Goal: Task Accomplishment & Management: Use online tool/utility

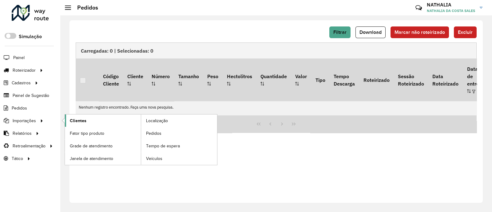
click at [70, 118] on span "Clientes" at bounding box center [78, 121] width 17 height 6
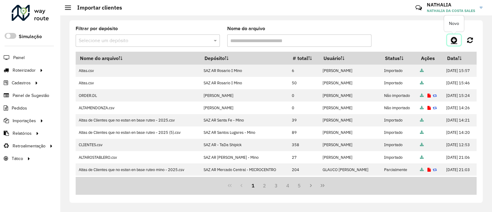
click at [455, 39] on icon at bounding box center [454, 39] width 6 height 7
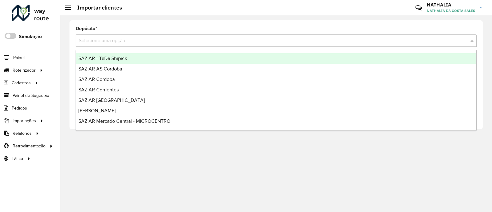
click at [164, 43] on input "text" at bounding box center [270, 40] width 383 height 7
type input "***"
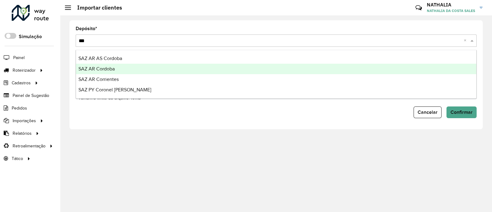
click at [147, 67] on div "SAZ AR Cordoba" at bounding box center [276, 69] width 401 height 10
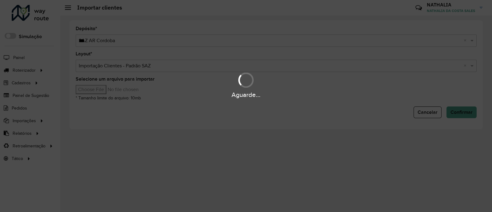
click at [101, 90] on hb-app "Aguarde... Pop-up bloqueado! Seu navegador bloqueou automáticamente a abertura …" at bounding box center [246, 106] width 492 height 212
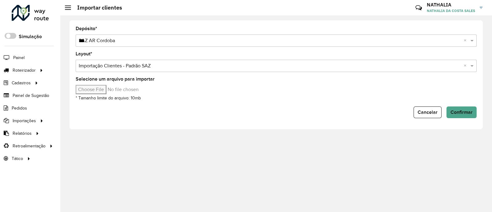
click at [101, 90] on input "Selecione um arquivo para importar" at bounding box center [128, 89] width 105 height 9
type input "**********"
click at [464, 113] on span "Confirmar" at bounding box center [462, 112] width 22 height 5
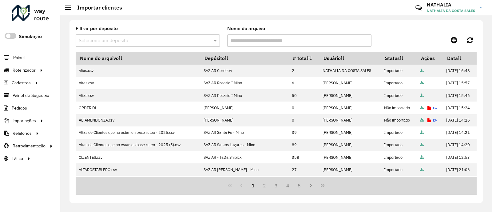
click at [265, 31] on label "Nome do arquivo" at bounding box center [246, 28] width 38 height 7
click at [265, 34] on input "Nome do arquivo" at bounding box center [299, 40] width 144 height 12
click at [456, 38] on icon at bounding box center [454, 39] width 6 height 7
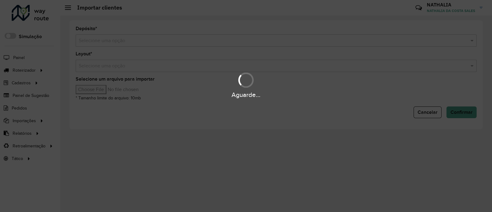
click at [365, 39] on div "Aguarde..." at bounding box center [246, 106] width 492 height 212
click at [365, 39] on hb-app "Aguarde... Pop-up bloqueado! Seu navegador bloqueou automáticamente a abertura …" at bounding box center [246, 106] width 492 height 212
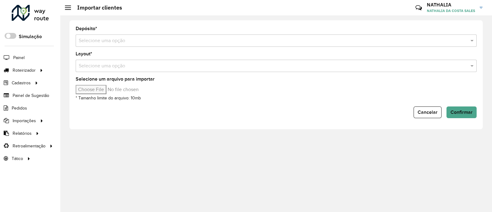
click at [365, 39] on input "text" at bounding box center [270, 40] width 383 height 7
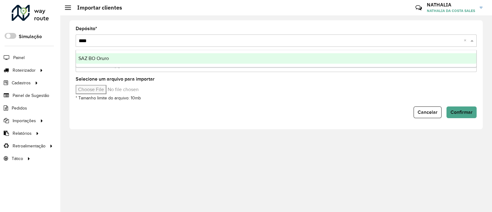
type input "*****"
click at [382, 58] on div "SAZ BO Oruro" at bounding box center [276, 58] width 401 height 10
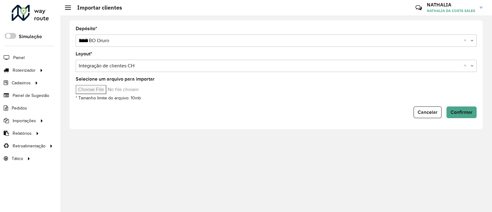
click at [96, 91] on input "Selecione um arquivo para importar" at bounding box center [128, 89] width 105 height 9
type input "**********"
click at [450, 111] on button "Confirmar" at bounding box center [462, 112] width 30 height 12
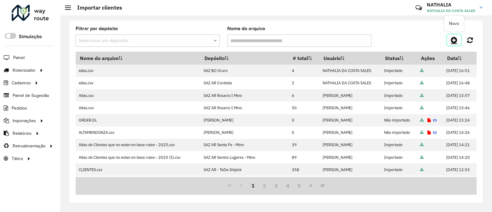
click at [450, 39] on link at bounding box center [454, 39] width 14 height 11
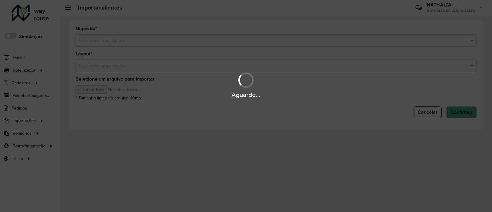
click at [302, 42] on div "Aguarde..." at bounding box center [246, 106] width 492 height 212
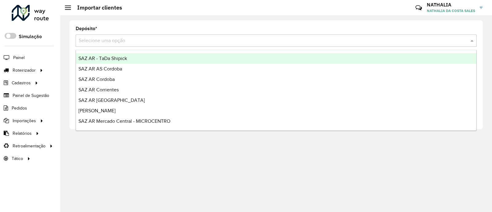
click at [302, 42] on input "text" at bounding box center [270, 40] width 383 height 7
type input "***"
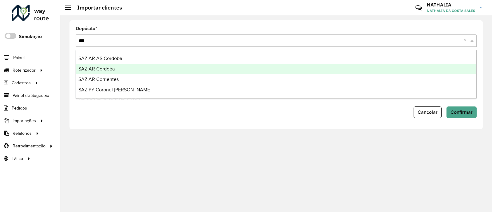
click at [284, 66] on div "SAZ AR Cordoba" at bounding box center [276, 69] width 401 height 10
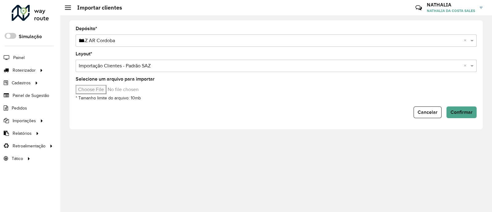
click at [97, 89] on input "Selecione um arquivo para importar" at bounding box center [128, 89] width 105 height 9
type input "**********"
click at [476, 118] on div "Depósito * Selecione uma opção × SAZ AR Cordoba *** × Layout * Selecione uma op…" at bounding box center [276, 74] width 413 height 109
click at [472, 113] on span "Confirmar" at bounding box center [462, 112] width 22 height 5
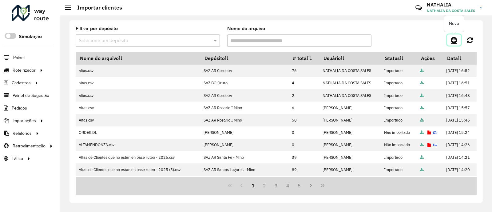
click at [458, 38] on link at bounding box center [454, 39] width 14 height 11
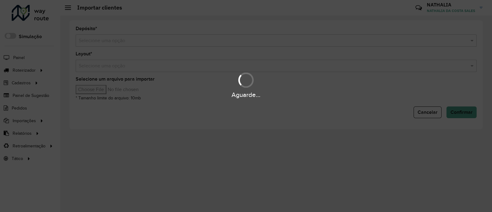
click at [310, 36] on hb-app "Aguarde... Pop-up bloqueado! Seu navegador bloqueou automáticamente a abertura …" at bounding box center [246, 106] width 492 height 212
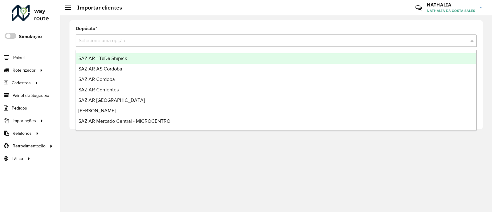
click at [310, 36] on div "Selecione uma opção" at bounding box center [276, 40] width 401 height 12
type input "***"
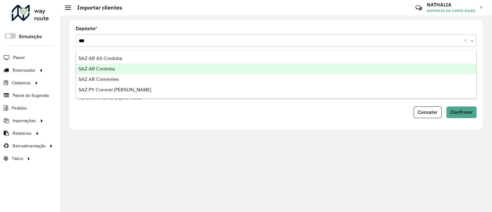
click at [257, 71] on div "SAZ AR Cordoba" at bounding box center [276, 69] width 401 height 10
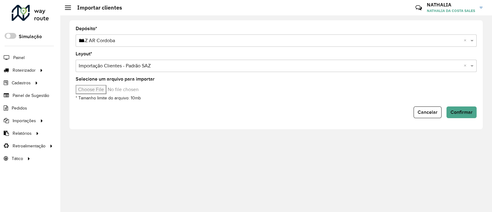
click at [110, 93] on hb-app "Aguarde... Pop-up bloqueado! Seu navegador bloqueou automáticamente a abertura …" at bounding box center [246, 106] width 492 height 212
click at [110, 93] on input "Selecione um arquivo para importar" at bounding box center [128, 89] width 105 height 9
type input "**********"
click at [454, 114] on span "Confirmar" at bounding box center [462, 112] width 22 height 5
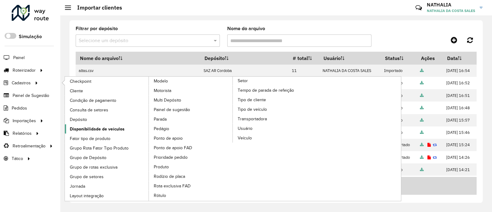
click at [92, 126] on span "Disponibilidade de veículos" at bounding box center [97, 129] width 55 height 6
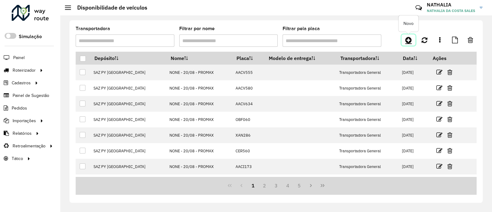
click at [411, 40] on icon at bounding box center [408, 39] width 6 height 7
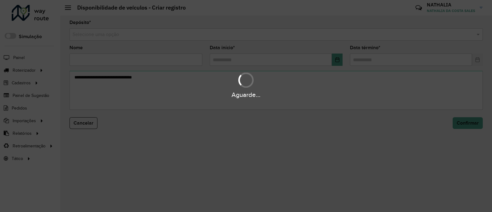
click at [408, 38] on hb-app "Aguarde... Pop-up bloqueado! Seu navegador bloqueou automáticamente a abertura …" at bounding box center [246, 106] width 492 height 212
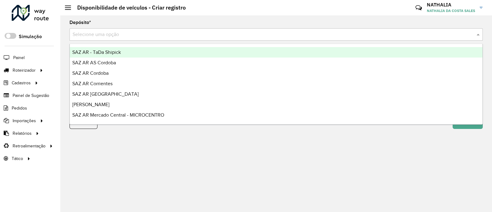
click at [408, 38] on div "Selecione uma opção" at bounding box center [276, 34] width 413 height 12
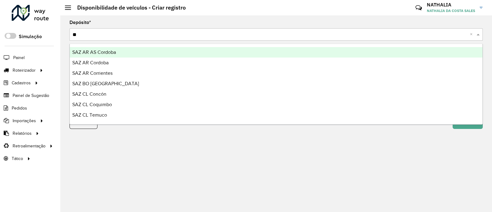
type input "***"
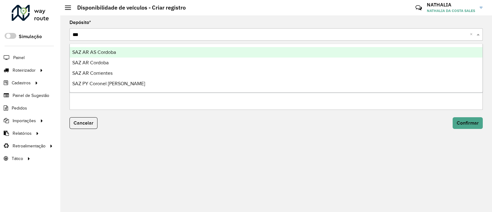
click at [376, 47] on div "SAZ AR AS Cordoba" at bounding box center [276, 52] width 413 height 10
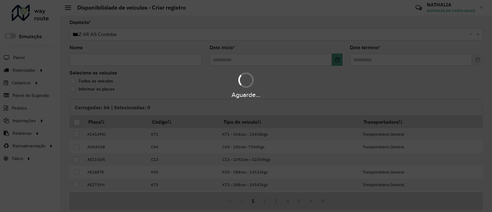
click at [138, 58] on div "Aguarde..." at bounding box center [246, 106] width 492 height 212
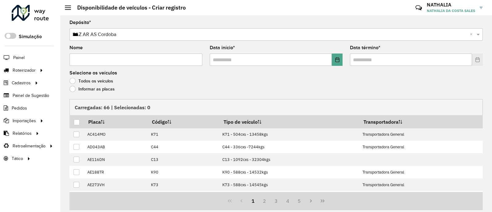
click at [138, 58] on input "Nome" at bounding box center [136, 60] width 133 height 12
type input "**"
click at [277, 55] on input "text" at bounding box center [271, 60] width 122 height 12
click at [336, 59] on icon "Choose Date" at bounding box center [337, 59] width 4 height 5
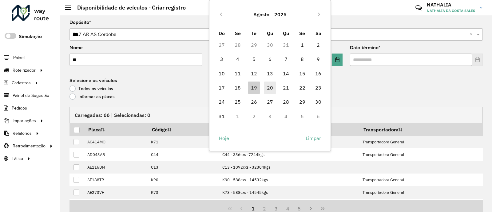
click at [273, 87] on span "20" at bounding box center [270, 88] width 12 height 12
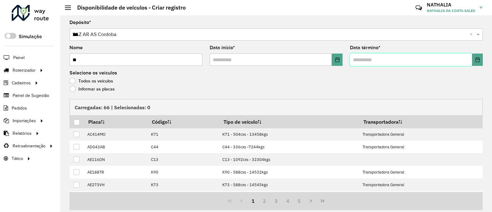
click at [378, 58] on input "text" at bounding box center [411, 60] width 122 height 12
click at [477, 61] on icon "Choose Date" at bounding box center [477, 59] width 5 height 5
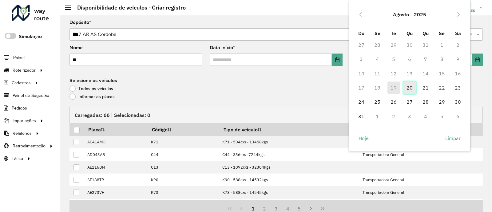
click at [415, 85] on span "20" at bounding box center [410, 88] width 12 height 12
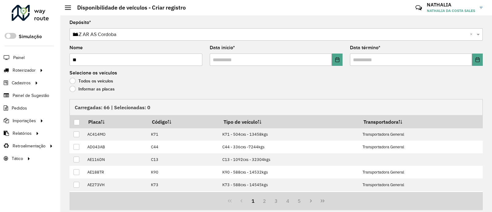
click at [101, 84] on div "Todos os veículos" at bounding box center [276, 82] width 413 height 7
click at [102, 91] on label "Informar as placas" at bounding box center [92, 89] width 45 height 6
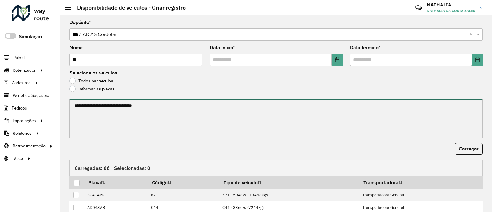
click at [106, 104] on textarea at bounding box center [276, 118] width 413 height 39
paste textarea "****** ****** ****** ******* ******** ****** ****** ****** ******* ****** *****…"
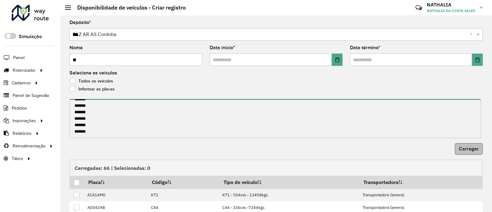
type textarea "****** ****** ****** ******* ******** ****** ****** ****** ******* ****** *****…"
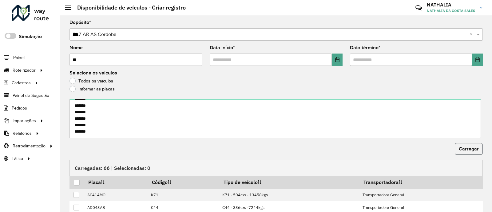
click at [469, 151] on button "Carregar" at bounding box center [469, 149] width 28 height 12
click at [76, 182] on div at bounding box center [77, 183] width 6 height 6
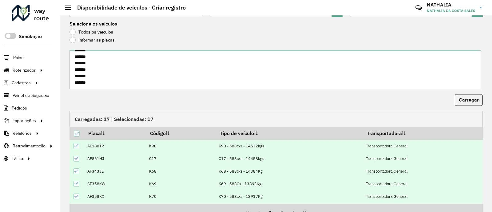
scroll to position [80, 0]
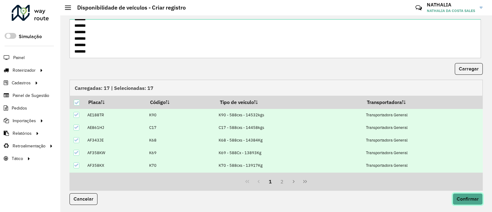
click at [464, 198] on span "Confirmar" at bounding box center [468, 198] width 22 height 5
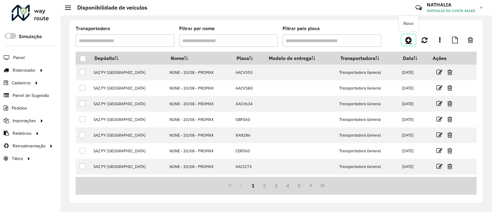
click at [411, 42] on icon at bounding box center [408, 39] width 6 height 7
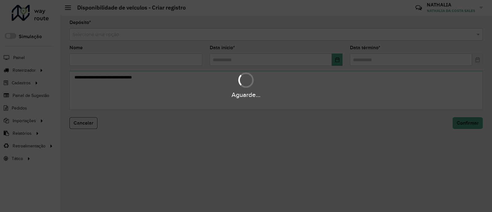
click at [393, 36] on div "Aguarde..." at bounding box center [246, 106] width 492 height 212
click at [393, 36] on hb-app "Aguarde... Pop-up bloqueado! Seu navegador bloqueou automáticamente a abertura …" at bounding box center [246, 106] width 492 height 212
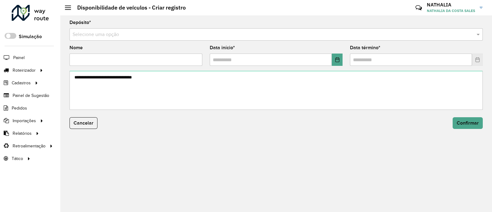
click at [393, 36] on input "text" at bounding box center [270, 34] width 395 height 7
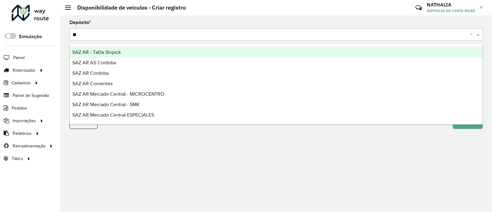
type input "***"
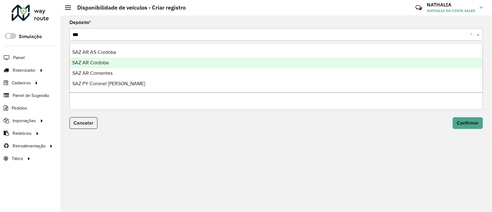
click at [353, 64] on div "SAZ AR Cordoba" at bounding box center [276, 63] width 413 height 10
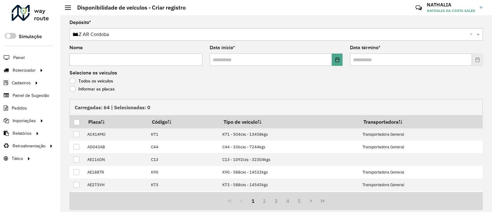
click at [185, 60] on input "Nome" at bounding box center [136, 60] width 133 height 12
type input "**"
click at [270, 54] on input "text" at bounding box center [271, 60] width 122 height 12
click at [335, 59] on icon "Choose Date" at bounding box center [337, 59] width 5 height 5
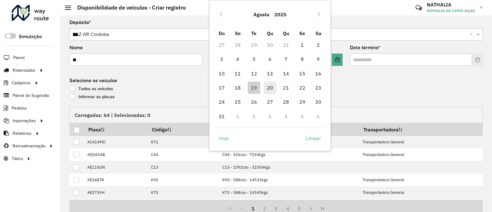
click at [269, 86] on span "20" at bounding box center [270, 88] width 12 height 12
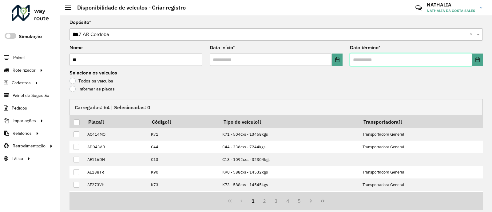
click at [381, 63] on input "text" at bounding box center [411, 60] width 122 height 12
click at [476, 58] on icon "Choose Date" at bounding box center [478, 59] width 4 height 5
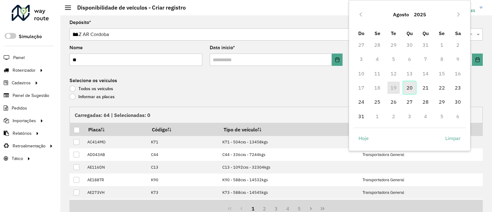
click at [408, 87] on span "20" at bounding box center [410, 88] width 12 height 12
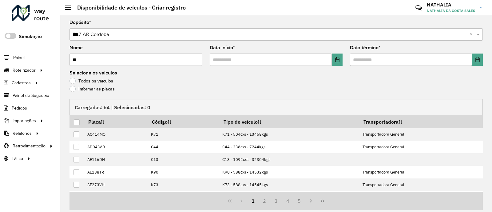
click at [106, 90] on label "Informar as placas" at bounding box center [92, 89] width 45 height 6
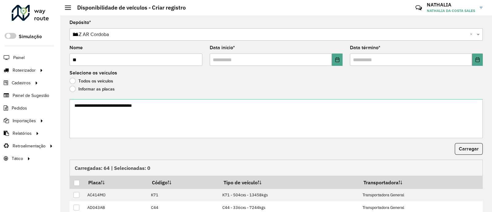
click at [102, 98] on form "Depósito * Selecione uma opção × SAZ AR Cordoba *** × Nome ** Data início * Dat…" at bounding box center [276, 156] width 413 height 272
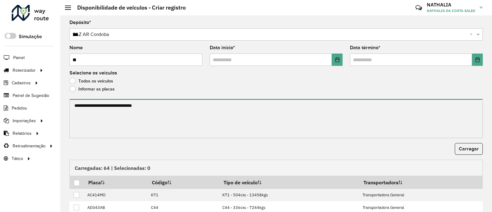
click at [100, 105] on textarea at bounding box center [276, 118] width 413 height 39
paste textarea "****** ****** ****** ****** ******* ******* ******* ****** ****** ****** ******…"
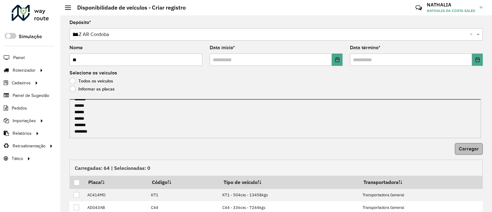
type textarea "****** ****** ****** ****** ******* ******* ******* ****** ****** ****** ******…"
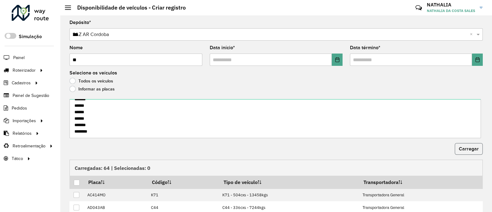
click at [462, 146] on span "Carregar" at bounding box center [469, 148] width 20 height 5
click at [77, 182] on div at bounding box center [77, 183] width 6 height 6
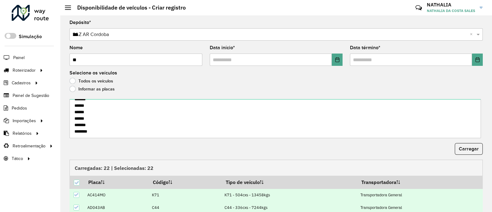
scroll to position [80, 0]
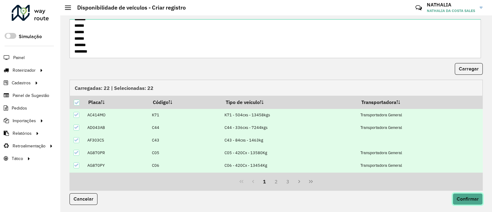
click at [463, 198] on span "Confirmar" at bounding box center [468, 198] width 22 height 5
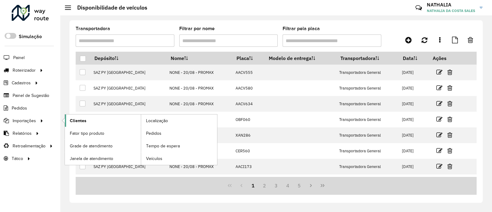
click at [102, 121] on link "Clientes" at bounding box center [103, 120] width 76 height 12
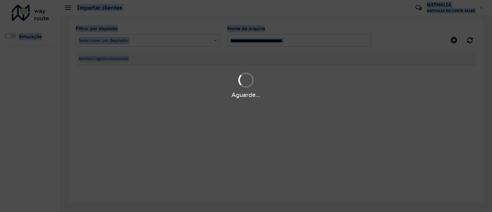
click at [102, 121] on hb-app "Aguarde... Pop-up bloqueado! Seu navegador bloqueou automáticamente a abertura …" at bounding box center [246, 106] width 492 height 212
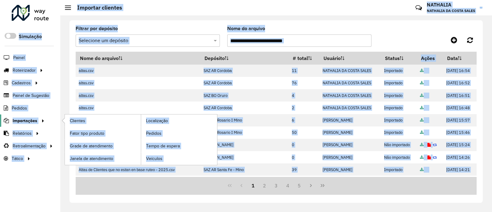
click at [36, 122] on span "Importações" at bounding box center [25, 121] width 25 height 6
click at [152, 120] on span "Localização" at bounding box center [157, 121] width 23 height 6
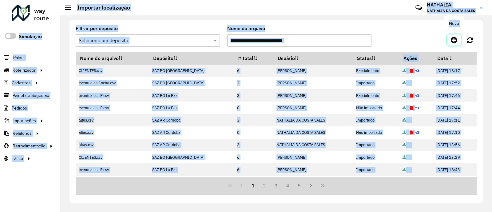
click at [455, 43] on icon at bounding box center [454, 39] width 6 height 7
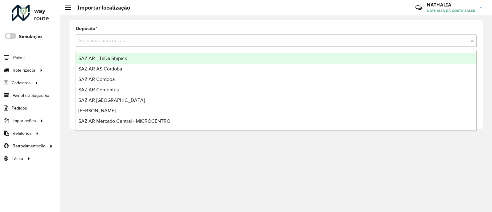
click at [347, 38] on input "text" at bounding box center [270, 40] width 383 height 7
type input "***"
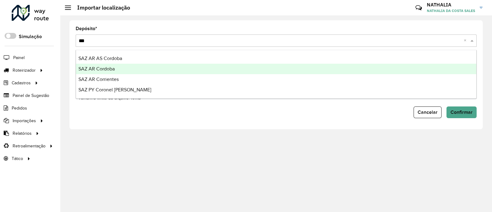
click at [330, 67] on div "SAZ AR Cordoba" at bounding box center [276, 69] width 401 height 10
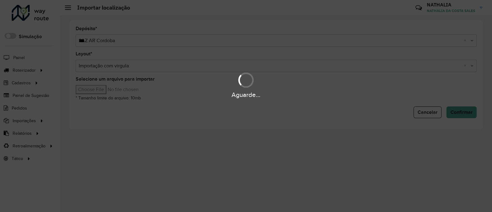
click at [100, 89] on input "Selecione um arquivo para importar" at bounding box center [128, 89] width 105 height 9
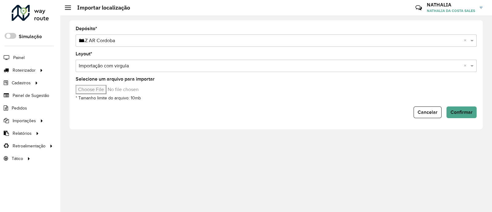
type input "**********"
click at [467, 109] on button "Confirmar" at bounding box center [462, 112] width 30 height 12
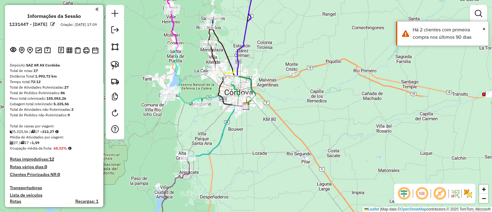
click at [470, 199] on div "NR R" at bounding box center [434, 194] width 81 height 20
click at [469, 194] on img at bounding box center [468, 194] width 10 height 10
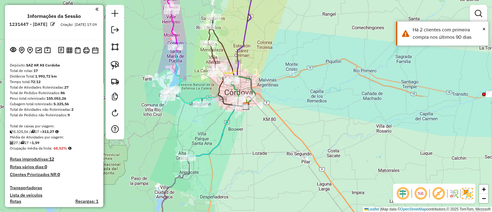
click at [352, 151] on div "Janela de atendimento Grade de atendimento Capacidade Transportadoras Veículos …" at bounding box center [246, 106] width 492 height 212
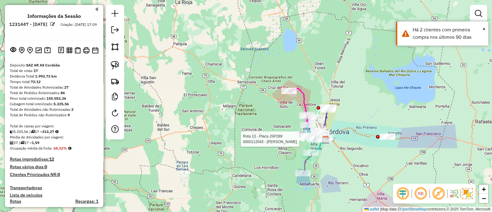
click at [249, 142] on div "Rota 2 - Placa AE861HJ 0000060817 - MAXICONSUMO Rota 13 - Placa JSP289 00001120…" at bounding box center [246, 106] width 492 height 212
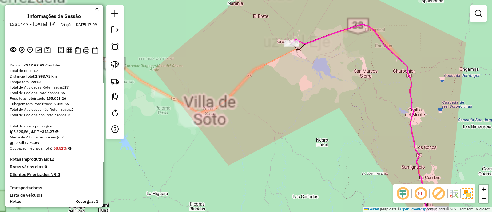
click at [328, 37] on icon at bounding box center [361, 129] width 141 height 209
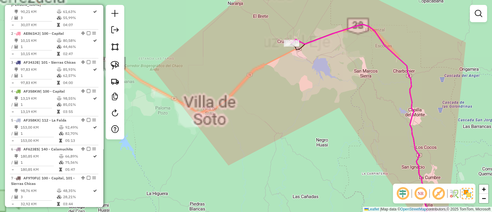
select select "**********"
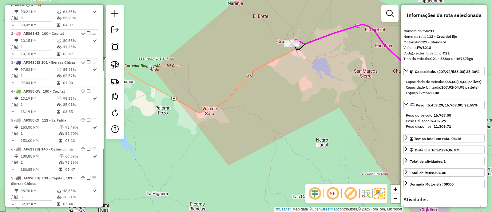
scroll to position [547, 0]
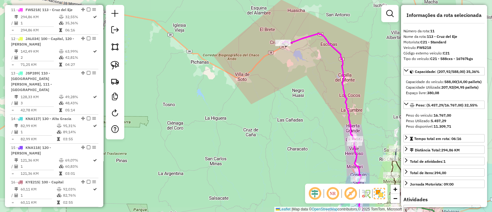
drag, startPoint x: 264, startPoint y: 84, endPoint x: 190, endPoint y: 86, distance: 74.2
click at [208, 88] on div "Janela de atendimento Grade de atendimento Capacidade Transportadoras Veículos …" at bounding box center [246, 106] width 492 height 212
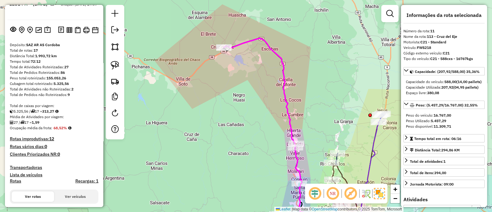
scroll to position [0, 0]
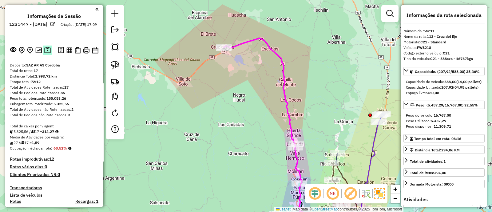
click at [46, 52] on img at bounding box center [47, 50] width 6 height 7
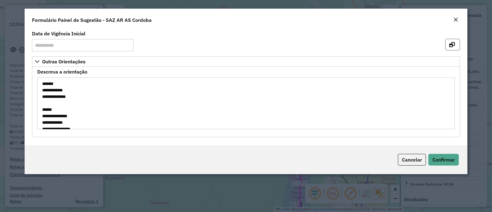
click at [456, 43] on button "button" at bounding box center [452, 45] width 15 height 12
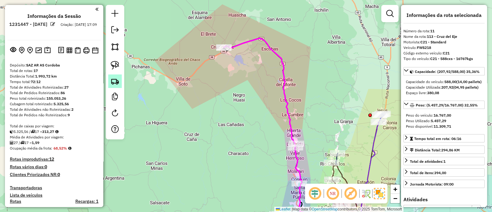
click at [113, 80] on img at bounding box center [115, 81] width 9 height 9
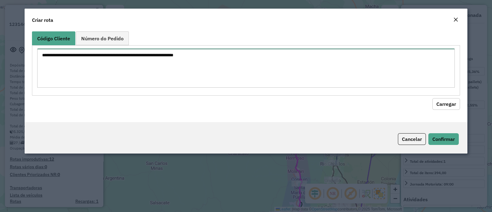
click at [114, 59] on textarea at bounding box center [246, 68] width 418 height 39
paste textarea "**********"
drag, startPoint x: 60, startPoint y: 55, endPoint x: 109, endPoint y: 66, distance: 50.3
click at [109, 66] on textarea "**********" at bounding box center [246, 68] width 418 height 39
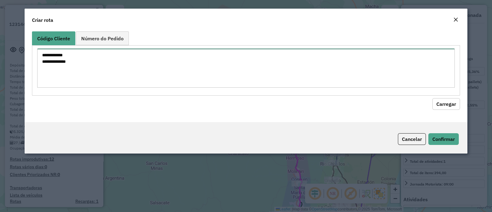
click at [65, 52] on textarea "**********" at bounding box center [246, 68] width 418 height 39
click at [67, 64] on textarea "**********" at bounding box center [246, 68] width 418 height 39
click at [41, 53] on textarea "****** ******" at bounding box center [246, 68] width 418 height 39
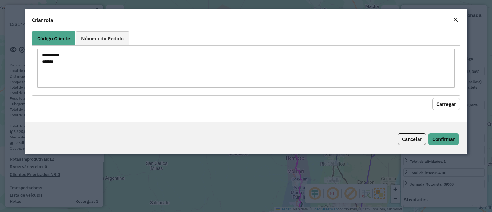
click at [42, 59] on textarea "**********" at bounding box center [246, 68] width 418 height 39
type textarea "**********"
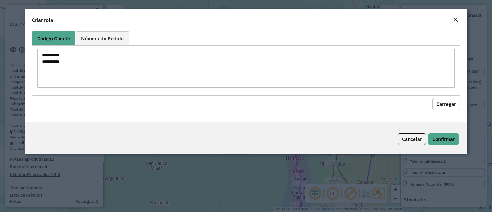
click at [440, 102] on button "Carregar" at bounding box center [447, 104] width 28 height 12
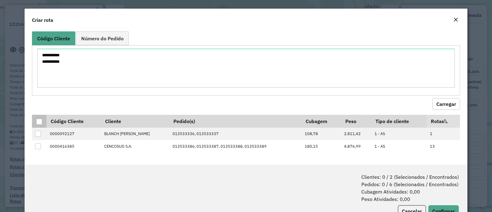
click at [39, 122] on div at bounding box center [39, 122] width 6 height 6
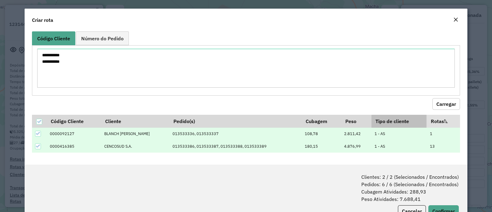
scroll to position [22, 0]
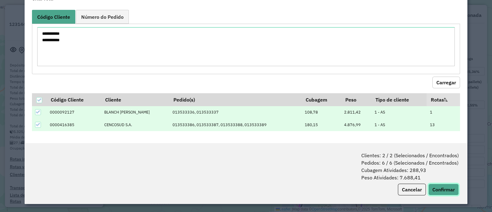
click at [447, 188] on button "Confirmar" at bounding box center [444, 190] width 30 height 12
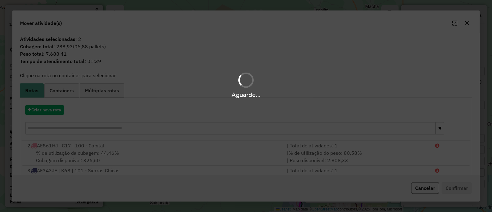
click at [38, 111] on div "Aguarde..." at bounding box center [246, 106] width 492 height 212
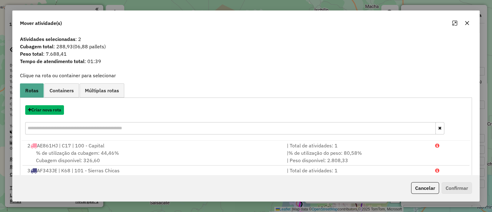
click at [38, 111] on button "Criar nova rota" at bounding box center [44, 110] width 39 height 10
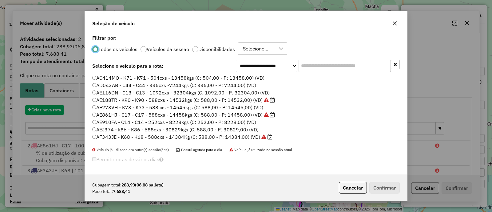
scroll to position [3, 2]
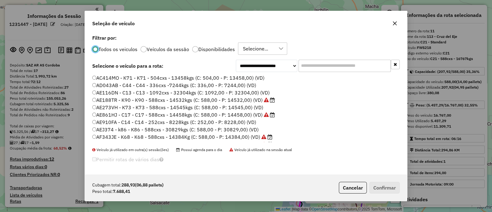
click at [212, 46] on p-radiobutton "Disponibilidades" at bounding box center [213, 49] width 43 height 6
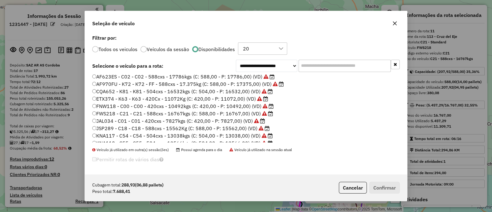
scroll to position [58, 0]
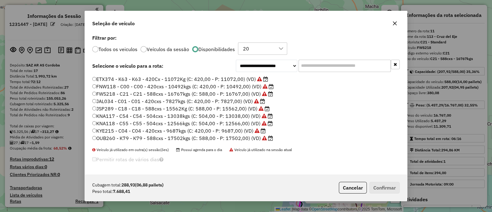
click at [191, 101] on label "JAL034 - C01 - C01 - 420cxs - 7827kgs (C: 420,00 - P: 7827,00) (VD)" at bounding box center [178, 101] width 173 height 7
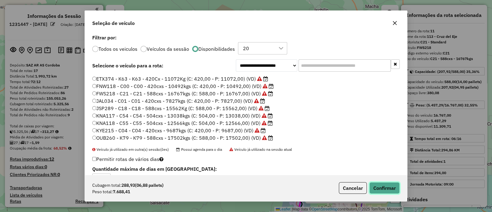
click at [377, 187] on button "Confirmar" at bounding box center [384, 188] width 30 height 12
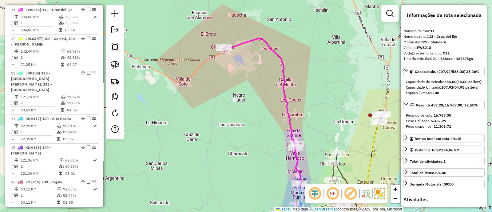
scroll to position [730, 0]
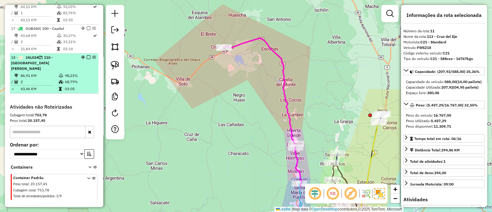
click at [62, 79] on td at bounding box center [61, 82] width 6 height 6
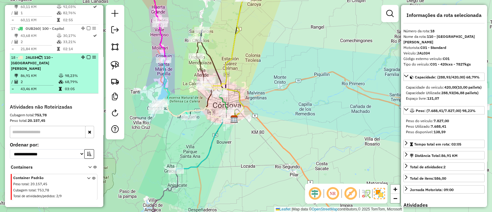
click at [87, 55] on em at bounding box center [89, 57] width 4 height 4
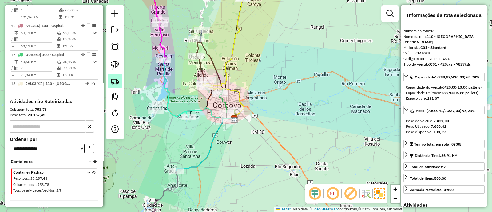
click at [113, 81] on img at bounding box center [115, 81] width 9 height 9
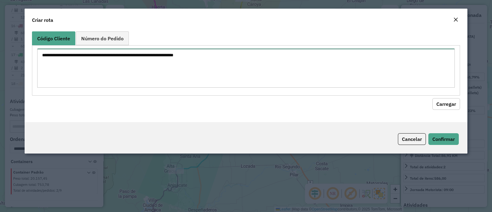
click at [131, 70] on textarea at bounding box center [246, 68] width 418 height 39
paste textarea "**********"
click at [67, 53] on textarea "**********" at bounding box center [246, 68] width 418 height 39
click at [66, 57] on textarea "**********" at bounding box center [246, 68] width 418 height 39
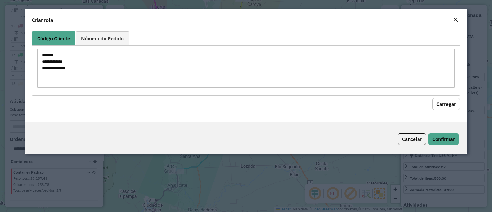
click at [66, 57] on textarea "**********" at bounding box center [246, 68] width 418 height 39
click at [66, 62] on textarea "**********" at bounding box center [246, 68] width 418 height 39
click at [70, 67] on textarea "**********" at bounding box center [246, 68] width 418 height 39
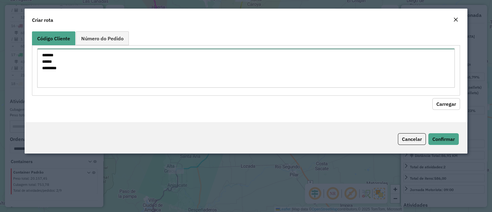
click at [42, 54] on textarea "******* ****** ******" at bounding box center [246, 68] width 418 height 39
click at [40, 62] on textarea "**********" at bounding box center [246, 68] width 418 height 39
click at [43, 66] on textarea "**********" at bounding box center [246, 68] width 418 height 39
type textarea "**********"
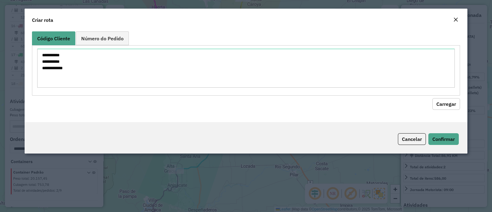
drag, startPoint x: 434, startPoint y: 105, endPoint x: 403, endPoint y: 105, distance: 30.8
click at [434, 105] on button "Carregar" at bounding box center [447, 104] width 28 height 12
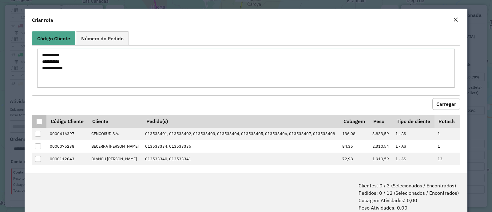
click at [41, 122] on div at bounding box center [39, 122] width 6 height 6
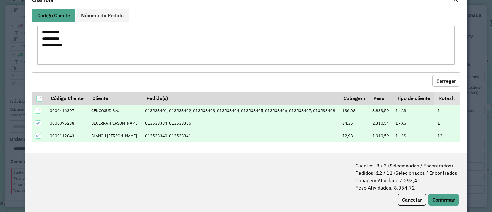
scroll to position [30, 0]
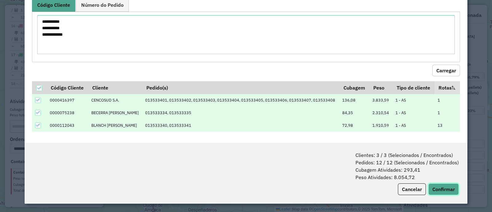
click at [448, 185] on button "Confirmar" at bounding box center [444, 189] width 30 height 12
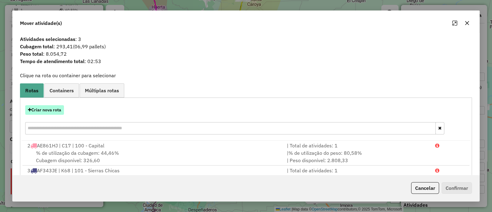
click at [55, 109] on button "Criar nova rota" at bounding box center [44, 110] width 39 height 10
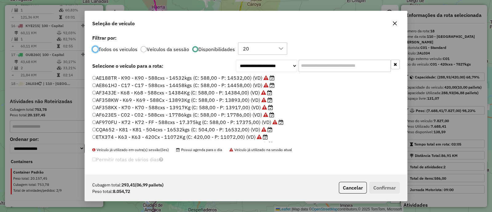
scroll to position [3, 2]
click at [340, 66] on input "text" at bounding box center [345, 66] width 92 height 12
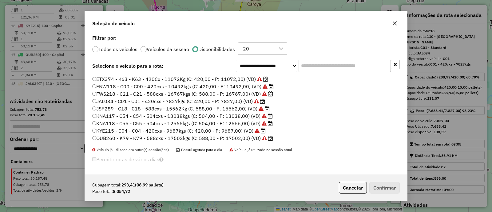
click at [194, 134] on label "OUB260 - K79 - K79 - 588cxs - 17502kgs (C: 588,00 - P: 17502,00) (VD)" at bounding box center [182, 137] width 181 height 7
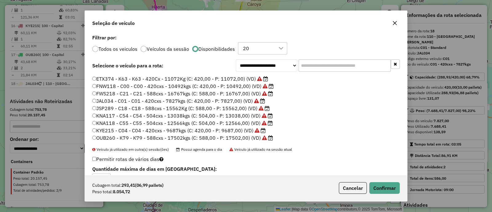
click at [194, 129] on label "KYE215 - C04 - C04 - 420cxs - 9687kgs (C: 420,00 - P: 9687,00) (VD)" at bounding box center [179, 130] width 174 height 7
click at [385, 189] on button "Confirmar" at bounding box center [384, 188] width 30 height 12
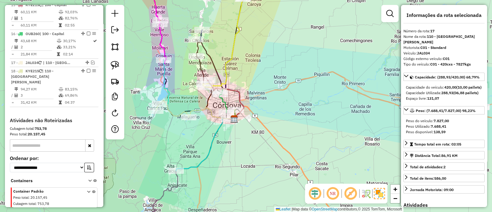
scroll to position [698, 0]
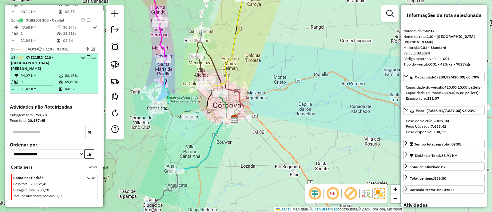
click at [87, 55] on em at bounding box center [89, 57] width 4 height 4
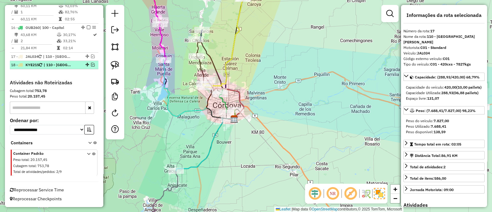
scroll to position [672, 0]
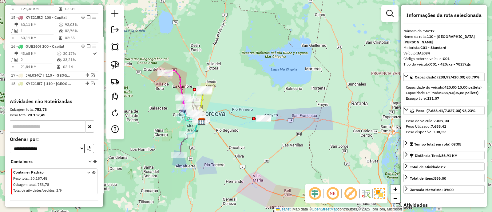
drag, startPoint x: 235, startPoint y: 153, endPoint x: 234, endPoint y: 139, distance: 14.2
click at [234, 139] on div "Janela de atendimento Grade de atendimento Capacidade Transportadoras Veículos …" at bounding box center [246, 106] width 492 height 212
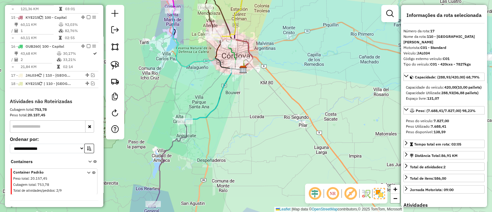
click at [202, 118] on icon at bounding box center [214, 94] width 59 height 54
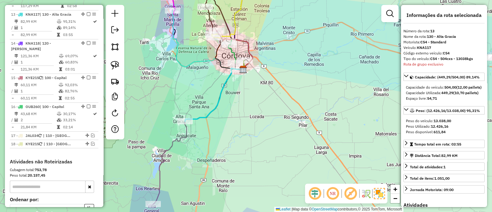
scroll to position [605, 0]
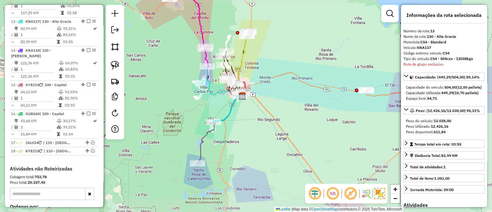
drag, startPoint x: 238, startPoint y: 137, endPoint x: 266, endPoint y: 106, distance: 41.2
click at [266, 106] on div "Janela de atendimento Grade de atendimento Capacidade Transportadoras Veículos …" at bounding box center [246, 106] width 492 height 212
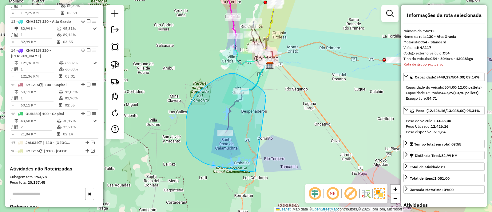
drag, startPoint x: 258, startPoint y: 86, endPoint x: 260, endPoint y: 172, distance: 85.5
click at [260, 172] on div "Janela de atendimento Grade de atendimento Capacidade Transportadoras Veículos …" at bounding box center [246, 106] width 492 height 212
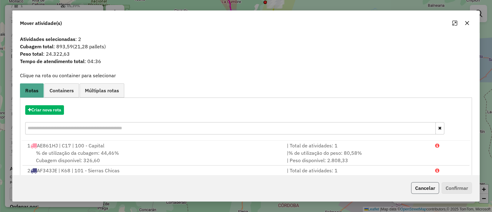
click at [422, 185] on button "Cancelar" at bounding box center [425, 188] width 28 height 12
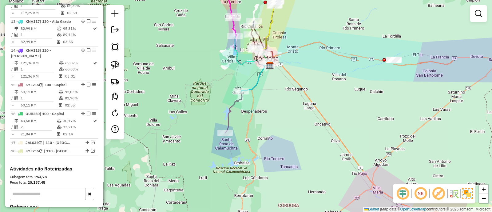
click at [229, 112] on icon at bounding box center [248, 98] width 46 height 69
select select "**********"
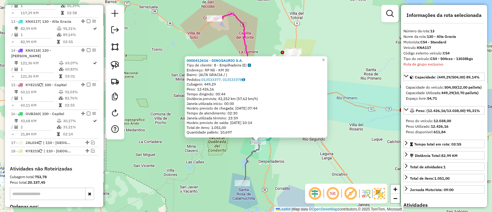
drag, startPoint x: 258, startPoint y: 165, endPoint x: 258, endPoint y: 150, distance: 14.8
click at [258, 150] on div "0000412616 - DINOSAURIO S.A. Tipo de cliente: 8 - Empilhadeira (E) Endereço: RP…" at bounding box center [246, 106] width 492 height 212
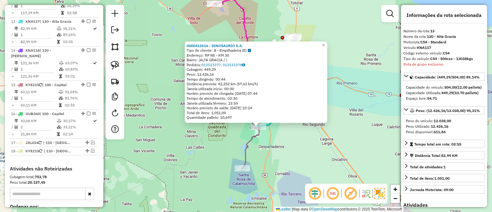
click at [249, 146] on icon at bounding box center [265, 134] width 46 height 69
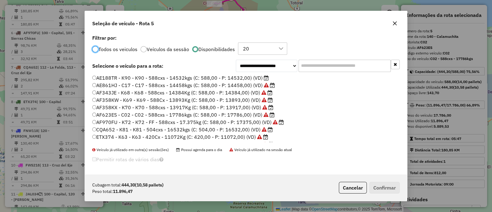
scroll to position [58, 0]
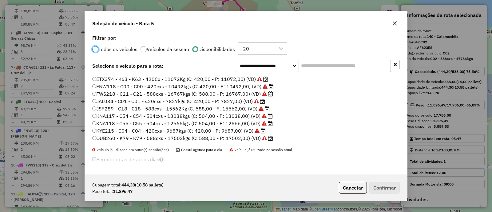
click at [203, 80] on label "ETX374 - K63 - K63 - 420Cx - 11072Kg (C: 420,00 - P: 11072,00) (VD)" at bounding box center [180, 78] width 176 height 7
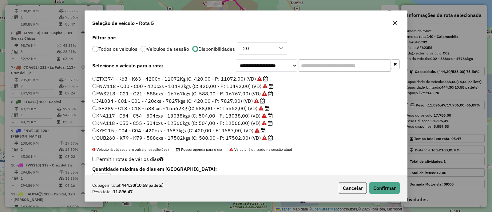
click at [192, 118] on label "KNA117 - C54 - C54 - 504cxs - 13038kgs (C: 504,00 - P: 13038,00) (VD)" at bounding box center [182, 115] width 181 height 7
click at [191, 122] on label "KNA118 - C55 - C55 - 504cxs - 12566kgs (C: 504,00 - P: 12566,00) (VD)" at bounding box center [182, 122] width 181 height 7
click at [378, 182] on button "Confirmar" at bounding box center [384, 188] width 30 height 12
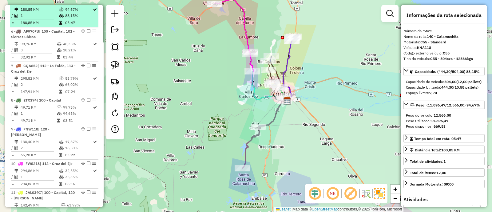
scroll to position [352, 0]
click at [87, 6] on em at bounding box center [89, 4] width 4 height 4
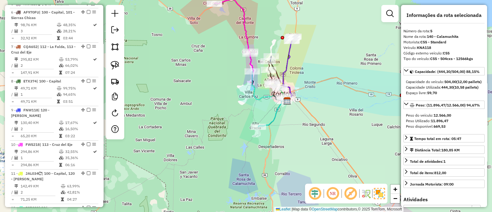
click at [274, 118] on icon at bounding box center [273, 113] width 30 height 27
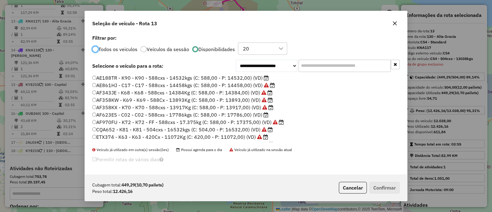
scroll to position [3, 2]
click at [349, 194] on div "Cubagem total: 449,29 (10,70 pallets) Peso total: 12.426,16 Cancelar Confirmar" at bounding box center [246, 187] width 322 height 26
click at [351, 187] on button "Cancelar" at bounding box center [353, 188] width 28 height 12
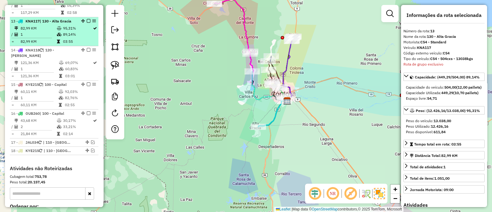
click at [87, 19] on em at bounding box center [89, 21] width 4 height 4
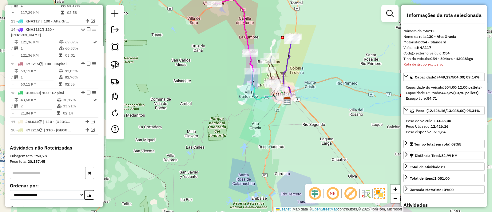
drag, startPoint x: 224, startPoint y: 143, endPoint x: 248, endPoint y: 195, distance: 57.3
click at [248, 195] on div "Janela de atendimento Grade de atendimento Capacidade Transportadoras Veículos …" at bounding box center [246, 106] width 492 height 212
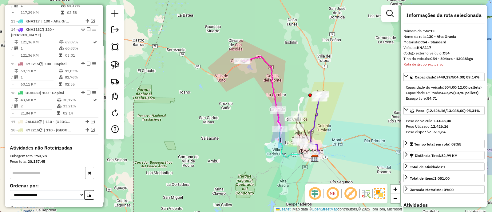
click at [268, 81] on div "Janela de atendimento Grade de atendimento Capacidade Transportadoras Veículos …" at bounding box center [246, 106] width 492 height 212
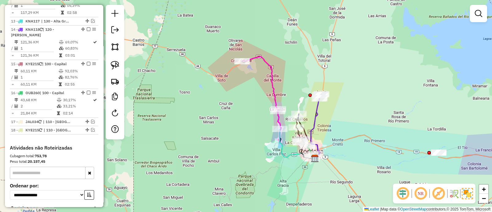
click at [268, 81] on div "Janela de atendimento Grade de atendimento Capacidade Transportadoras Veículos …" at bounding box center [246, 106] width 492 height 212
click at [272, 82] on icon at bounding box center [279, 108] width 74 height 102
select select "**********"
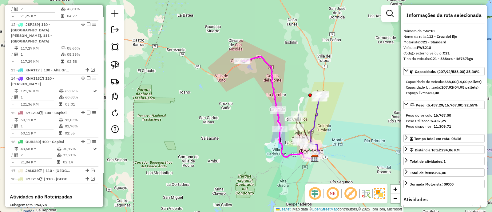
scroll to position [486, 0]
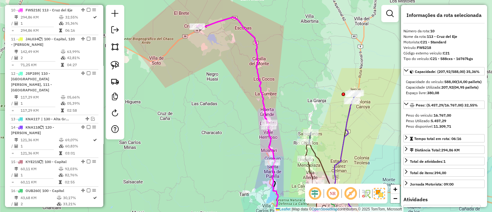
drag, startPoint x: 283, startPoint y: 101, endPoint x: 271, endPoint y: 63, distance: 39.4
click at [271, 64] on div "Janela de atendimento Grade de atendimento Capacidade Transportadoras Veículos …" at bounding box center [246, 106] width 492 height 212
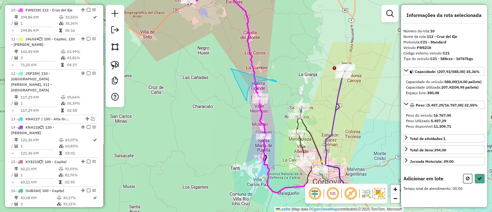
drag, startPoint x: 276, startPoint y: 82, endPoint x: 231, endPoint y: 68, distance: 47.2
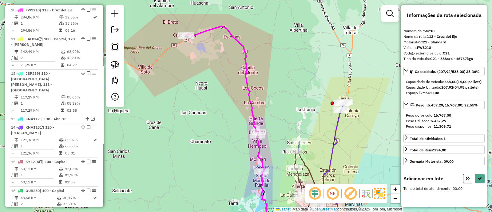
drag, startPoint x: 217, startPoint y: 62, endPoint x: 217, endPoint y: 114, distance: 51.4
click at [217, 114] on div "Janela de atendimento Grade de atendimento Capacidade Transportadoras Veículos …" at bounding box center [246, 106] width 492 height 212
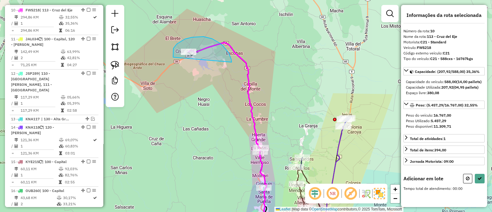
drag, startPoint x: 227, startPoint y: 50, endPoint x: 185, endPoint y: 83, distance: 53.4
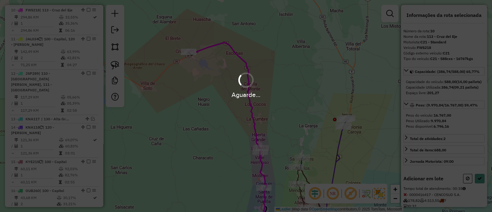
select select "**********"
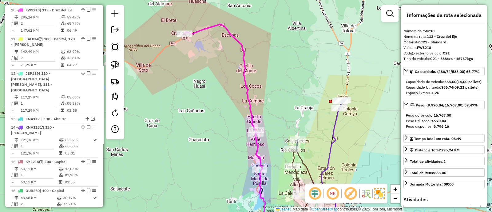
drag, startPoint x: 206, startPoint y: 79, endPoint x: 195, endPoint y: 51, distance: 30.2
click at [195, 51] on div "Janela de atendimento Grade de atendimento Capacidade Transportadoras Veículos …" at bounding box center [246, 106] width 492 height 212
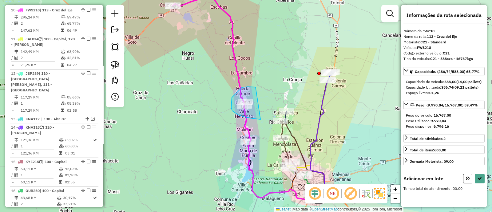
drag, startPoint x: 248, startPoint y: 87, endPoint x: 261, endPoint y: 119, distance: 35.1
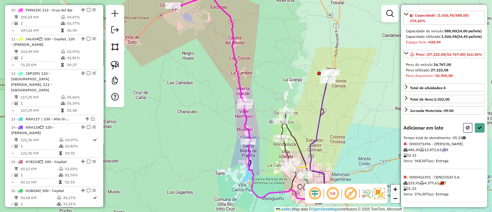
scroll to position [74, 0]
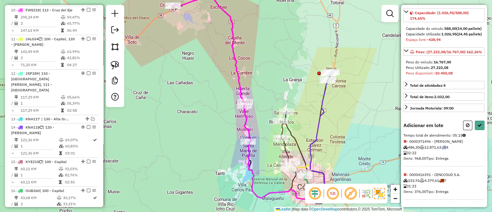
click at [403, 140] on div "Informações da rota selecionada Número da rota: 10 Nome da rota: 113 - Cruz del…" at bounding box center [444, 106] width 86 height 202
click at [407, 140] on icon at bounding box center [405, 141] width 3 height 4
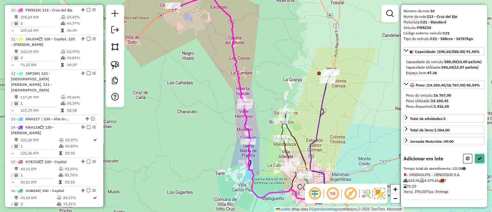
click at [483, 162] on button at bounding box center [480, 159] width 10 height 10
select select "**********"
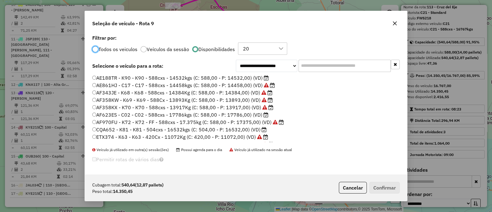
scroll to position [3, 2]
click at [266, 78] on icon at bounding box center [266, 77] width 5 height 5
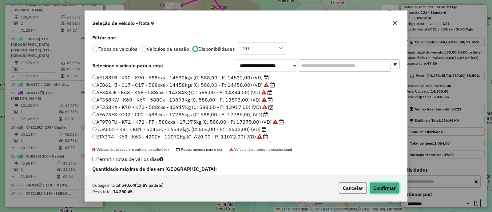
click at [381, 187] on button "Confirmar" at bounding box center [384, 188] width 30 height 12
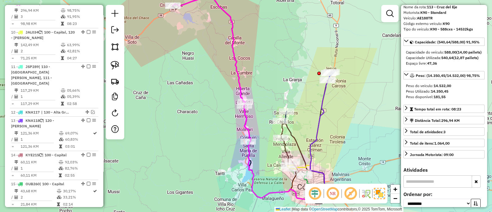
scroll to position [452, 0]
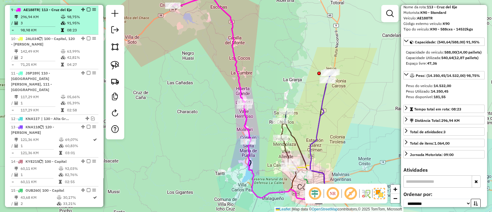
click at [88, 8] on em at bounding box center [89, 10] width 4 height 4
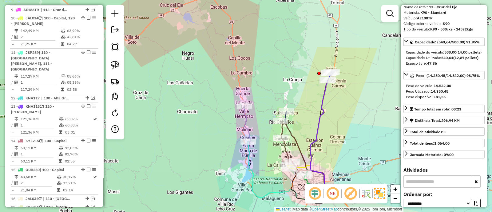
drag, startPoint x: 205, startPoint y: 129, endPoint x: 189, endPoint y: 71, distance: 60.0
click at [189, 71] on div "Janela de atendimento Grade de atendimento Capacidade Transportadoras Veículos …" at bounding box center [246, 106] width 492 height 212
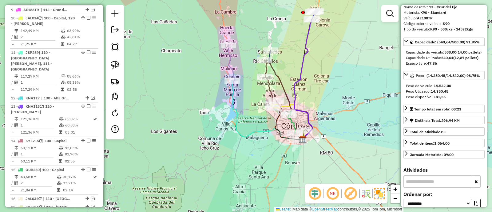
click at [235, 109] on icon at bounding box center [268, 110] width 72 height 59
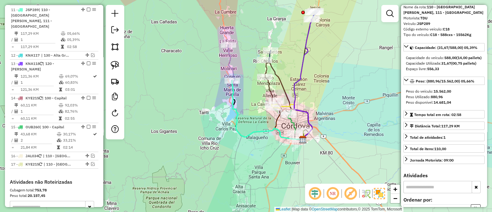
scroll to position [0, 0]
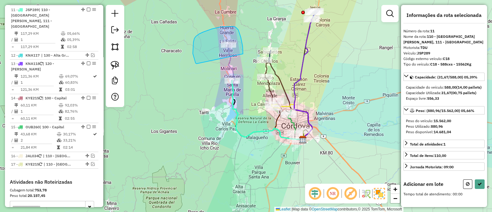
drag, startPoint x: 238, startPoint y: 30, endPoint x: 197, endPoint y: 64, distance: 54.0
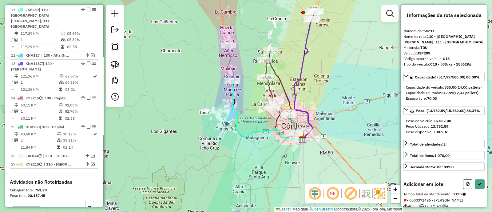
click at [466, 186] on icon at bounding box center [468, 184] width 4 height 4
select select "**********"
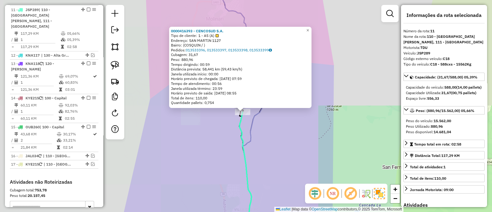
click at [216, 135] on div "0000416393 - CENCOSUD S.A. Tipo de cliente: 1 - AS (A) Endereço: SAN MARTIN 112…" at bounding box center [246, 106] width 492 height 212
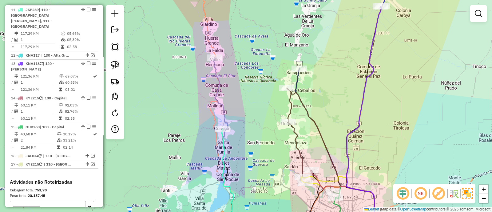
click at [222, 101] on icon at bounding box center [266, 146] width 104 height 176
select select "**********"
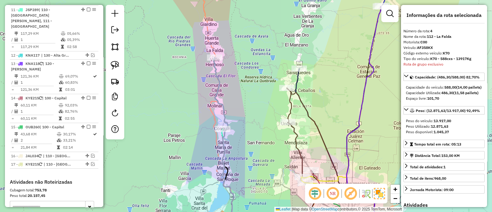
scroll to position [323, 0]
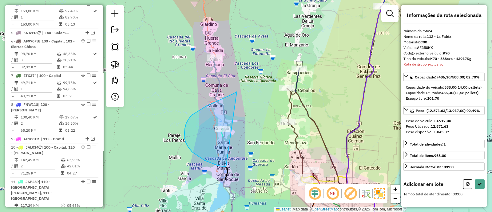
drag, startPoint x: 237, startPoint y: 92, endPoint x: 226, endPoint y: 166, distance: 75.5
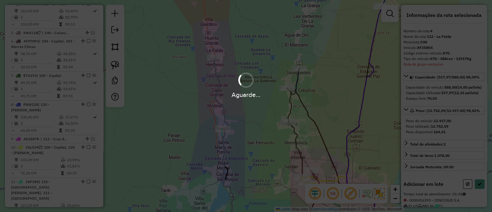
select select "**********"
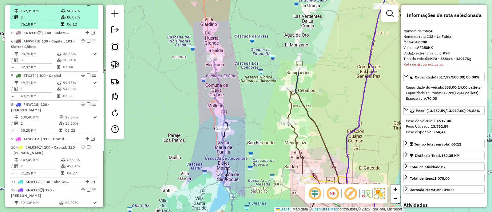
click at [87, 6] on em at bounding box center [89, 4] width 4 height 4
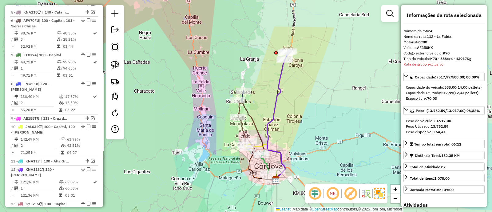
click at [273, 94] on div "Janela de atendimento Grade de atendimento Capacidade Transportadoras Veículos …" at bounding box center [246, 106] width 492 height 212
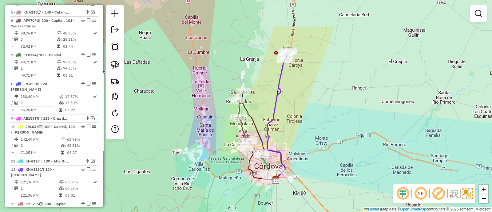
click at [279, 93] on icon at bounding box center [276, 119] width 18 height 121
select select "**********"
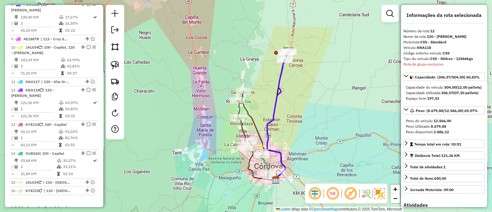
scroll to position [483, 0]
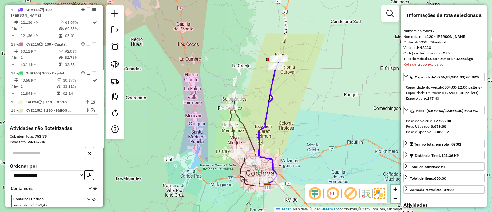
drag, startPoint x: 302, startPoint y: 83, endPoint x: 272, endPoint y: 107, distance: 38.1
click at [272, 107] on div "Janela de atendimento Grade de atendimento Capacidade Transportadoras Veículos …" at bounding box center [246, 106] width 492 height 212
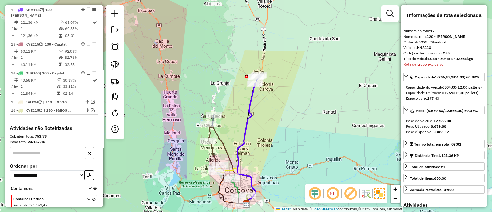
drag, startPoint x: 269, startPoint y: 125, endPoint x: 275, endPoint y: 78, distance: 47.8
click at [275, 78] on div "Janela de atendimento Grade de atendimento Capacidade Transportadoras Veículos …" at bounding box center [246, 106] width 492 height 212
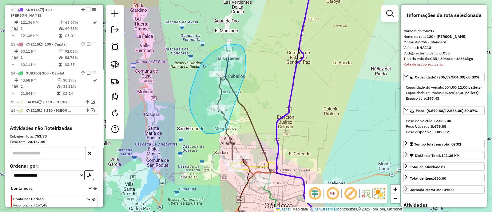
drag, startPoint x: 246, startPoint y: 61, endPoint x: 226, endPoint y: 129, distance: 70.7
click at [226, 129] on div "Janela de atendimento Grade de atendimento Capacidade Transportadoras Veículos …" at bounding box center [246, 106] width 492 height 212
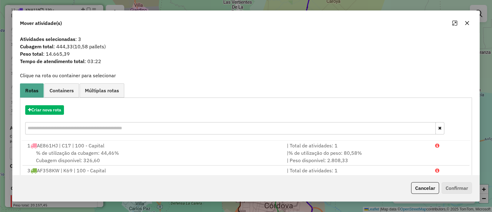
click at [50, 114] on div "Criar nova rota" at bounding box center [246, 121] width 449 height 40
click at [52, 109] on button "Criar nova rota" at bounding box center [44, 110] width 39 height 10
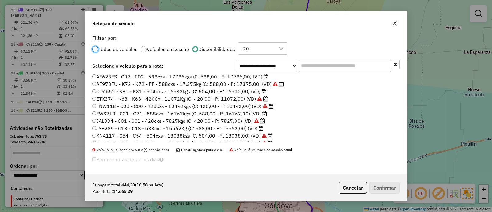
scroll to position [58, 0]
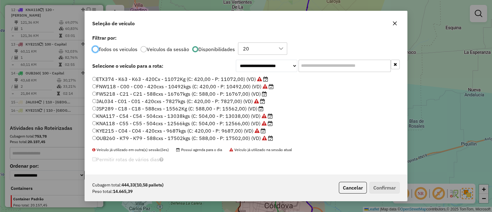
click at [183, 110] on label "JSP289 - C18 - C18 - 588cxs - 15562Kg (C: 588,00 - P: 15562,00) (VD)" at bounding box center [177, 108] width 171 height 7
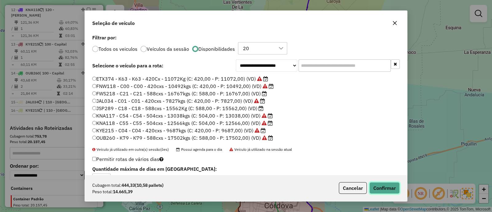
click at [391, 189] on button "Confirmar" at bounding box center [384, 188] width 30 height 12
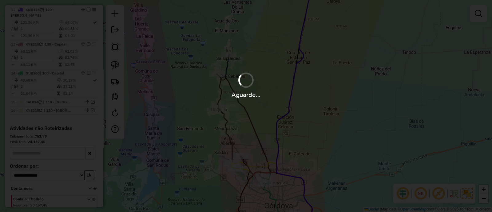
scroll to position [448, 0]
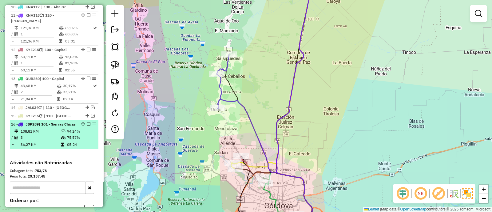
click at [87, 122] on em at bounding box center [89, 124] width 4 height 4
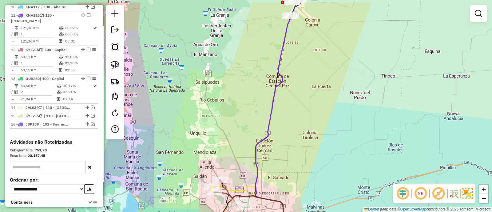
drag, startPoint x: 222, startPoint y: 86, endPoint x: 127, endPoint y: 172, distance: 127.9
click at [128, 170] on div "Janela de atendimento Grade de atendimento Capacidade Transportadoras Veículos …" at bounding box center [246, 106] width 492 height 212
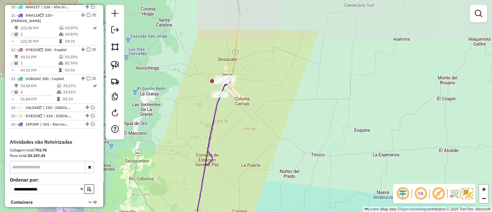
drag, startPoint x: 222, startPoint y: 102, endPoint x: 226, endPoint y: 133, distance: 30.7
click at [226, 133] on div "Janela de atendimento Grade de atendimento Capacidade Transportadoras Veículos …" at bounding box center [246, 106] width 492 height 212
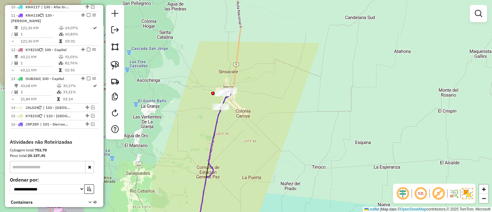
click at [213, 123] on icon at bounding box center [205, 170] width 31 height 126
select select "**********"
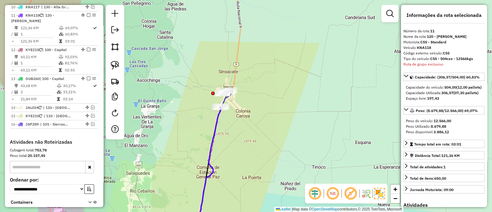
scroll to position [448, 0]
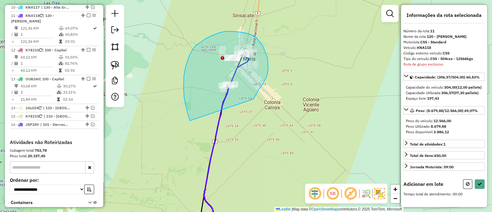
drag, startPoint x: 258, startPoint y: 92, endPoint x: 198, endPoint y: 140, distance: 76.5
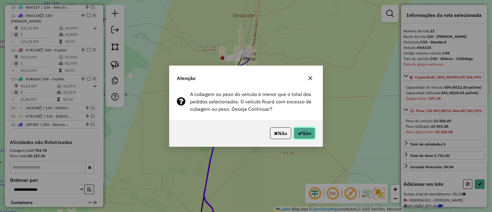
click at [304, 134] on button "Sim" at bounding box center [305, 133] width 22 height 12
select select "**********"
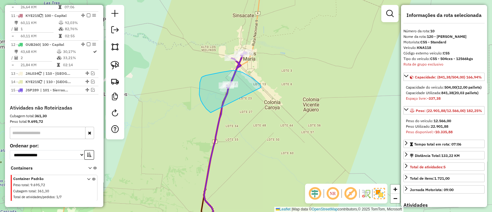
drag, startPoint x: 261, startPoint y: 87, endPoint x: 211, endPoint y: 113, distance: 56.3
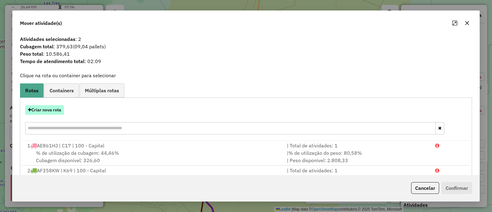
click at [50, 110] on button "Criar nova rota" at bounding box center [44, 110] width 39 height 10
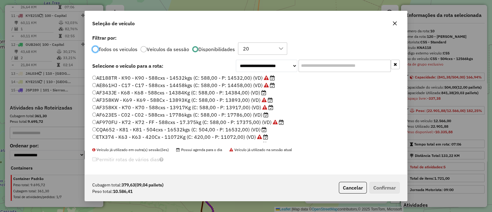
scroll to position [38, 0]
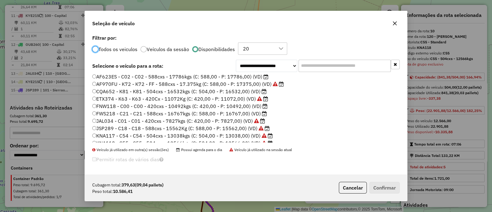
click at [242, 106] on label "FNW118 - C00 - C00 - 420cxs - 10492kgs (C: 420,00 - P: 10492,00) (VD)" at bounding box center [179, 105] width 175 height 7
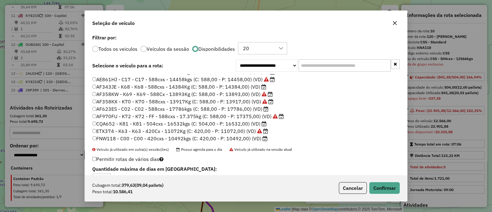
scroll to position [0, 0]
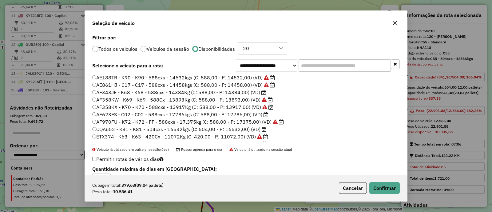
click at [225, 95] on label "AF343JE - K68 - K68 - 588cxs - 14384Kg (C: 588,00 - P: 14384,00) (VD)" at bounding box center [179, 92] width 174 height 7
click at [374, 184] on button "Confirmar" at bounding box center [384, 188] width 30 height 12
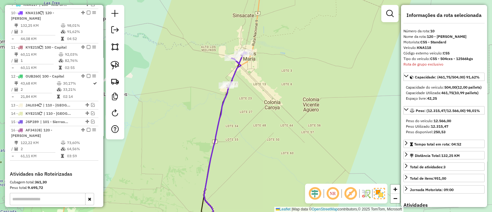
scroll to position [419, 0]
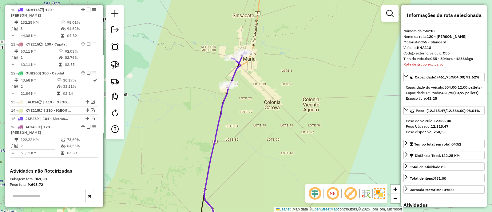
click at [240, 64] on icon at bounding box center [239, 58] width 15 height 12
click at [238, 64] on icon at bounding box center [238, 58] width 15 height 12
click at [238, 67] on icon at bounding box center [218, 145] width 43 height 175
click at [238, 64] on icon at bounding box center [238, 58] width 15 height 12
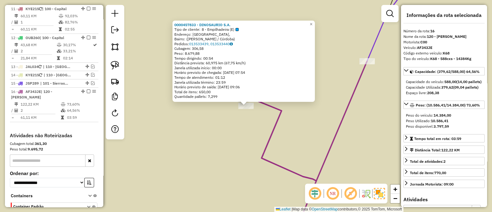
scroll to position [506, 0]
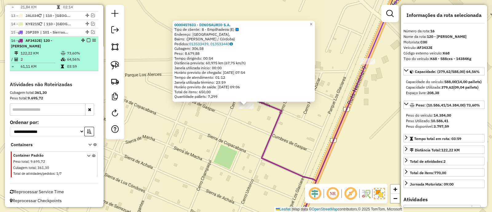
click at [87, 38] on em at bounding box center [89, 40] width 4 height 4
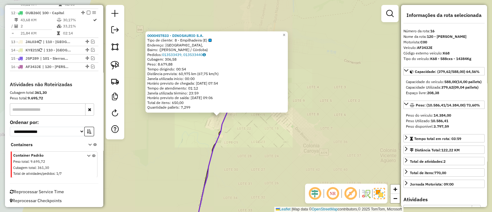
click at [227, 131] on div "0000457833 - DINOSAURIO S.A. Tipo de cliente: 8 - Empilhadeira (E) Endereço: Ca…" at bounding box center [246, 106] width 492 height 212
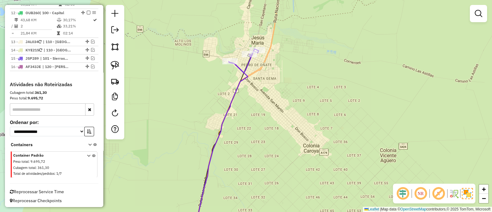
click at [222, 131] on icon at bounding box center [221, 148] width 53 height 172
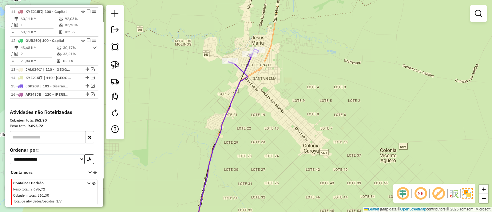
select select "**********"
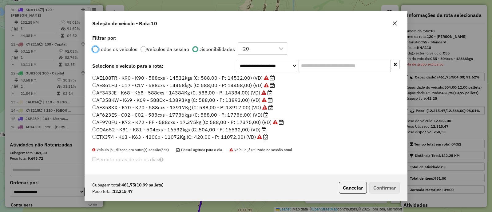
scroll to position [38, 0]
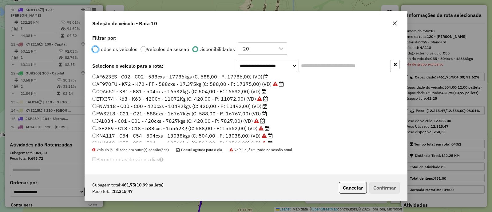
click at [247, 104] on label "FNW118 - C00 - C00 - 420cxs - 10492kgs (C: 420,00 - P: 10492,00) (VD)" at bounding box center [179, 105] width 175 height 7
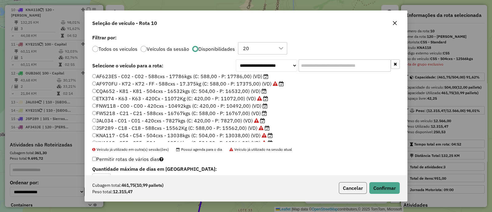
click at [352, 185] on button "Cancelar" at bounding box center [353, 188] width 28 height 12
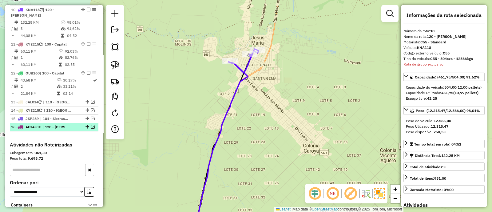
click at [92, 126] on em at bounding box center [93, 127] width 4 height 4
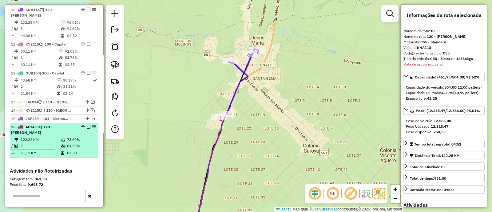
click at [84, 131] on div "16 - AF343JE | 120 - Jesus Maria" at bounding box center [54, 129] width 86 height 11
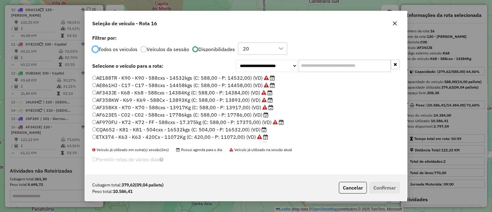
scroll to position [58, 0]
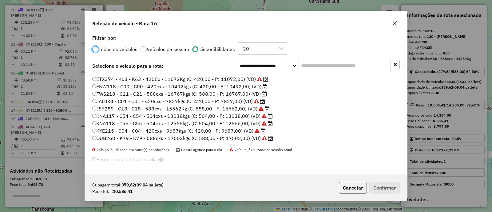
click at [348, 188] on button "Cancelar" at bounding box center [353, 188] width 28 height 12
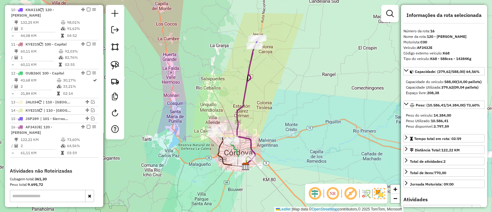
click at [251, 88] on div "Janela de atendimento Grade de atendimento Capacidade Transportadoras Veículos …" at bounding box center [246, 106] width 492 height 212
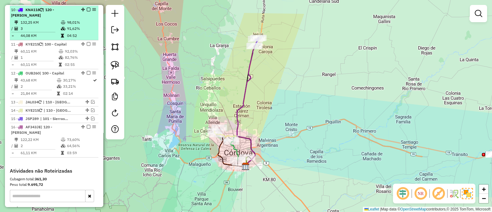
click at [75, 16] on div "10 - KNA118 | 120 - Jesus Maria" at bounding box center [54, 12] width 86 height 11
select select "**********"
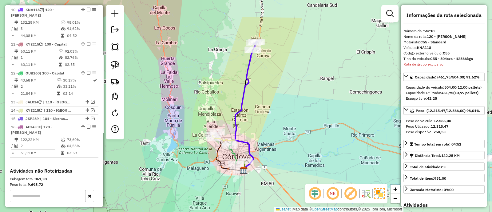
click at [250, 70] on icon at bounding box center [245, 106] width 21 height 127
click at [248, 70] on icon at bounding box center [245, 106] width 21 height 127
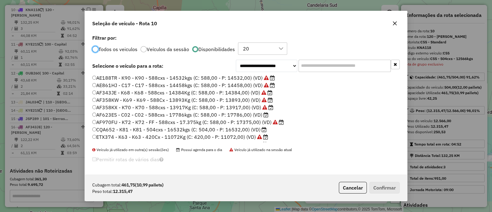
scroll to position [3, 2]
click at [248, 129] on label "CQA652 - K81 - K81 - 504cxs - 16532kgs (C: 504,00 - P: 16532,00) (VD)" at bounding box center [179, 129] width 174 height 7
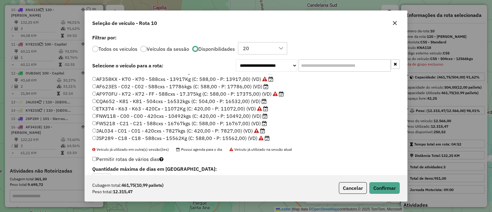
scroll to position [38, 0]
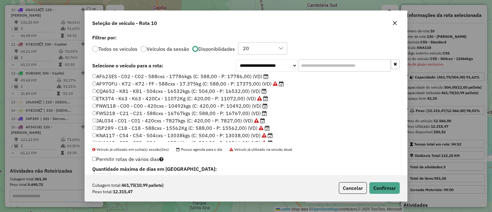
click at [255, 107] on label "FNW118 - C00 - C00 - 420cxs - 10492kgs (C: 420,00 - P: 10492,00) (VD)" at bounding box center [179, 105] width 175 height 7
click at [253, 114] on label "FWS218 - C21 - C21 - 588cxs - 16767kgs (C: 588,00 - P: 16767,00) (VD)" at bounding box center [179, 113] width 175 height 7
click at [231, 90] on label "CQA652 - K81 - K81 - 504cxs - 16532kgs (C: 504,00 - P: 16532,00) (VD)" at bounding box center [179, 90] width 174 height 7
click at [380, 190] on button "Confirmar" at bounding box center [384, 188] width 30 height 12
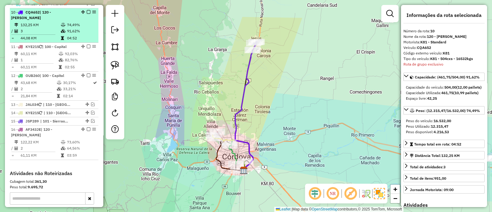
scroll to position [419, 0]
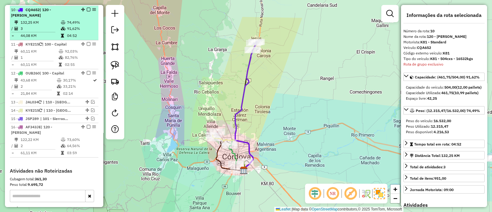
click at [87, 8] on em at bounding box center [89, 10] width 4 height 4
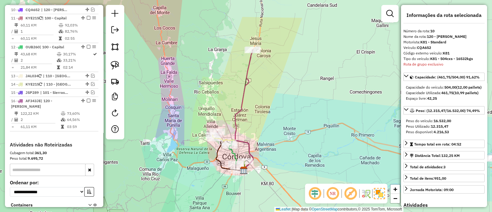
click at [249, 90] on div "Janela de atendimento Grade de atendimento Capacidade Transportadoras Veículos …" at bounding box center [246, 106] width 492 height 212
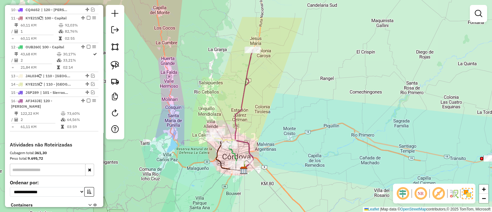
click at [246, 91] on icon at bounding box center [244, 110] width 18 height 121
select select "**********"
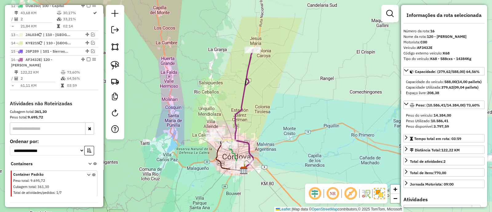
scroll to position [480, 0]
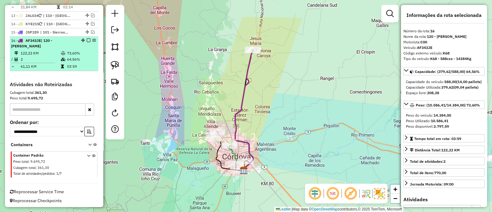
click at [87, 38] on em at bounding box center [89, 40] width 4 height 4
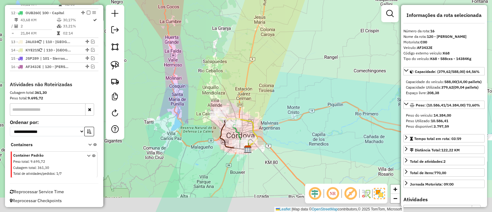
drag, startPoint x: 223, startPoint y: 107, endPoint x: 228, endPoint y: 76, distance: 31.7
click at [227, 76] on div "Janela de atendimento Grade de atendimento Capacidade Transportadoras Veículos …" at bounding box center [246, 106] width 492 height 212
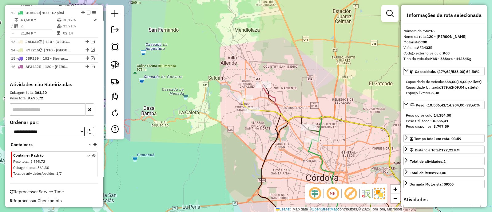
click at [303, 94] on div "Janela de atendimento Grade de atendimento Capacidade Transportadoras Veículos …" at bounding box center [246, 106] width 492 height 212
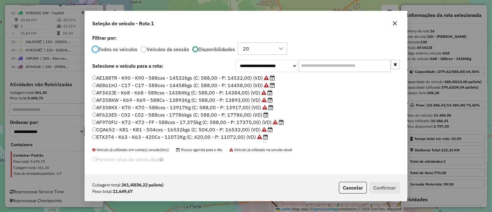
scroll to position [3, 2]
click at [287, 78] on li "AE188TR - K90 - K90 - 588cxs - 14532kgs (C: 588,00 - P: 14532,00) (VD)" at bounding box center [246, 77] width 308 height 7
click at [344, 187] on button "Cancelar" at bounding box center [353, 188] width 28 height 12
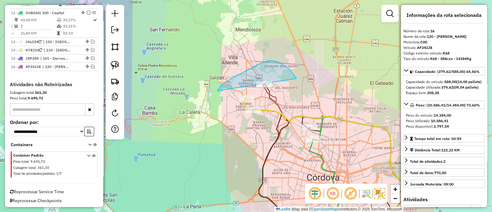
drag, startPoint x: 295, startPoint y: 77, endPoint x: 262, endPoint y: 150, distance: 80.7
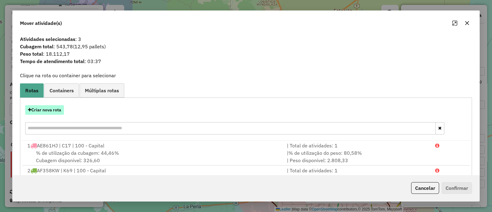
click at [52, 113] on button "Criar nova rota" at bounding box center [44, 110] width 39 height 10
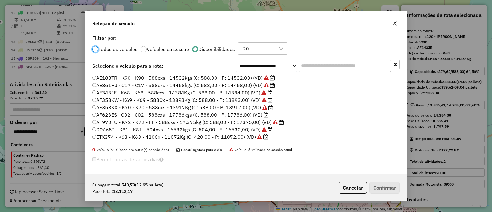
click at [235, 114] on label "AF623ES - C02 - C02 - 588cxs - 17786kgs (C: 588,00 - P: 17786,00) (VD)" at bounding box center [180, 114] width 176 height 7
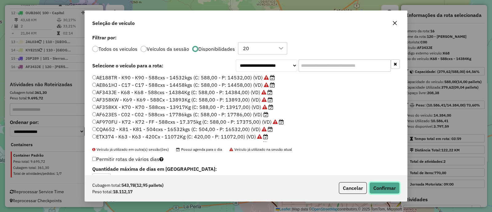
click at [389, 194] on button "Confirmar" at bounding box center [384, 188] width 30 height 12
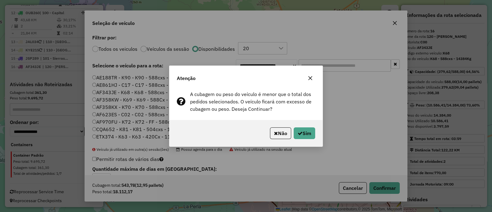
click at [303, 127] on div "Não Sim" at bounding box center [246, 133] width 153 height 26
click at [305, 133] on button "Sim" at bounding box center [305, 133] width 22 height 12
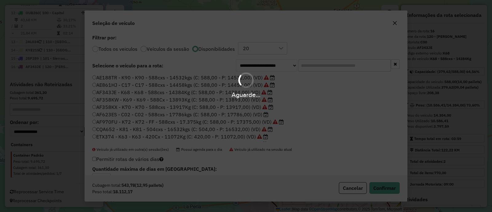
scroll to position [385, 0]
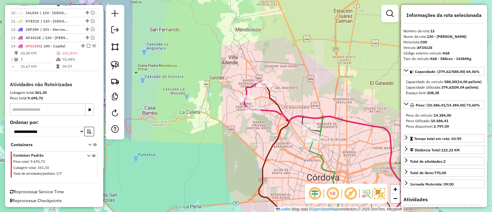
click at [268, 110] on icon at bounding box center [330, 172] width 154 height 124
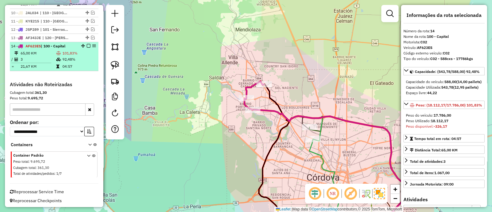
click at [87, 45] on em at bounding box center [89, 46] width 4 height 4
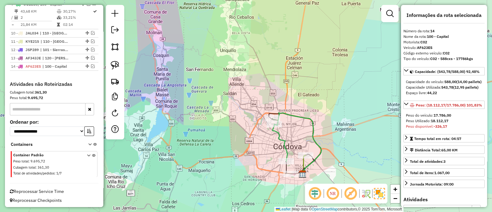
drag, startPoint x: 301, startPoint y: 140, endPoint x: 289, endPoint y: 119, distance: 23.6
click at [289, 119] on div "Janela de atendimento Grade de atendimento Capacidade Transportadoras Veículos …" at bounding box center [246, 106] width 492 height 212
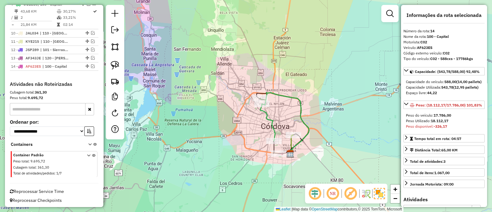
click at [284, 113] on div "Janela de atendimento Grade de atendimento Capacidade Transportadoras Veículos …" at bounding box center [246, 106] width 492 height 212
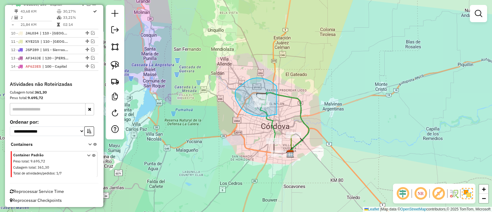
drag, startPoint x: 262, startPoint y: 78, endPoint x: 278, endPoint y: 114, distance: 39.5
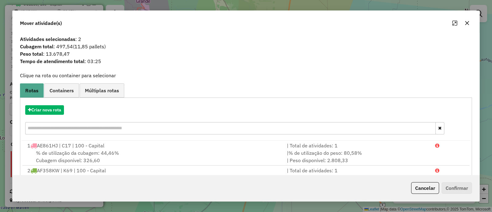
click at [52, 114] on hb-app "Aguarde... Pop-up bloqueado! Seu navegador bloqueou automáticamente a abertura …" at bounding box center [246, 106] width 492 height 212
click at [53, 109] on button "Criar nova rota" at bounding box center [44, 110] width 39 height 10
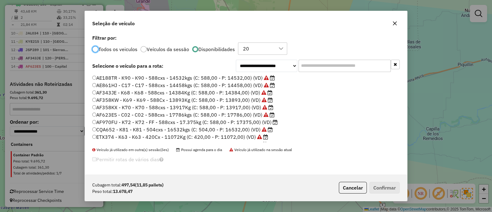
scroll to position [3, 2]
click at [259, 119] on label "AF970FU - K72 - K72 - FF - 588cxs - 17.375kg (C: 588,00 - P: 17375,00) (VD)" at bounding box center [185, 121] width 186 height 7
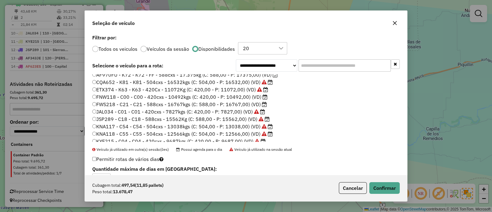
scroll to position [58, 0]
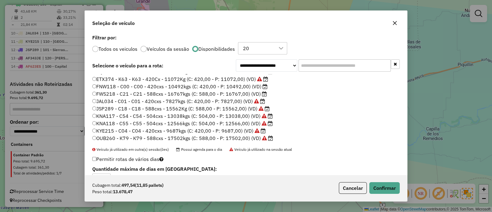
click at [260, 88] on label "FNW118 - C00 - C00 - 420cxs - 10492kgs (C: 420,00 - P: 10492,00) (VD)" at bounding box center [179, 86] width 175 height 7
click at [262, 94] on icon at bounding box center [264, 93] width 5 height 5
click at [383, 191] on button "Confirmar" at bounding box center [384, 188] width 30 height 12
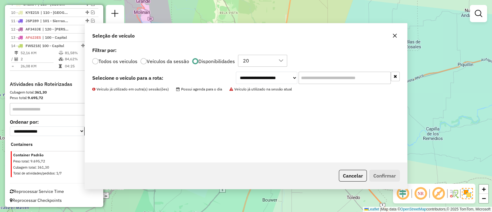
scroll to position [327, 0]
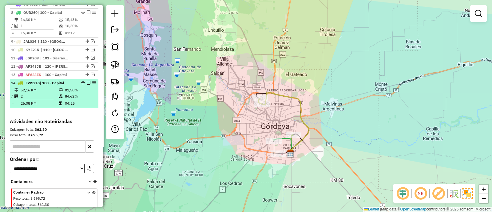
click at [87, 82] on em at bounding box center [89, 83] width 4 height 4
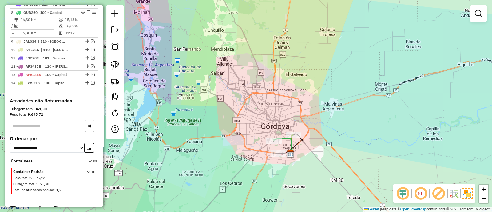
click at [290, 143] on icon at bounding box center [283, 145] width 18 height 15
select select "**********"
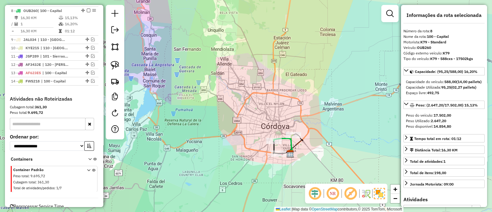
scroll to position [330, 0]
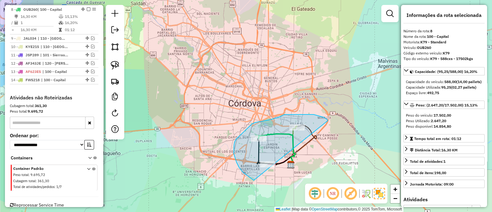
drag, startPoint x: 328, startPoint y: 120, endPoint x: 301, endPoint y: 186, distance: 71.1
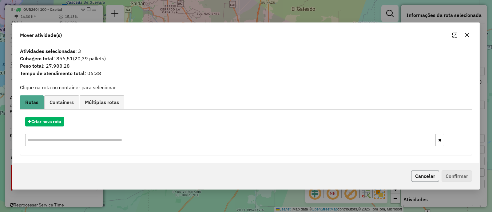
click at [421, 178] on button "Cancelar" at bounding box center [425, 176] width 28 height 12
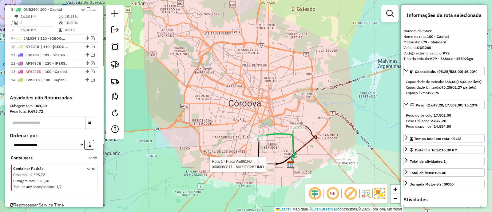
click at [288, 160] on icon at bounding box center [277, 149] width 37 height 30
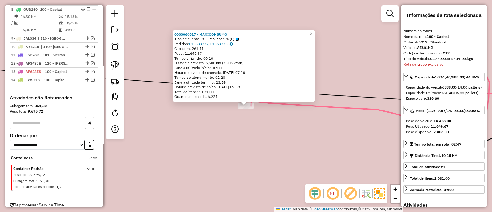
scroll to position [231, 0]
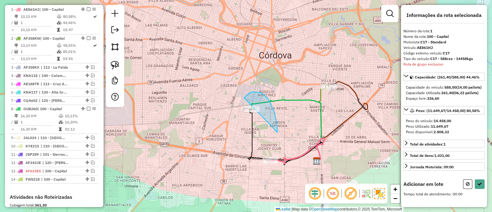
drag, startPoint x: 278, startPoint y: 131, endPoint x: 239, endPoint y: 126, distance: 39.0
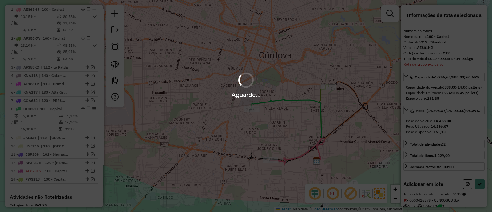
select select "**********"
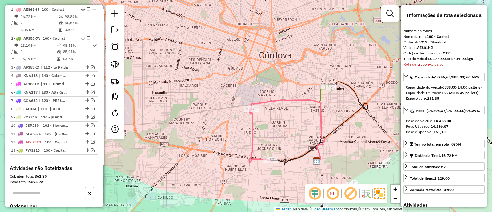
click at [321, 98] on icon at bounding box center [323, 122] width 12 height 76
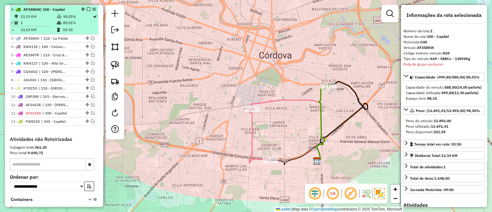
click at [87, 8] on em at bounding box center [89, 9] width 4 height 4
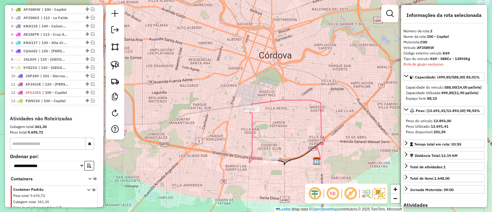
click at [276, 103] on icon at bounding box center [288, 130] width 73 height 61
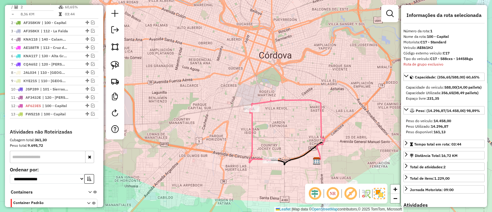
scroll to position [231, 0]
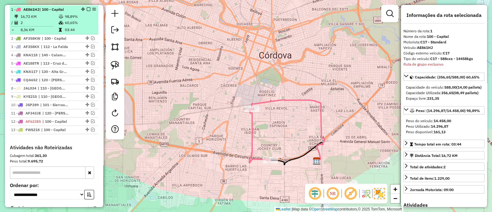
click at [87, 7] on em at bounding box center [89, 9] width 4 height 4
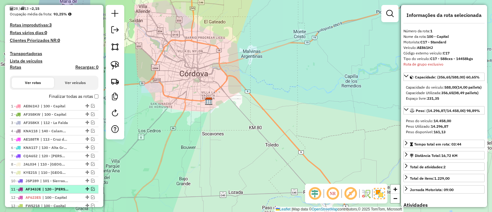
scroll to position [77, 0]
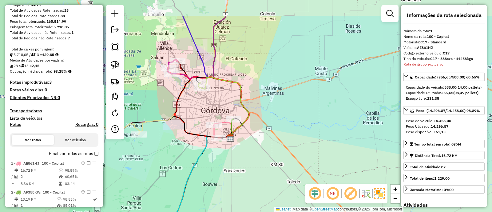
drag, startPoint x: 270, startPoint y: 156, endPoint x: 290, endPoint y: 181, distance: 32.1
click at [290, 181] on div "Janela de atendimento Grade de atendimento Capacidade Transportadoras Veículos …" at bounding box center [246, 106] width 492 height 212
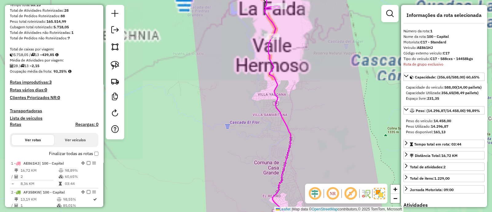
drag, startPoint x: 292, startPoint y: 90, endPoint x: 280, endPoint y: 108, distance: 21.7
click at [280, 108] on div "Janela de atendimento Grade de atendimento Capacidade Transportadoras Veículos …" at bounding box center [246, 106] width 492 height 212
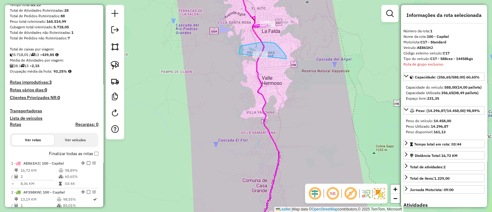
drag, startPoint x: 286, startPoint y: 56, endPoint x: 246, endPoint y: 79, distance: 46.0
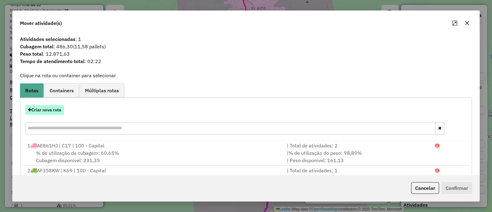
click at [43, 110] on button "Criar nova rota" at bounding box center [44, 110] width 39 height 10
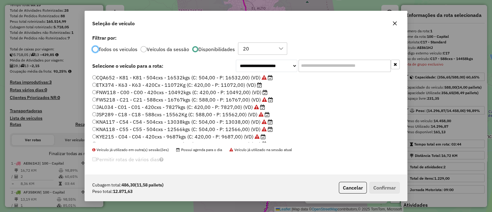
scroll to position [58, 0]
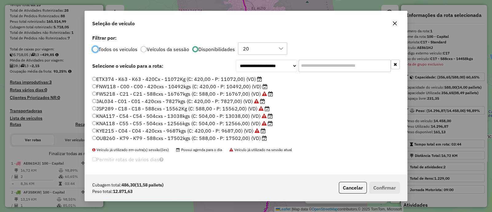
click at [262, 137] on icon at bounding box center [264, 138] width 5 height 5
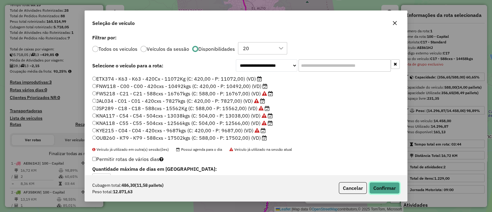
click at [385, 188] on button "Confirmar" at bounding box center [384, 188] width 30 height 12
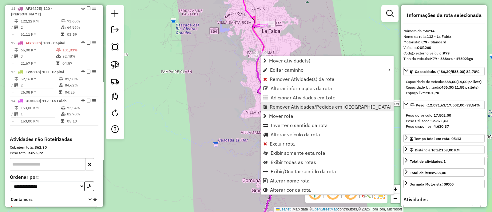
scroll to position [592, 0]
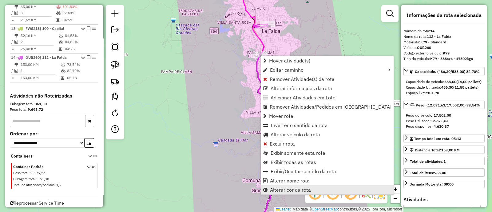
click at [298, 188] on span "Alterar cor da rota" at bounding box center [290, 189] width 41 height 5
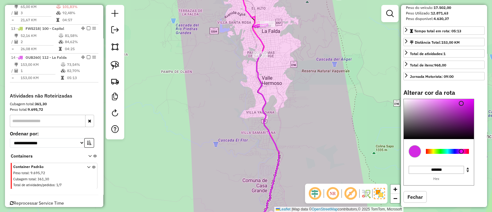
scroll to position [124, 0]
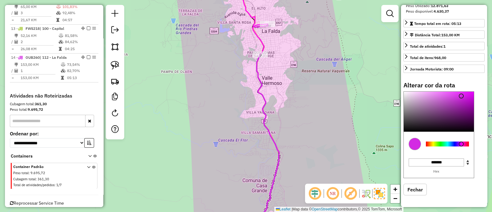
type input "*******"
click at [456, 145] on div at bounding box center [447, 144] width 43 height 5
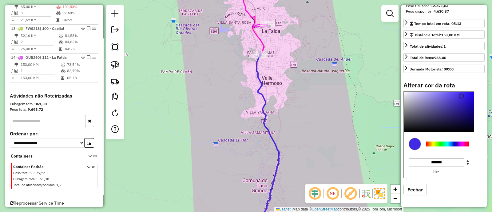
click at [299, 90] on div "Janela de atendimento Grade de atendimento Capacidade Transportadoras Veículos …" at bounding box center [246, 106] width 492 height 212
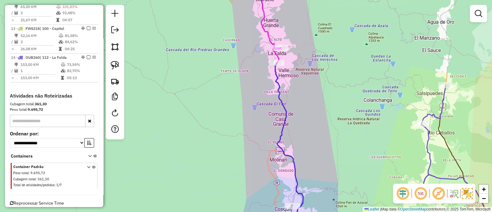
click at [268, 34] on icon at bounding box center [269, 14] width 23 height 70
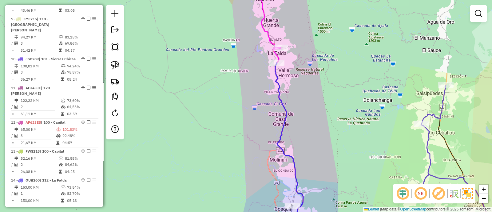
select select "**********"
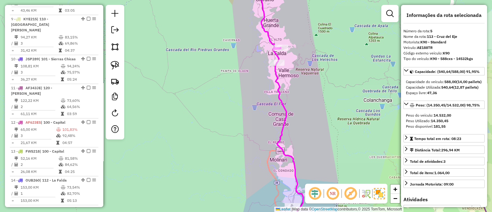
scroll to position [346, 0]
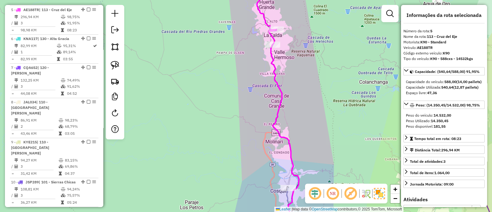
drag, startPoint x: 317, startPoint y: 78, endPoint x: 303, endPoint y: 44, distance: 36.1
click at [303, 44] on div "Janela de atendimento Grade de atendimento Capacidade Transportadoras Veículos …" at bounding box center [246, 106] width 492 height 212
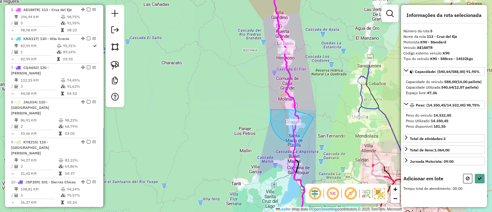
drag, startPoint x: 314, startPoint y: 118, endPoint x: 298, endPoint y: 146, distance: 32.5
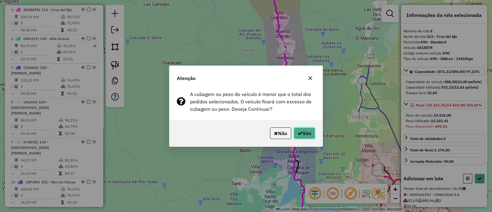
click at [303, 127] on button "Sim" at bounding box center [305, 133] width 22 height 12
select select "**********"
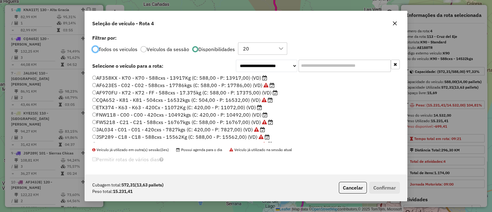
scroll to position [0, 0]
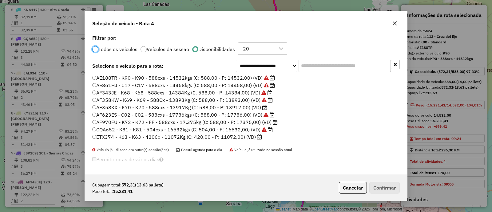
click at [205, 114] on label "AF623ES - C02 - C02 - 588cxs - 17786kgs (C: 588,00 - P: 17786,00) (VD)" at bounding box center [183, 114] width 182 height 7
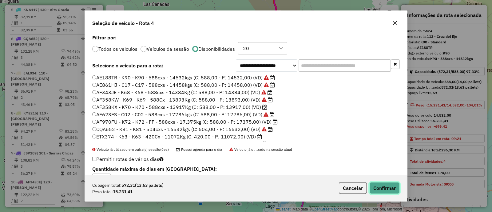
click at [389, 185] on button "Confirmar" at bounding box center [384, 188] width 30 height 12
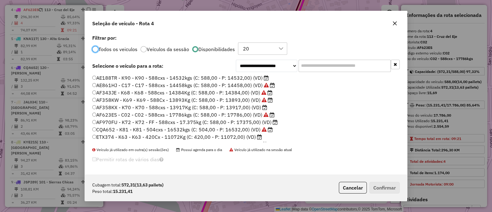
scroll to position [3, 2]
click at [251, 77] on label "AE188TR - K90 - K90 - 588cxs - 14532kgs (C: 588,00 - P: 14532,00) (VD)" at bounding box center [180, 77] width 177 height 7
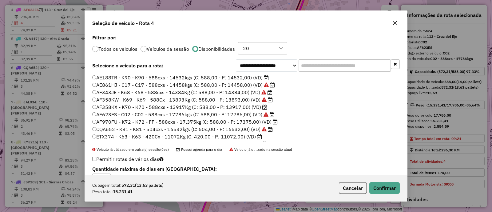
click at [346, 191] on button "Cancelar" at bounding box center [353, 188] width 28 height 12
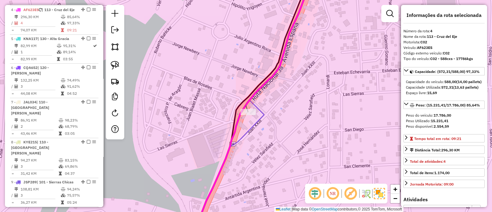
click at [259, 122] on icon at bounding box center [229, 166] width 69 height 133
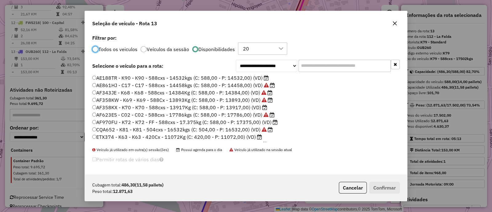
click at [242, 106] on label "AF358KX - K70 - K70 - 588cxs - 13917Kg (C: 588,00 - P: 13917,00) (VD)" at bounding box center [179, 107] width 175 height 7
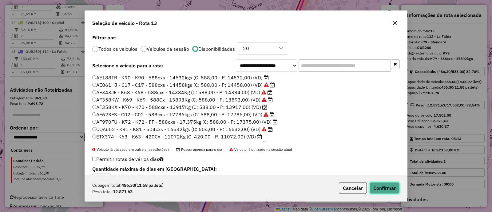
click at [380, 186] on button "Confirmar" at bounding box center [384, 188] width 30 height 12
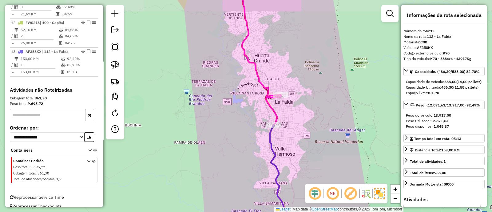
click at [270, 138] on icon at bounding box center [281, 179] width 22 height 108
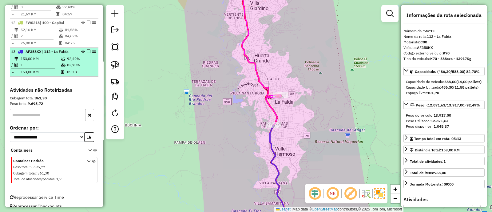
click at [87, 50] on em at bounding box center [89, 52] width 4 height 4
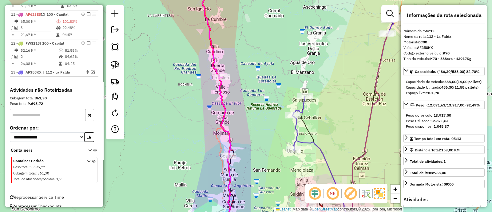
click at [222, 101] on icon at bounding box center [215, 68] width 32 height 178
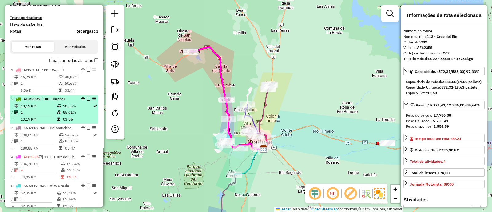
scroll to position [125, 0]
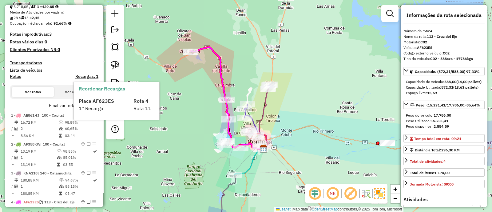
click at [93, 107] on div "Reordenar Recargas Placa AF623ES Rota 4 1° Recarga Rota 11" at bounding box center [117, 101] width 86 height 38
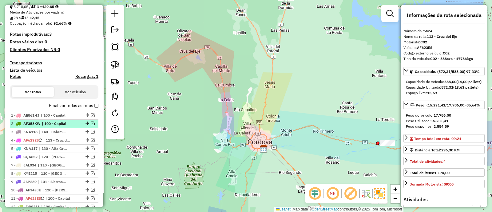
scroll to position [202, 0]
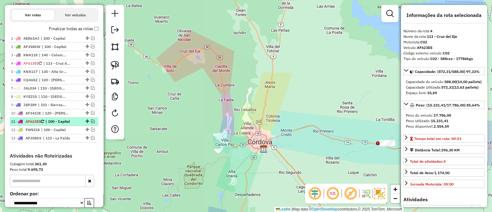
click at [89, 121] on div at bounding box center [87, 121] width 18 height 4
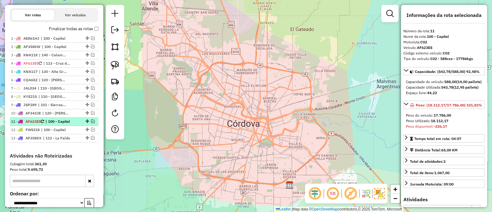
click at [91, 121] on em at bounding box center [93, 121] width 4 height 4
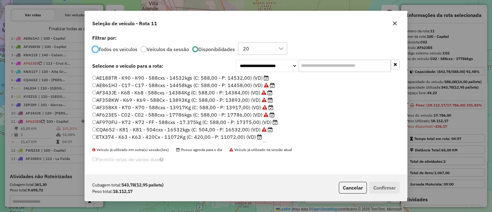
scroll to position [3, 2]
drag, startPoint x: 356, startPoint y: 188, endPoint x: 157, endPoint y: 134, distance: 206.1
click at [355, 188] on button "Cancelar" at bounding box center [353, 188] width 28 height 12
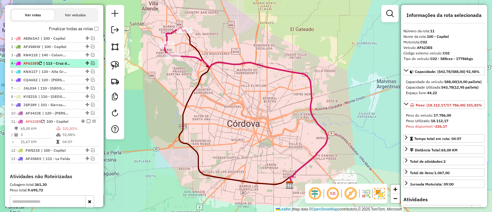
click at [91, 61] on em at bounding box center [93, 63] width 4 height 4
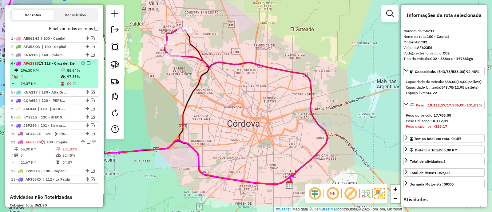
click at [69, 72] on td "85,64%" at bounding box center [81, 70] width 29 height 6
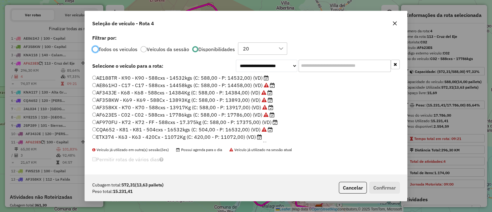
click at [214, 119] on label "AF970FU - K72 - K72 - FF - 588cxs - 17.375kg (C: 588,00 - P: 17375,00) (VD)" at bounding box center [185, 121] width 186 height 7
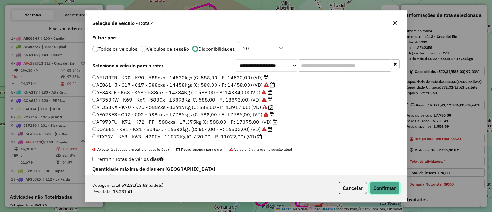
click at [390, 187] on button "Confirmar" at bounding box center [384, 188] width 30 height 12
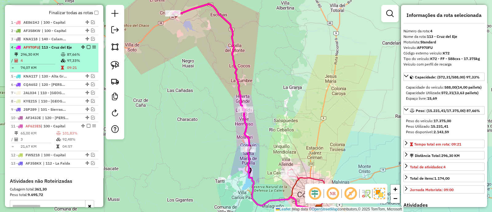
scroll to position [255, 0]
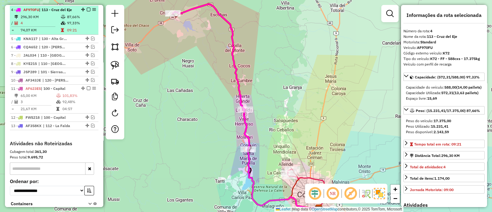
click at [87, 8] on em at bounding box center [89, 10] width 4 height 4
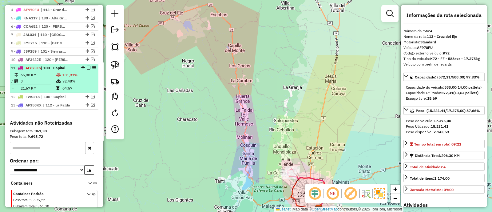
click at [87, 66] on em at bounding box center [89, 68] width 4 height 4
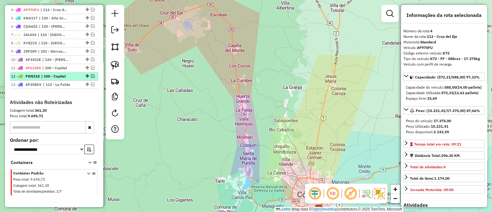
scroll to position [178, 0]
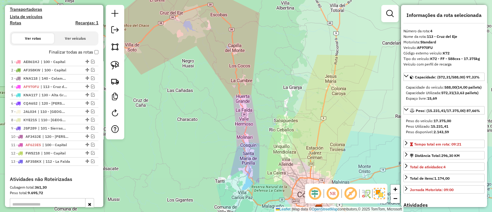
click at [92, 54] on label "Finalizar todas as rotas" at bounding box center [74, 52] width 50 height 6
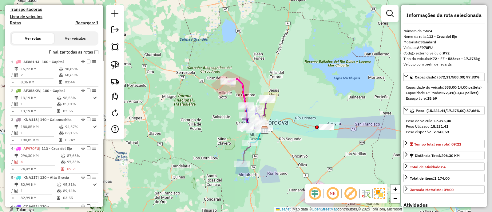
drag, startPoint x: 367, startPoint y: 133, endPoint x: 275, endPoint y: 111, distance: 94.2
click at [276, 111] on div "Janela de atendimento Grade de atendimento Capacidade Transportadoras Veículos …" at bounding box center [246, 106] width 492 height 212
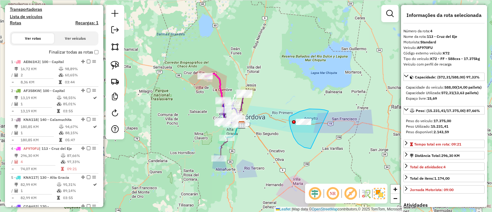
drag, startPoint x: 329, startPoint y: 111, endPoint x: 316, endPoint y: 149, distance: 39.6
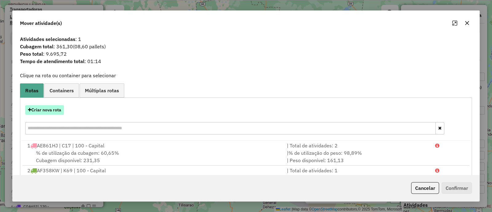
click at [54, 107] on button "Criar nova rota" at bounding box center [44, 110] width 39 height 10
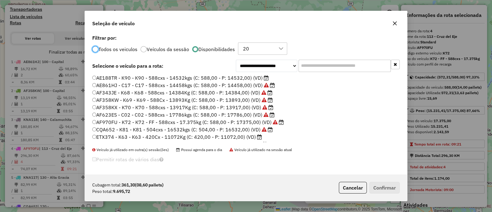
scroll to position [3, 2]
click at [227, 135] on label "ETX374 - K63 - K63 - 420Cx - 11072Kg (C: 420,00 - P: 11072,00) (VD)" at bounding box center [177, 136] width 170 height 7
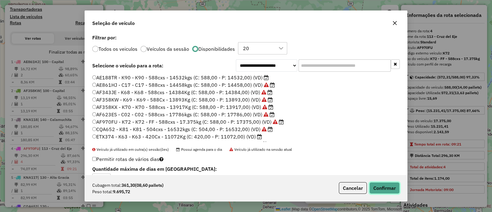
click at [391, 190] on button "Confirmar" at bounding box center [384, 188] width 30 height 12
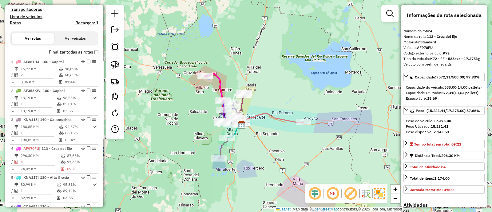
scroll to position [317, 0]
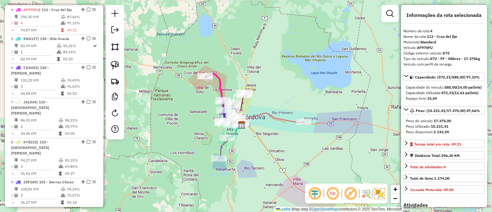
click at [277, 118] on icon at bounding box center [273, 119] width 62 height 12
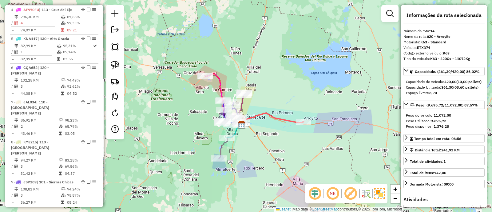
scroll to position [495, 0]
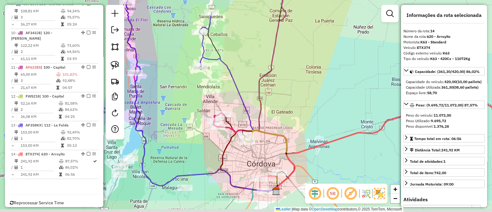
drag, startPoint x: 274, startPoint y: 144, endPoint x: 263, endPoint y: 111, distance: 34.9
click at [263, 113] on div "Janela de atendimento Grade de atendimento Capacidade Transportadoras Veículos …" at bounding box center [246, 106] width 492 height 212
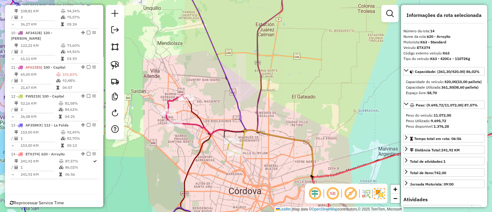
click at [255, 130] on icon at bounding box center [282, 181] width 94 height 103
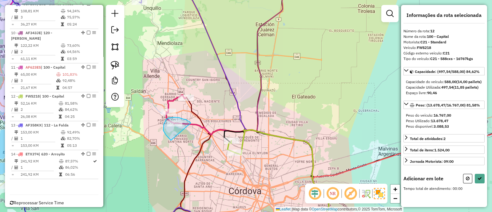
drag, startPoint x: 185, startPoint y: 119, endPoint x: 171, endPoint y: 140, distance: 25.2
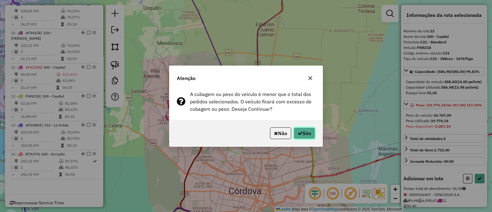
click at [314, 134] on button "Sim" at bounding box center [305, 133] width 22 height 12
select select "**********"
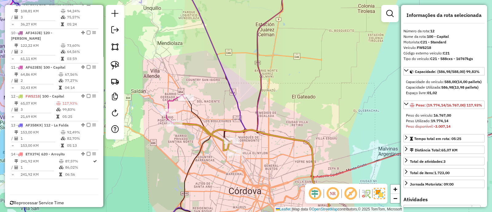
click at [172, 99] on icon at bounding box center [177, 103] width 18 height 17
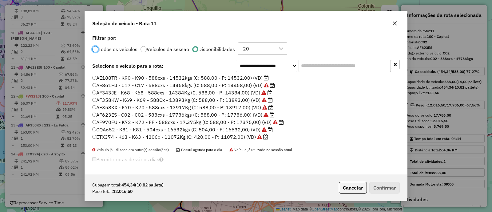
scroll to position [3, 2]
click at [228, 78] on label "AE188TR - K90 - K90 - 588cxs - 14532kgs (C: 588,00 - P: 14532,00) (VD)" at bounding box center [180, 77] width 177 height 7
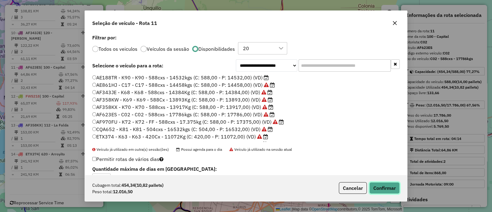
click at [381, 186] on button "Confirmar" at bounding box center [384, 188] width 30 height 12
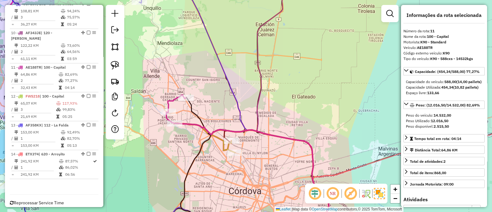
click at [220, 139] on icon at bounding box center [205, 137] width 60 height 29
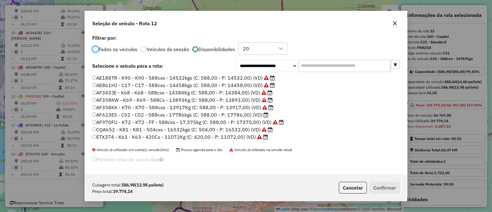
click at [248, 110] on label "AF358KX - K70 - K70 - 588cxs - 13917Kg (C: 588,00 - P: 13917,00) (VD)" at bounding box center [182, 107] width 181 height 7
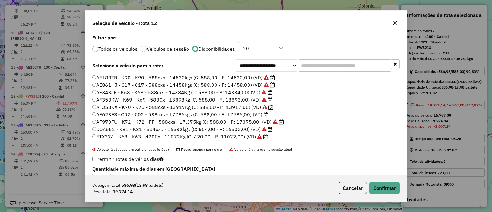
click at [251, 115] on label "AF623ES - C02 - C02 - 588cxs - 17786kgs (C: 588,00 - P: 17786,00) (VD)" at bounding box center [180, 114] width 176 height 7
click at [378, 186] on button "Confirmar" at bounding box center [384, 188] width 30 height 12
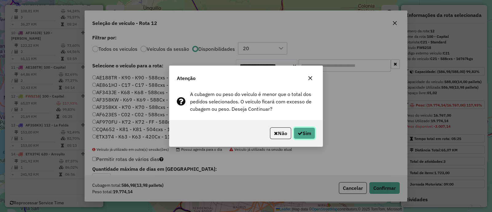
click at [304, 129] on button "Sim" at bounding box center [305, 133] width 22 height 12
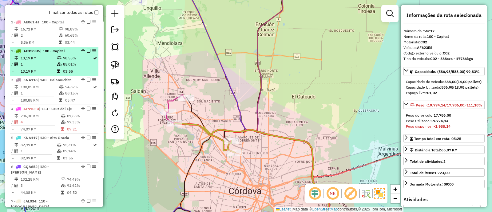
scroll to position [188, 0]
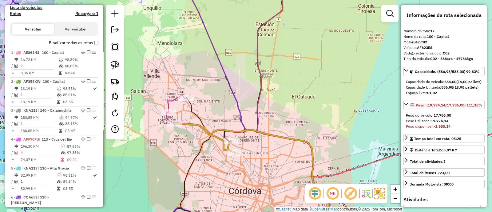
click at [16, 13] on h4 "Rotas" at bounding box center [15, 13] width 11 height 5
select select
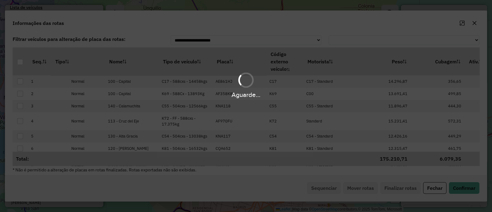
click at [175, 57] on th "Tipo de veículo" at bounding box center [186, 61] width 54 height 28
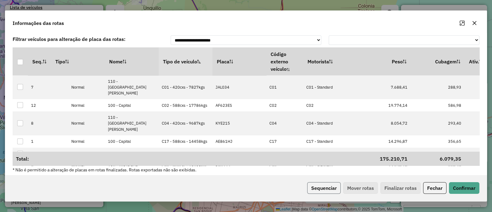
click at [317, 184] on button "Sequenciar" at bounding box center [324, 188] width 34 height 12
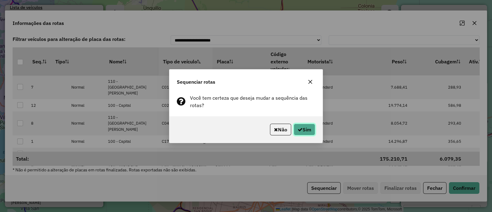
click at [301, 125] on button "Sim" at bounding box center [305, 130] width 22 height 12
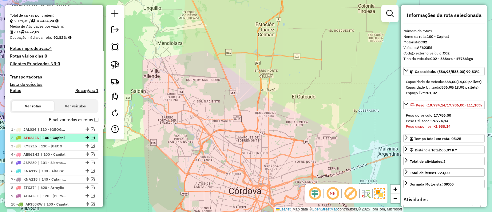
scroll to position [185, 0]
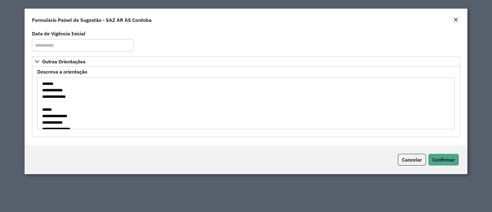
click at [47, 90] on textarea "**********" at bounding box center [246, 103] width 418 height 52
drag, startPoint x: 44, startPoint y: 90, endPoint x: 70, endPoint y: 99, distance: 26.9
click at [70, 99] on textarea "**********" at bounding box center [246, 103] width 418 height 52
click at [42, 91] on textarea "**********" at bounding box center [246, 103] width 418 height 52
drag, startPoint x: 42, startPoint y: 88, endPoint x: 82, endPoint y: 100, distance: 41.1
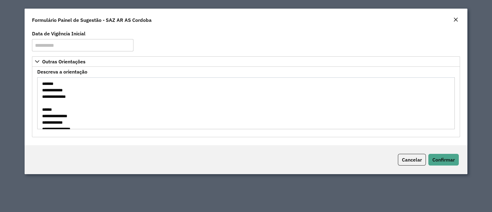
click at [82, 100] on textarea "**********" at bounding box center [246, 103] width 418 height 52
drag, startPoint x: 43, startPoint y: 84, endPoint x: 66, endPoint y: 106, distance: 31.8
click at [66, 106] on textarea "**********" at bounding box center [246, 103] width 418 height 52
click at [63, 102] on textarea "**********" at bounding box center [246, 103] width 418 height 52
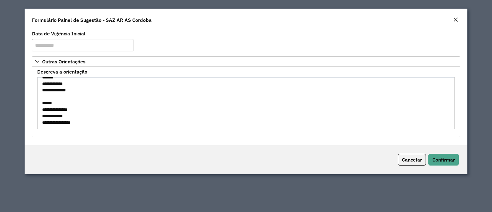
drag, startPoint x: 42, startPoint y: 83, endPoint x: 81, endPoint y: 108, distance: 45.9
click at [81, 108] on textarea "**********" at bounding box center [246, 103] width 418 height 52
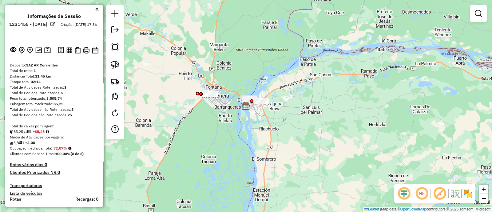
click at [470, 196] on img at bounding box center [468, 194] width 10 height 10
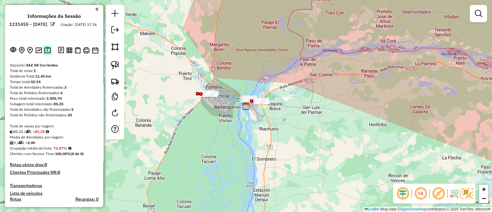
click at [46, 51] on img at bounding box center [47, 50] width 6 height 7
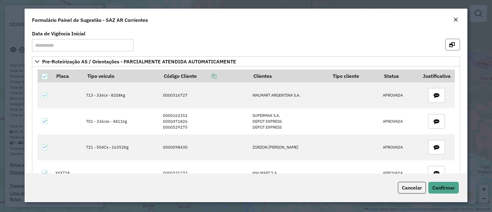
click at [447, 43] on button "button" at bounding box center [452, 45] width 15 height 12
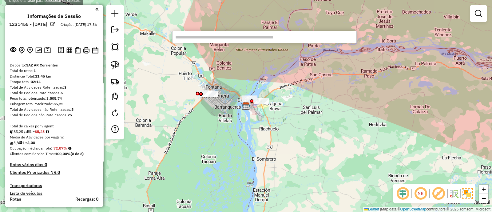
paste input "******"
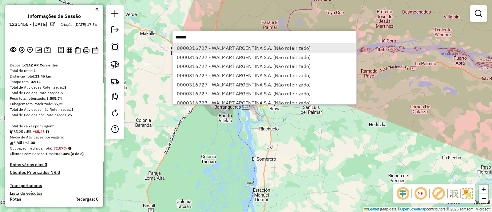
type input "******"
click at [254, 47] on li "0000316727 - WALMART ARGENTINA S.A. (Não roteirizado)" at bounding box center [265, 47] width 184 height 9
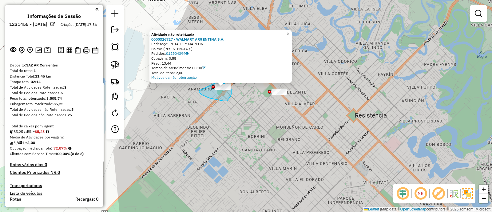
drag, startPoint x: 204, startPoint y: 96, endPoint x: 217, endPoint y: 82, distance: 18.9
click at [217, 82] on div "Atividade não roteirizada 0000316727 - WALMART ARGENTINA S.A. Endereço: RUTA 11…" at bounding box center [246, 106] width 492 height 212
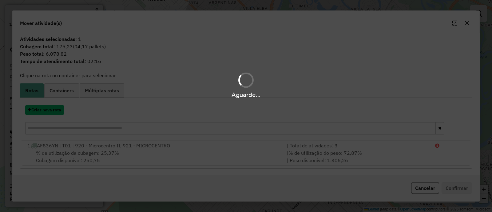
click at [43, 108] on button "Criar nova rota" at bounding box center [44, 110] width 39 height 10
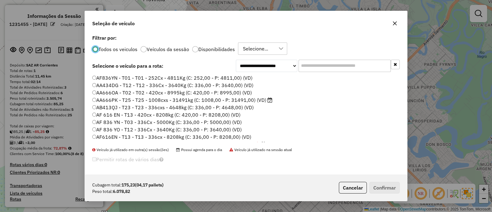
scroll to position [3, 2]
click at [327, 63] on input "text" at bounding box center [345, 66] width 92 height 12
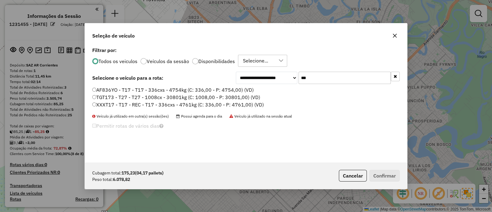
type input "***"
click at [210, 60] on label "Disponibilidades" at bounding box center [216, 61] width 37 height 5
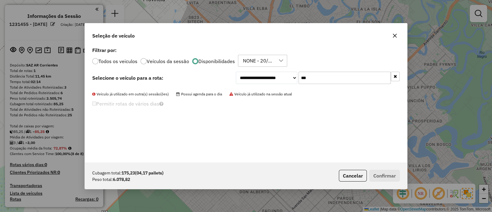
click at [115, 60] on label "Todos os veiculos" at bounding box center [117, 61] width 39 height 5
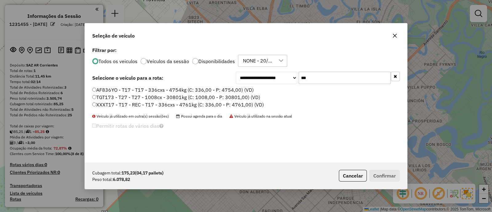
click at [204, 94] on label "TGT173 - T27 - T27 - 1008cx - 30801kg (C: 1008,00 - P: 30801,00) (VD)" at bounding box center [176, 97] width 168 height 7
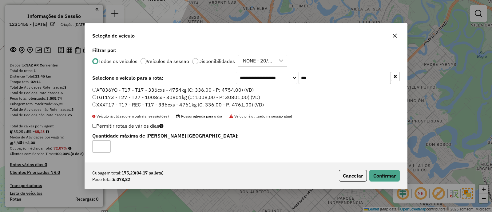
click at [208, 86] on div "**********" at bounding box center [246, 104] width 322 height 117
click at [209, 82] on div "**********" at bounding box center [246, 78] width 308 height 12
click at [210, 85] on div "**********" at bounding box center [246, 104] width 322 height 117
click at [209, 92] on label "AF836YO - T17 - T17 - 336cxs - 4754kg (C: 336,00 - P: 4754,00) (VD)" at bounding box center [173, 89] width 162 height 7
click at [209, 89] on label "AF836YO - T17 - T17 - 336cxs - 4754kg (C: 336,00 - P: 4754,00) (VD)" at bounding box center [173, 89] width 162 height 7
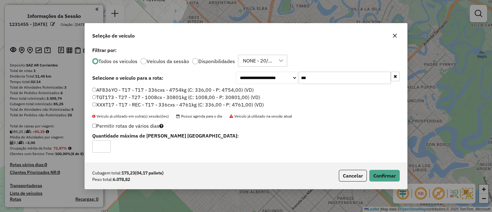
click at [390, 183] on div "Cubagem total: 175,23 (04,17 pallets) Peso total: 6.078,82 Cancelar Confirmar" at bounding box center [246, 175] width 322 height 26
click at [387, 178] on button "Confirmar" at bounding box center [384, 176] width 30 height 12
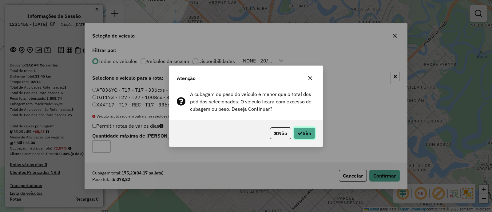
click at [310, 136] on button "Sim" at bounding box center [305, 133] width 22 height 12
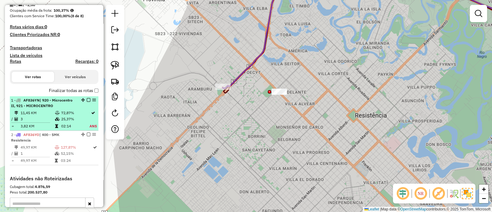
scroll to position [192, 0]
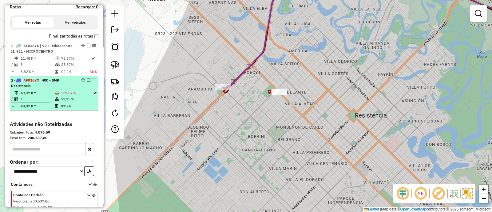
click at [87, 80] on em at bounding box center [89, 80] width 4 height 4
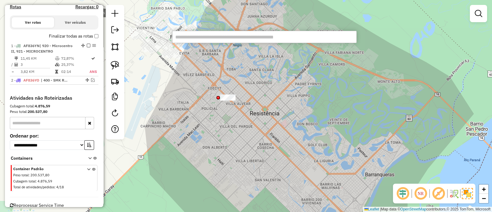
paste input "**********"
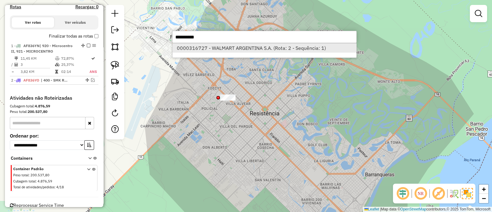
type input "**********"
click at [208, 46] on li "0000316727 - WALMART ARGENTINA S.A. (Rota: 2 - Sequência: 1)" at bounding box center [265, 47] width 184 height 9
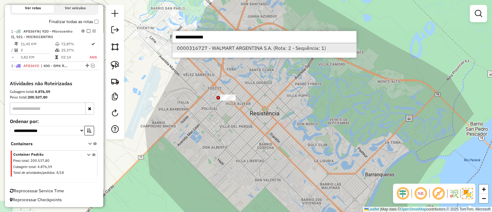
select select "**********"
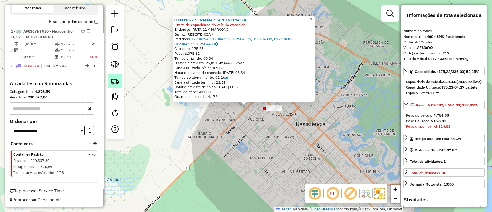
click at [116, 79] on img at bounding box center [115, 81] width 9 height 9
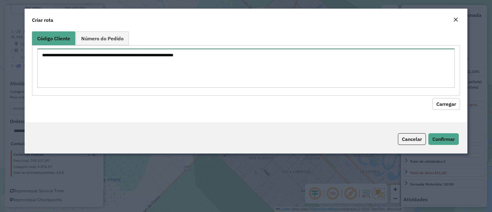
click at [119, 66] on textarea at bounding box center [246, 68] width 418 height 39
paste textarea "**********"
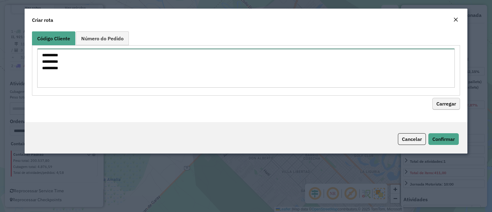
type textarea "**********"
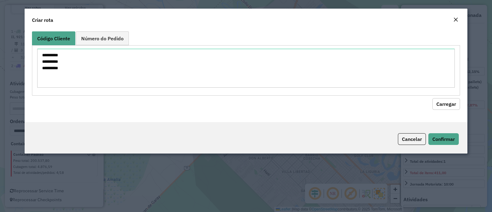
click at [456, 103] on button "Carregar" at bounding box center [447, 104] width 28 height 12
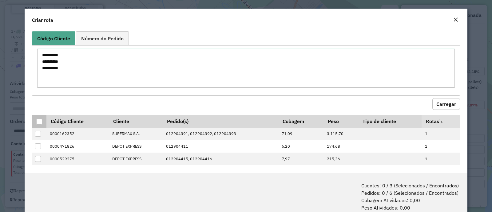
click at [40, 118] on p-tableheadercheckbox at bounding box center [39, 121] width 6 height 6
click at [39, 124] on div at bounding box center [39, 122] width 6 height 6
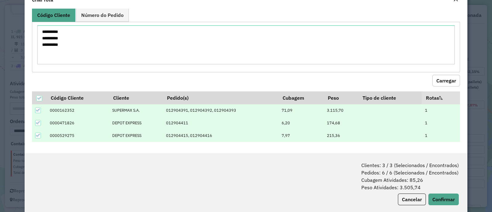
scroll to position [30, 0]
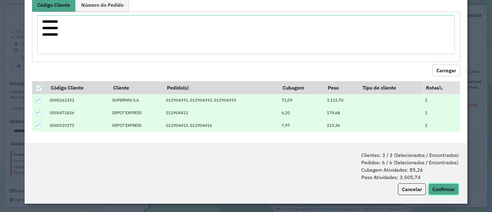
click at [438, 190] on button "Confirmar" at bounding box center [444, 189] width 30 height 12
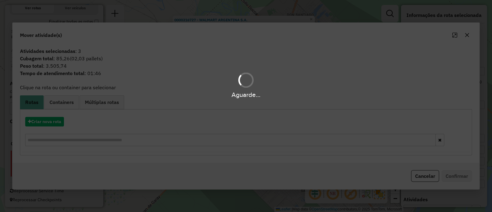
click at [60, 123] on div "Aguarde..." at bounding box center [246, 106] width 492 height 212
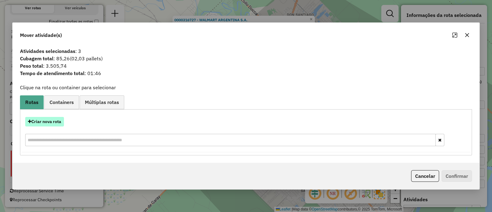
click at [56, 123] on button "Criar nova rota" at bounding box center [44, 122] width 39 height 10
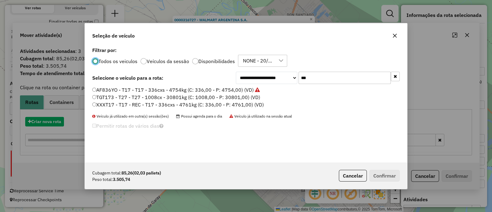
scroll to position [3, 2]
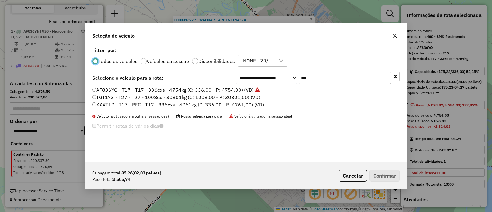
click at [310, 75] on input "***" at bounding box center [345, 78] width 92 height 12
type input "***"
click at [243, 96] on label "AF836YN - T01 - T01 - 336cxs - 4811kg (C: 336,00 - P: 4811,00) (VD)" at bounding box center [179, 97] width 174 height 7
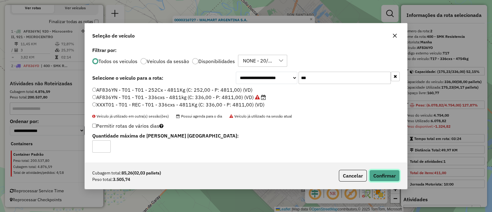
click at [395, 179] on button "Confirmar" at bounding box center [384, 176] width 30 height 12
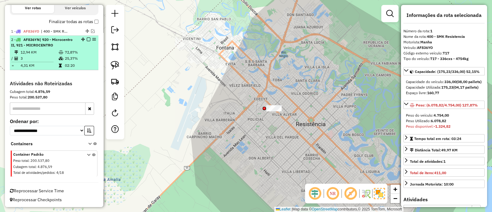
click at [87, 40] on em at bounding box center [89, 40] width 4 height 4
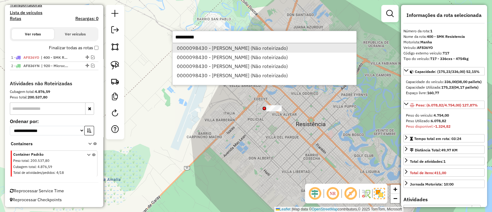
type input "**********"
click at [226, 47] on li "0000098430 - ZORZON RICARDO ALBERTO (Não roteirizado)" at bounding box center [265, 47] width 184 height 9
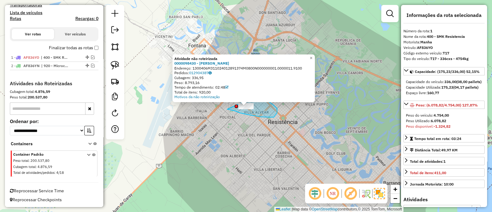
drag, startPoint x: 273, startPoint y: 117, endPoint x: 223, endPoint y: 101, distance: 52.4
click at [223, 101] on div "Atividade não roteirizada 0000098430 - ZORZON RICARDO ALBERTO Endereço: 1300406…" at bounding box center [246, 106] width 492 height 212
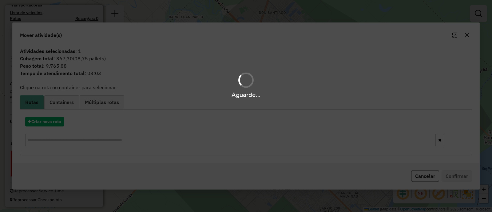
click at [51, 125] on div "Aguarde..." at bounding box center [246, 106] width 492 height 212
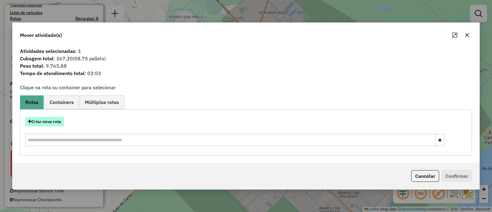
click at [53, 120] on button "Criar nova rota" at bounding box center [44, 122] width 39 height 10
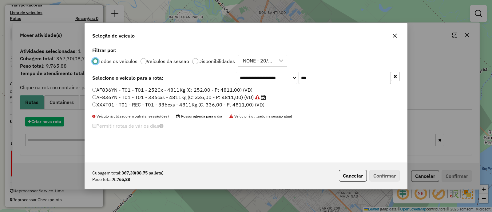
scroll to position [3, 2]
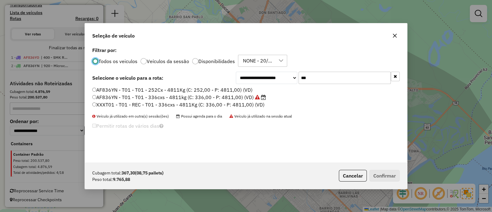
click at [320, 77] on input "***" at bounding box center [345, 78] width 92 height 12
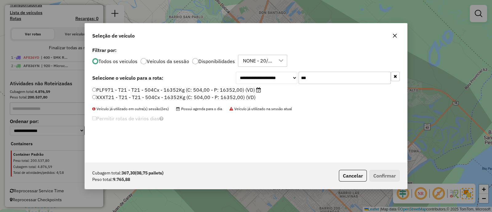
type input "***"
click at [238, 89] on label "PLF971 - T21 - T21 - 504Cx - 16352Kg (C: 504,00 - P: 16352,00) (VD)" at bounding box center [176, 89] width 169 height 7
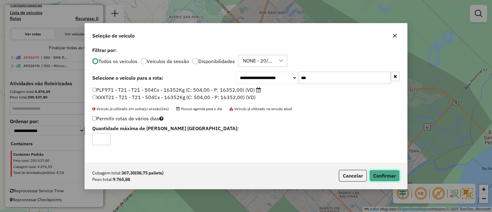
click at [377, 170] on button "Confirmar" at bounding box center [384, 176] width 30 height 12
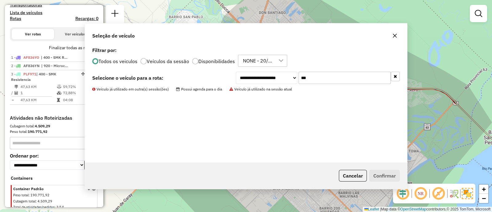
scroll to position [207, 0]
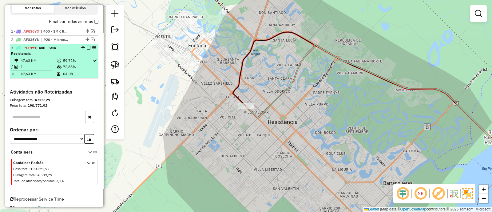
click at [88, 48] on em at bounding box center [89, 48] width 4 height 4
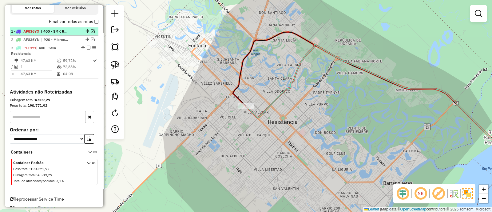
scroll to position [189, 0]
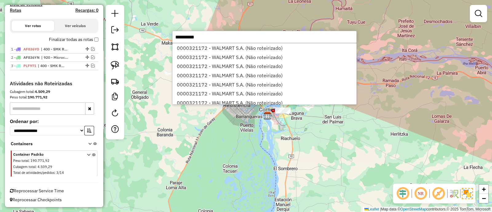
type input "**********"
click at [233, 49] on li "0000321172 - WALMART S.A. (Não roteirizado)" at bounding box center [265, 47] width 184 height 9
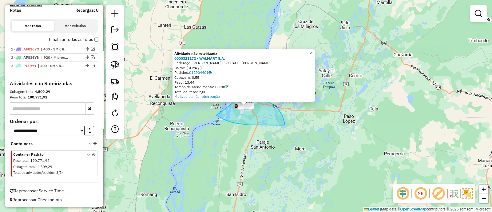
drag, startPoint x: 216, startPoint y: 116, endPoint x: 233, endPoint y: 101, distance: 22.7
click at [233, 101] on div "Atividade não roteirizada 0000321172 - WALMART S.A. Endereço: AVDA SARMIENTO ES…" at bounding box center [246, 106] width 492 height 212
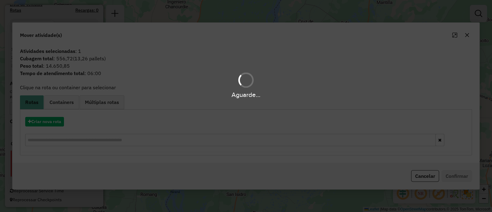
click at [53, 116] on div "Aguarde..." at bounding box center [246, 106] width 492 height 212
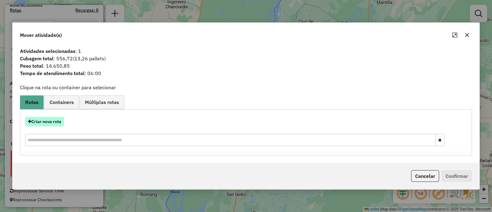
click at [52, 118] on button "Criar nova rota" at bounding box center [44, 122] width 39 height 10
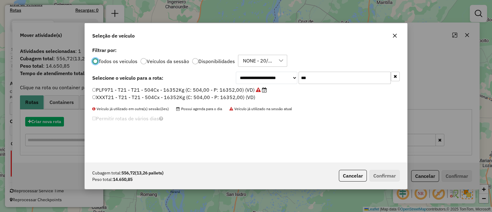
scroll to position [3, 2]
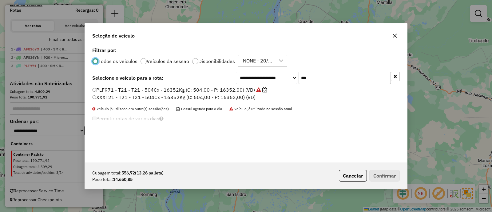
click at [317, 77] on input "***" at bounding box center [345, 78] width 92 height 12
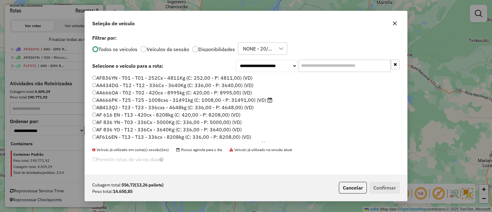
paste input "******"
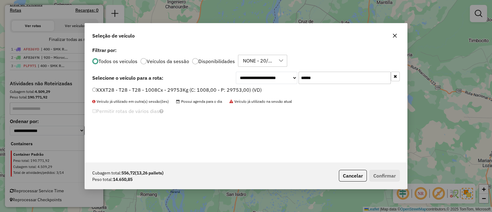
type input "******"
click at [185, 86] on div "**********" at bounding box center [246, 104] width 322 height 117
click at [186, 90] on label "XXXT28 - T28 - T28 - 1008Cx - 29753Kg (C: 1008,00 - P: 29753,00) (VD)" at bounding box center [177, 89] width 170 height 7
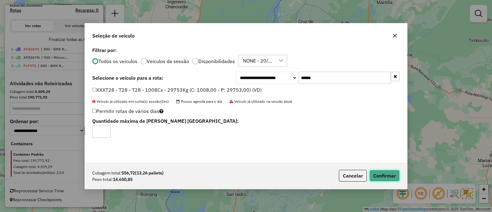
click at [389, 177] on button "Confirmar" at bounding box center [384, 176] width 30 height 12
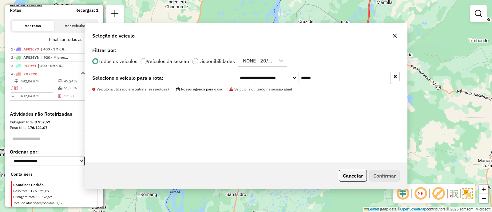
scroll to position [207, 0]
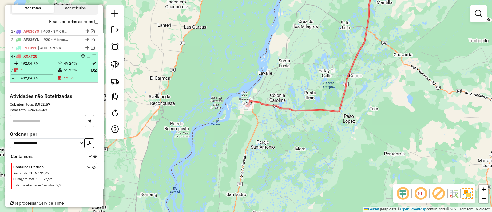
click at [87, 57] on em at bounding box center [89, 56] width 4 height 4
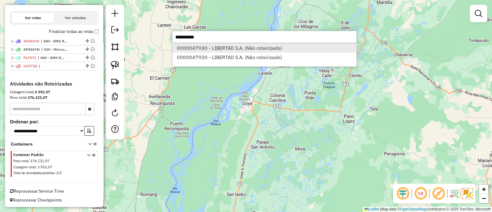
type input "**********"
click at [212, 46] on li "0000047930 - LIBERTAD S.A. (Não roteirizado)" at bounding box center [265, 47] width 184 height 9
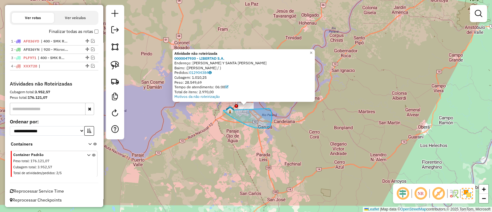
drag, startPoint x: 223, startPoint y: 110, endPoint x: 224, endPoint y: 100, distance: 10.2
click at [224, 100] on div "Atividade não roteirizada 0000047930 - LIBERTAD S.A. Endereço: TOMAS GUIDO Y SA…" at bounding box center [246, 106] width 492 height 212
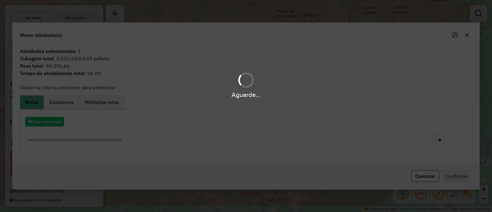
click at [43, 124] on div "Aguarde..." at bounding box center [246, 106] width 492 height 212
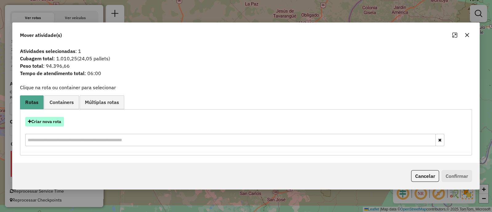
click at [43, 124] on button "Criar nova rota" at bounding box center [44, 122] width 39 height 10
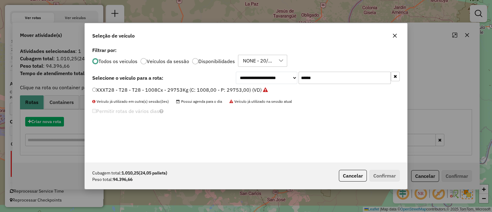
scroll to position [3, 2]
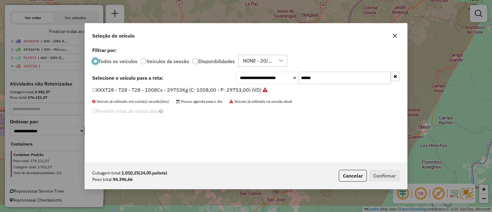
click at [327, 76] on input "******" at bounding box center [345, 78] width 92 height 12
click at [326, 76] on input "******" at bounding box center [345, 78] width 92 height 12
paste input "text"
type input "******"
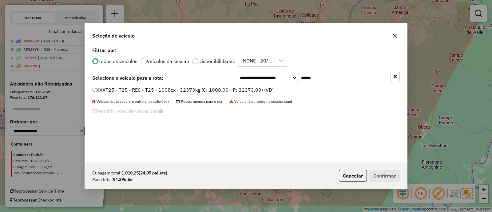
click at [148, 88] on label "XXXT25 - T25 - REC - T25 - 1008cx - 32373kg (C: 1008,00 - P: 32373,00) (VD)" at bounding box center [183, 89] width 182 height 7
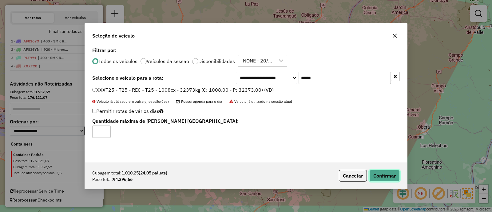
click at [374, 170] on button "Confirmar" at bounding box center [384, 176] width 30 height 12
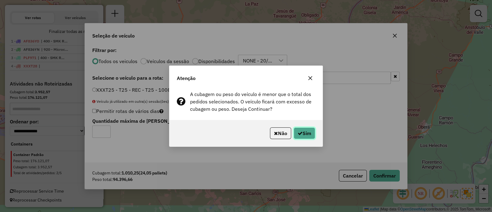
click at [303, 136] on button "Sim" at bounding box center [305, 133] width 22 height 12
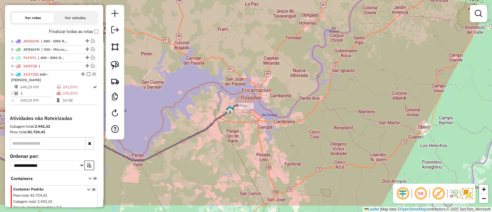
scroll to position [207, 0]
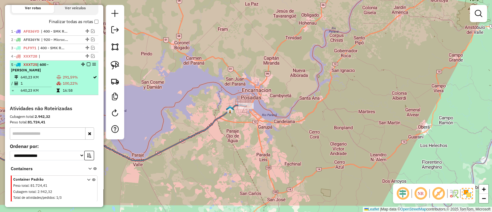
click at [87, 64] on em at bounding box center [89, 64] width 4 height 4
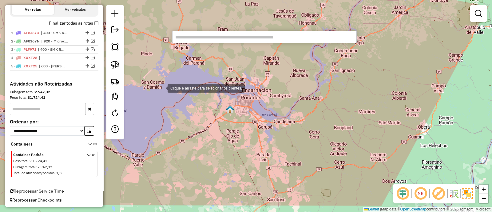
paste input "**********"
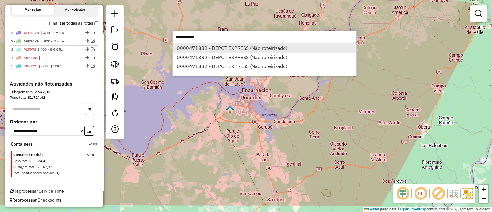
type input "**********"
click at [214, 46] on li "0000471832 - DEPOT EXPRESS (Não roteirizado)" at bounding box center [265, 47] width 184 height 9
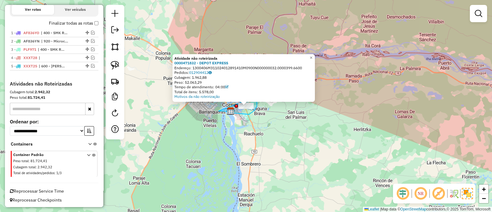
drag, startPoint x: 237, startPoint y: 113, endPoint x: 249, endPoint y: 99, distance: 18.7
click at [249, 99] on div "Atividade não roteirizada 0000471832 - DEPOT EXPRESS Endereço: 1300406M31102401…" at bounding box center [246, 106] width 492 height 212
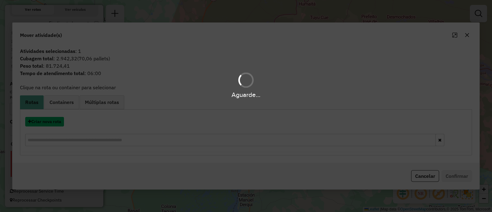
click at [56, 123] on button "Criar nova rota" at bounding box center [44, 122] width 39 height 10
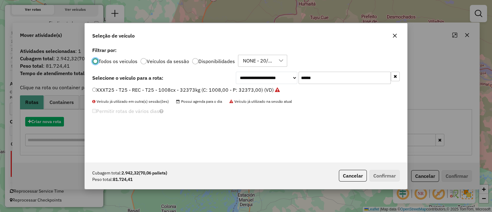
scroll to position [3, 2]
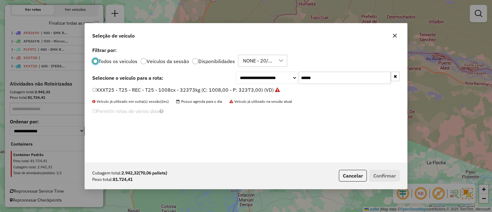
click at [314, 79] on input "******" at bounding box center [345, 78] width 92 height 12
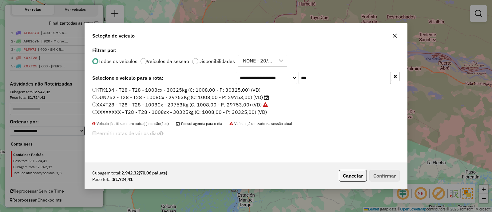
type input "***"
click at [259, 96] on label "OUN752 - T28 - T28 - 1008Cx - 29753Kg (C: 1008,00 - P: 29753,00) (VD)" at bounding box center [180, 97] width 177 height 7
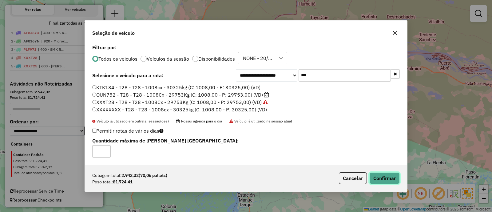
click at [385, 175] on button "Confirmar" at bounding box center [384, 178] width 30 height 12
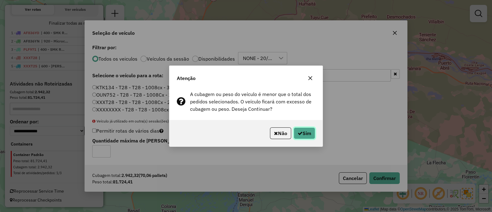
click at [313, 133] on button "Sim" at bounding box center [305, 133] width 22 height 12
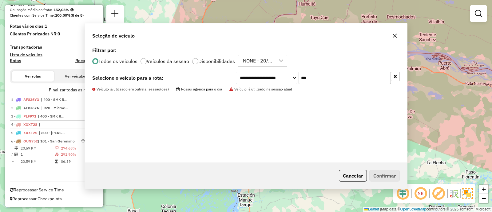
scroll to position [143, 0]
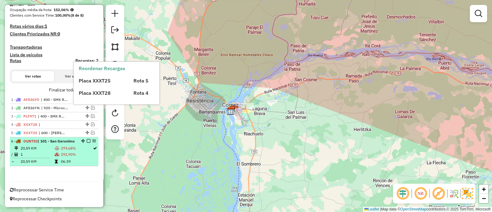
click at [87, 139] on em at bounding box center [89, 141] width 4 height 4
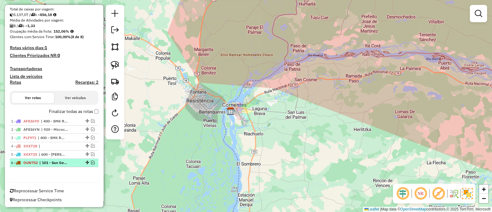
click at [91, 162] on em at bounding box center [93, 163] width 4 height 4
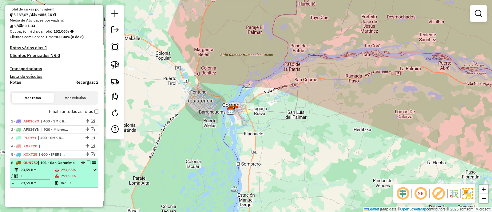
scroll to position [143, 0]
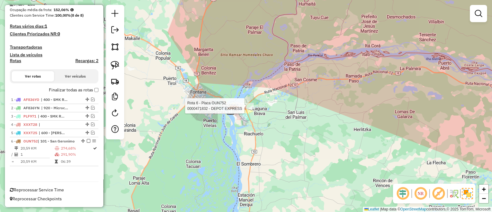
select select "**********"
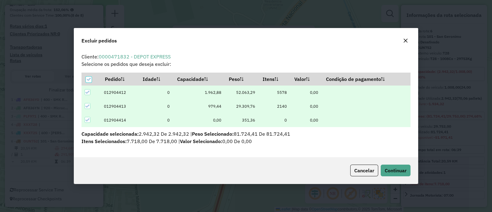
scroll to position [0, 0]
click at [89, 80] on icon at bounding box center [89, 79] width 4 height 3
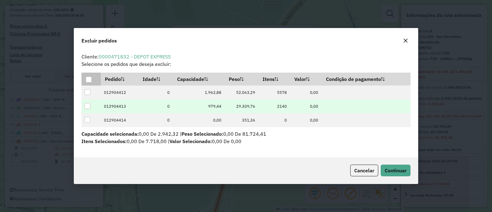
click at [89, 108] on div at bounding box center [88, 106] width 6 height 6
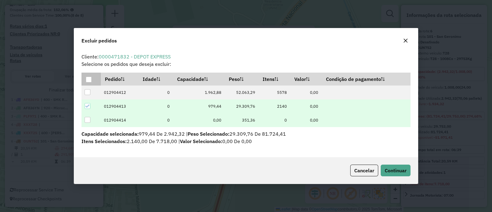
click at [87, 117] on div at bounding box center [88, 120] width 6 height 6
click at [389, 173] on span "Continuar" at bounding box center [396, 170] width 22 height 6
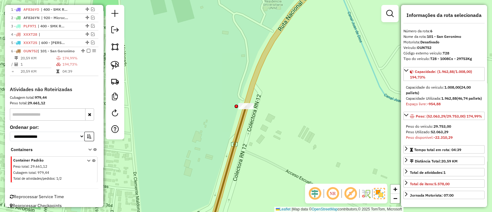
scroll to position [240, 0]
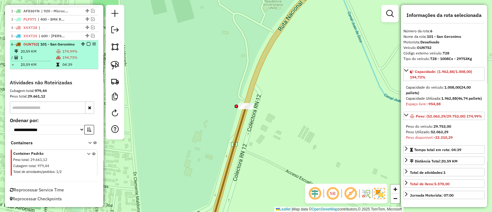
click at [87, 42] on em at bounding box center [89, 44] width 4 height 4
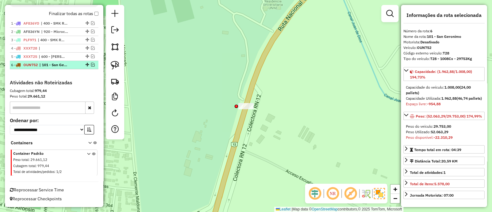
scroll to position [214, 0]
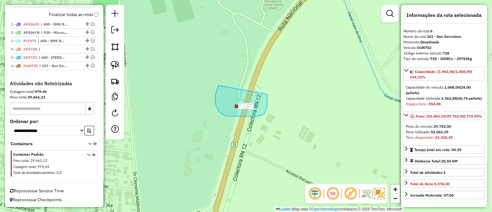
drag, startPoint x: 218, startPoint y: 85, endPoint x: 267, endPoint y: 94, distance: 50.0
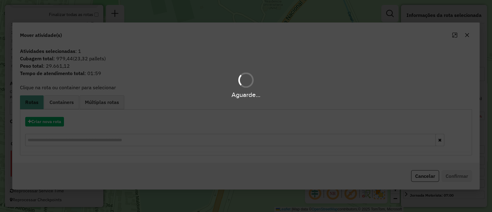
click at [38, 122] on div "Aguarde..." at bounding box center [246, 106] width 492 height 212
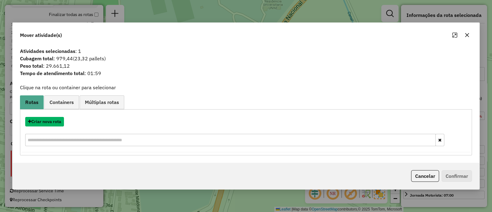
click at [38, 122] on button "Criar nova rota" at bounding box center [44, 122] width 39 height 10
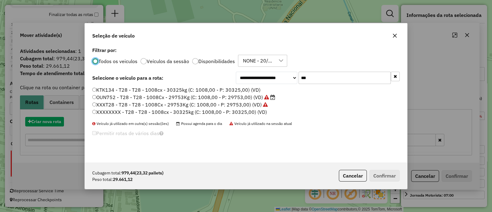
scroll to position [3, 2]
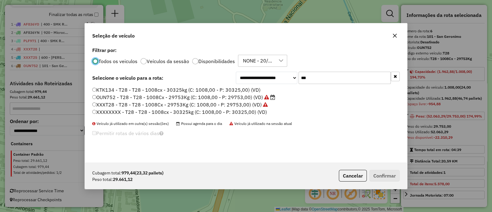
click at [382, 76] on input "***" at bounding box center [345, 78] width 92 height 12
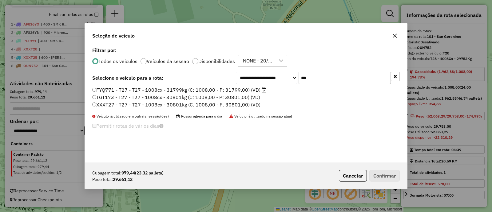
type input "***"
click at [254, 86] on label "FYQ771 - T27 - T27 - 1008cx - 31799kg (C: 1008,00 - P: 31799,00) (VD)" at bounding box center [179, 89] width 174 height 7
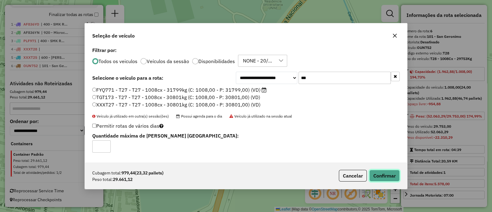
click at [383, 179] on button "Confirmar" at bounding box center [384, 176] width 30 height 12
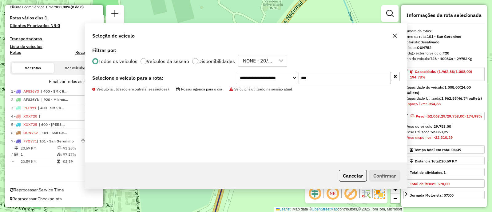
scroll to position [151, 0]
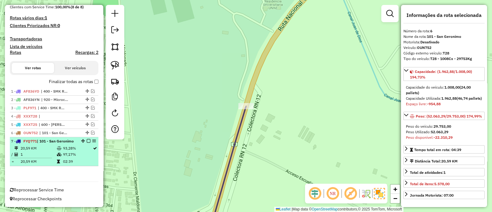
click at [87, 139] on em at bounding box center [89, 141] width 4 height 4
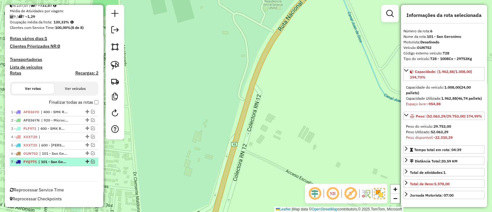
scroll to position [125, 0]
click at [92, 161] on em at bounding box center [93, 163] width 4 height 4
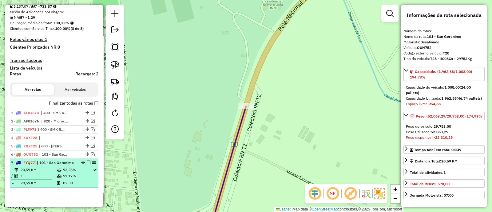
scroll to position [151, 0]
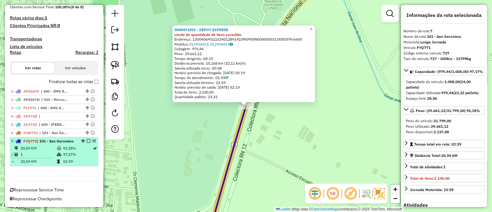
click at [87, 139] on em at bounding box center [89, 141] width 4 height 4
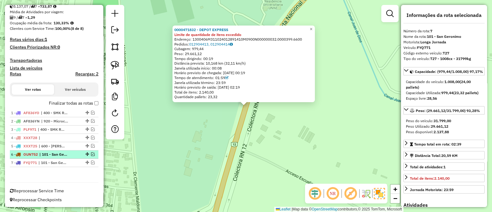
click at [91, 152] on em at bounding box center [93, 154] width 4 height 4
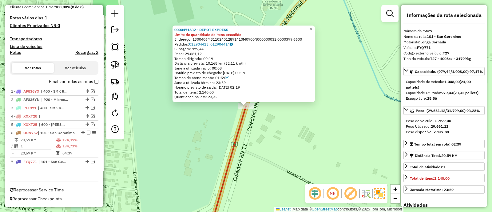
click at [295, 122] on div "0000471832 - DEPOT EXPRESS Limite de quantidade de itens excedido Endereço: 130…" at bounding box center [246, 106] width 492 height 212
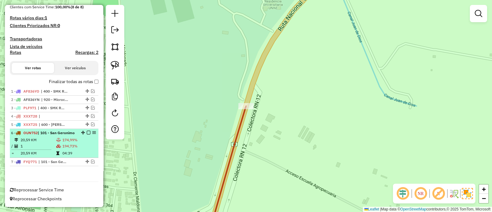
click at [87, 131] on em at bounding box center [89, 133] width 4 height 4
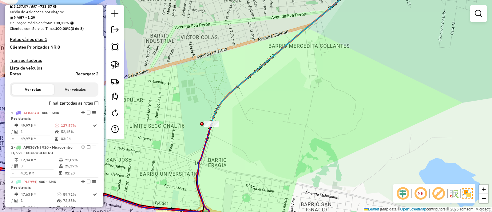
click at [18, 76] on h4 "Rotas" at bounding box center [15, 73] width 11 height 5
select select "*"
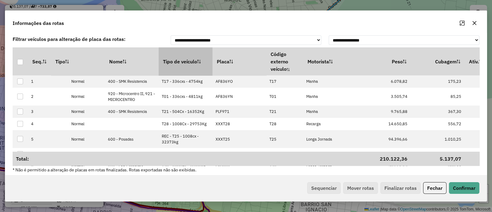
click at [173, 61] on th "Tipo de veículo" at bounding box center [186, 61] width 54 height 28
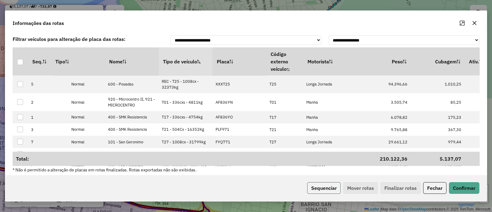
click at [314, 189] on button "Sequenciar" at bounding box center [324, 188] width 34 height 12
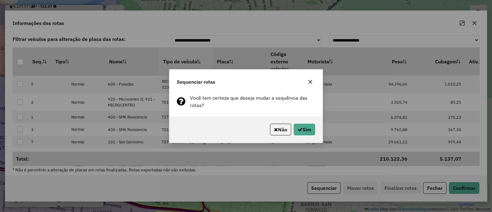
click at [303, 122] on div "Não Sim" at bounding box center [246, 129] width 153 height 26
click at [304, 130] on button "Sim" at bounding box center [305, 130] width 22 height 12
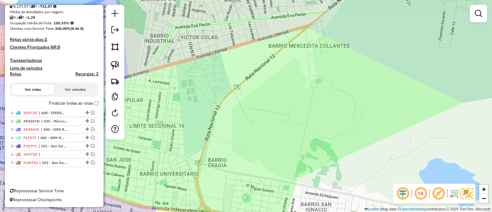
scroll to position [0, 0]
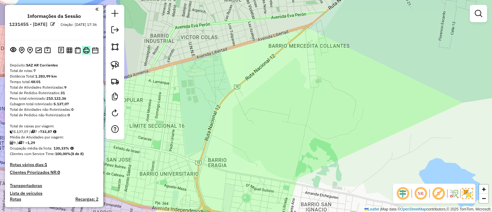
click at [86, 51] on img at bounding box center [86, 50] width 6 height 6
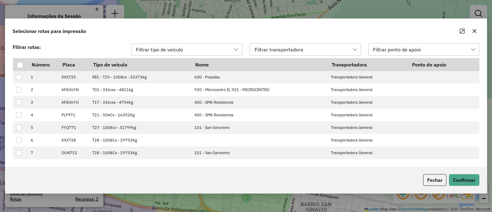
scroll to position [4, 28]
click at [17, 65] on th at bounding box center [20, 64] width 15 height 13
click at [29, 68] on th "Número" at bounding box center [42, 64] width 31 height 13
click at [21, 66] on div at bounding box center [20, 65] width 6 height 6
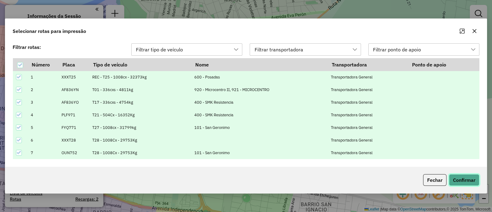
click at [475, 178] on button "Confirmar" at bounding box center [464, 180] width 30 height 12
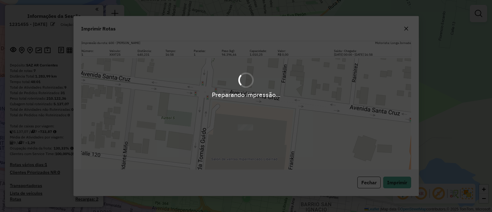
click at [404, 30] on div "Preparando impressão..." at bounding box center [246, 106] width 492 height 212
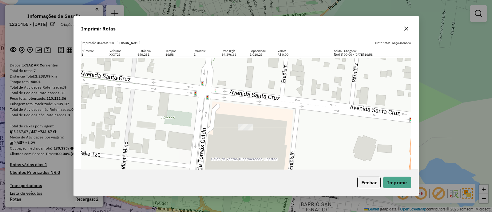
click at [406, 29] on icon "button" at bounding box center [406, 28] width 5 height 5
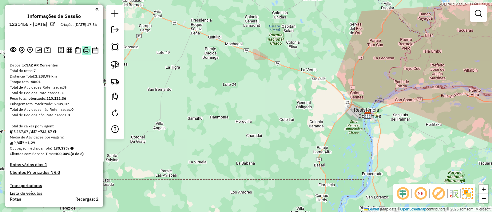
click at [86, 48] on img at bounding box center [86, 50] width 6 height 6
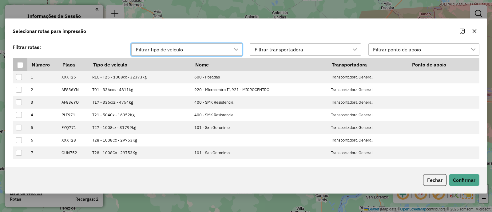
click at [21, 64] on div at bounding box center [20, 65] width 6 height 6
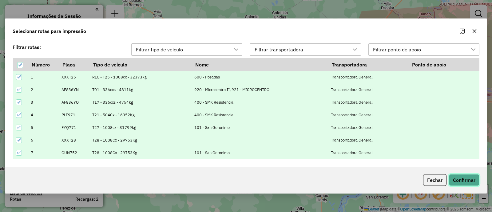
click at [467, 181] on button "Confirmar" at bounding box center [464, 180] width 30 height 12
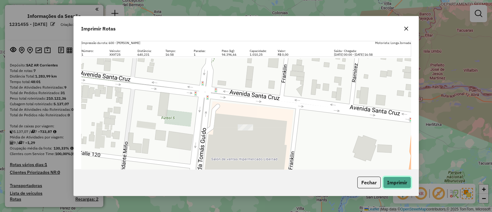
click at [405, 186] on button "Imprimir" at bounding box center [397, 183] width 28 height 12
click at [406, 26] on icon "button" at bounding box center [406, 28] width 5 height 5
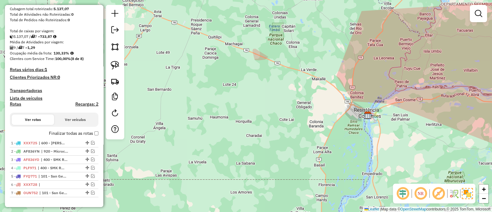
scroll to position [125, 0]
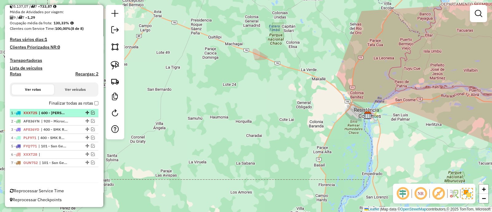
click at [61, 116] on li "1 - XXXT25 | 600 - Posadas" at bounding box center [54, 113] width 89 height 8
select select "**********"
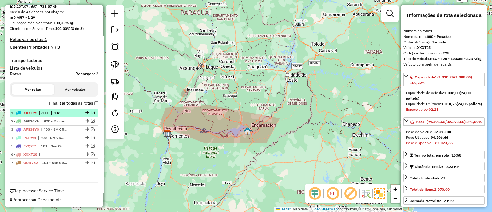
click at [74, 113] on div "1 - XXXT25 | 600 - Posadas" at bounding box center [54, 113] width 86 height 6
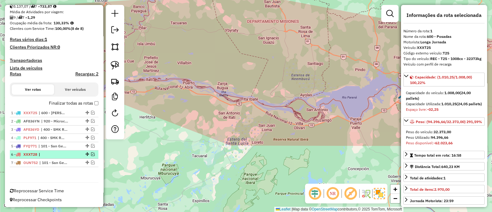
click at [51, 152] on span "|" at bounding box center [53, 155] width 28 height 6
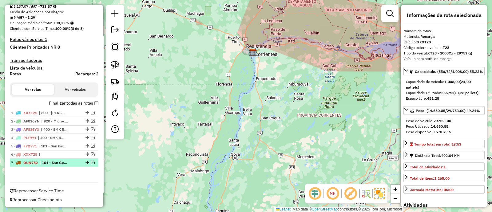
click at [51, 160] on span "| 101 - San Geronimo" at bounding box center [53, 163] width 28 height 6
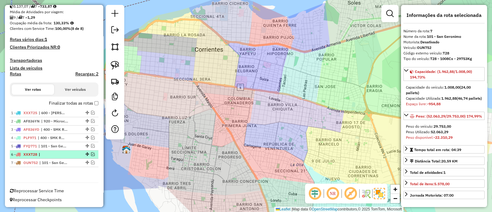
click at [91, 153] on em at bounding box center [93, 154] width 4 height 4
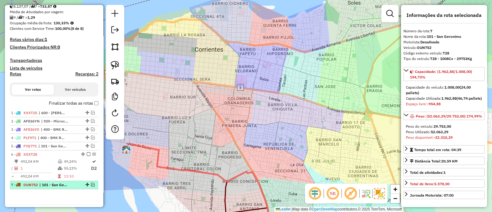
click at [93, 183] on div at bounding box center [87, 185] width 18 height 4
click at [93, 185] on div at bounding box center [87, 185] width 18 height 4
click at [92, 185] on em at bounding box center [93, 185] width 4 height 4
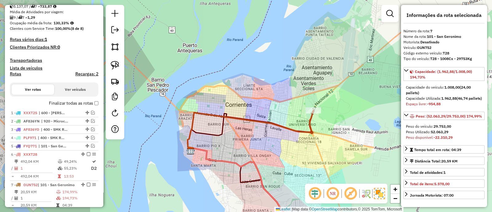
drag, startPoint x: 280, startPoint y: 152, endPoint x: 272, endPoint y: 77, distance: 75.5
click at [274, 87] on div "Janela de atendimento Grade de atendimento Capacidade Transportadoras Veículos …" at bounding box center [246, 106] width 492 height 212
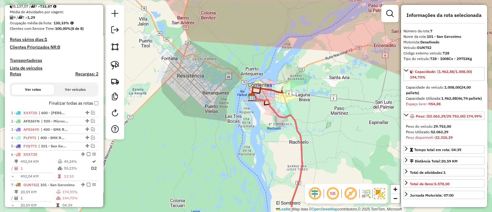
click at [296, 122] on icon at bounding box center [277, 164] width 50 height 137
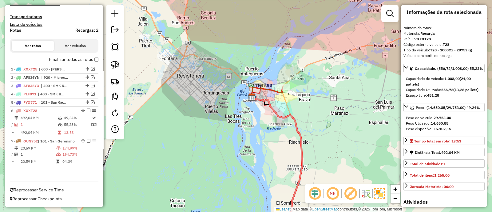
scroll to position [0, 0]
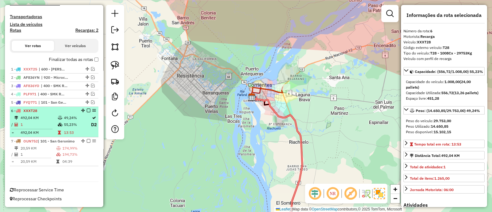
click at [87, 109] on em at bounding box center [89, 111] width 4 height 4
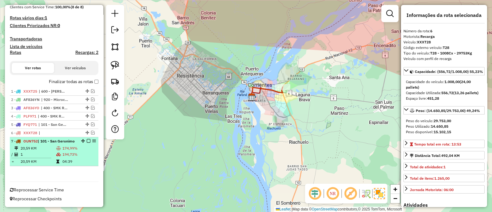
click at [71, 142] on div "7 - OUN752 | 101 - San Geronimo" at bounding box center [43, 141] width 65 height 6
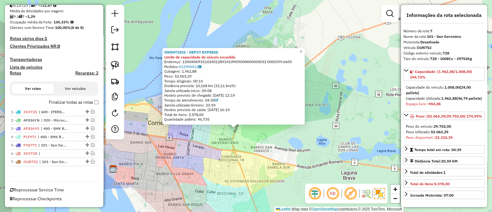
scroll to position [125, 0]
click at [94, 78] on label "Recargas: 2" at bounding box center [86, 75] width 23 height 8
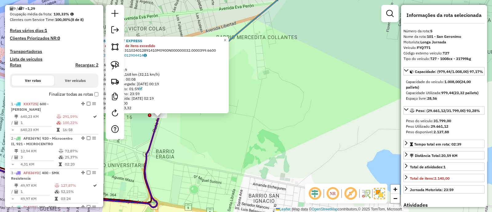
scroll to position [106, 0]
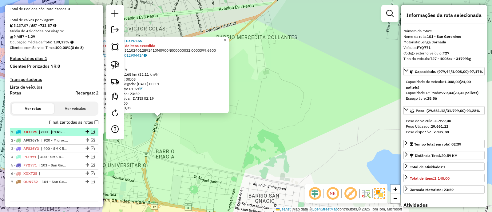
click at [43, 132] on span "| 600 - Posadas" at bounding box center [53, 132] width 28 height 6
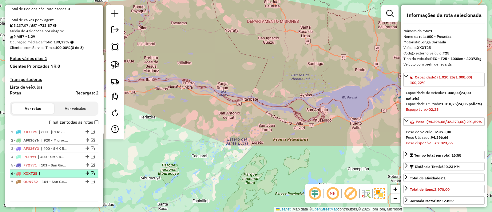
click at [45, 174] on span "|" at bounding box center [53, 174] width 28 height 6
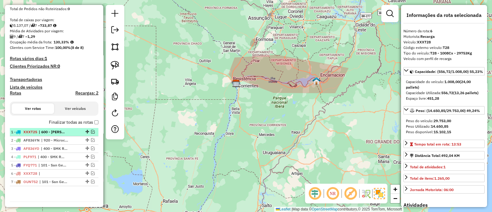
click at [92, 129] on div "1 - XXXT25 | 600 - Posadas" at bounding box center [54, 132] width 86 height 6
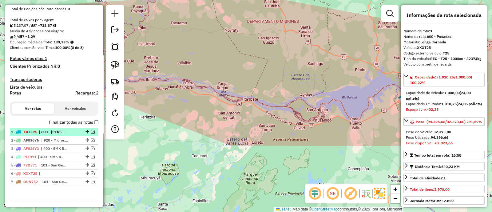
click at [91, 130] on em at bounding box center [93, 132] width 4 height 4
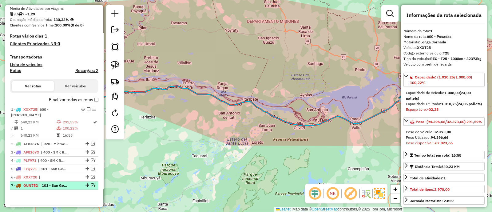
scroll to position [145, 0]
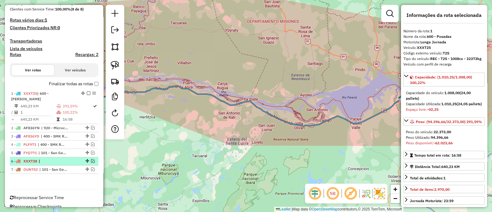
click at [93, 159] on em at bounding box center [93, 161] width 4 height 4
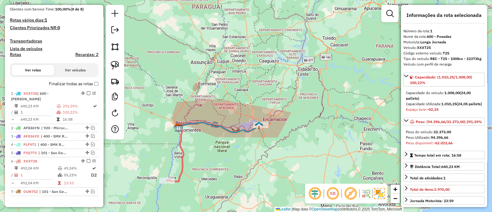
drag, startPoint x: 209, startPoint y: 148, endPoint x: 212, endPoint y: 144, distance: 5.4
click at [211, 144] on div "Janela de atendimento Grade de atendimento Capacidade Transportadoras Veículos …" at bounding box center [246, 106] width 492 height 212
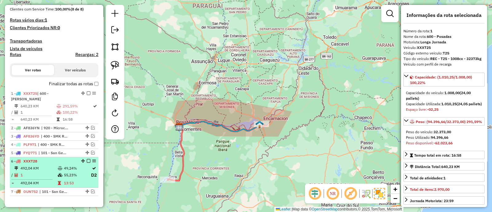
click at [61, 171] on td at bounding box center [61, 175] width 6 height 8
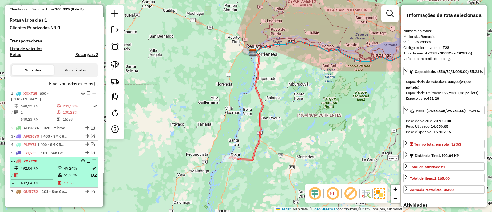
click at [59, 181] on icon at bounding box center [59, 183] width 3 height 4
click at [58, 180] on li "6 - XXXT28 492,04 KM 49,24% / 1 55,23% D2 = 492,04 KM 13:53" at bounding box center [54, 172] width 89 height 30
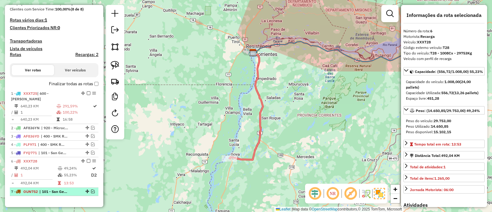
click at [55, 189] on span "| 101 - San Geronimo" at bounding box center [53, 192] width 28 height 6
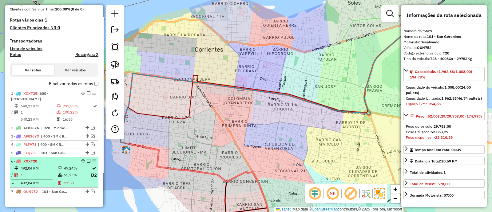
click at [51, 158] on div "6 - XXXT28" at bounding box center [43, 161] width 65 height 6
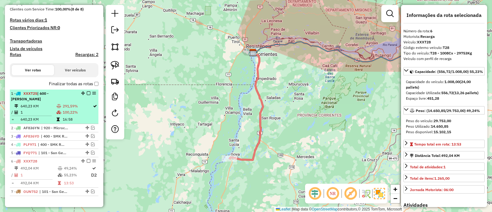
click at [58, 110] on icon at bounding box center [59, 112] width 5 height 4
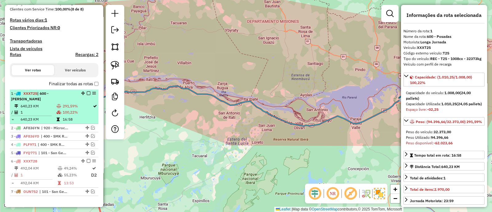
click at [58, 110] on icon at bounding box center [59, 112] width 5 height 4
click at [54, 109] on td "1" at bounding box center [38, 112] width 36 height 6
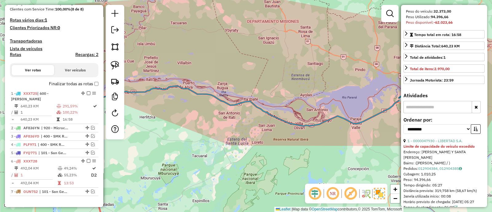
scroll to position [154, 0]
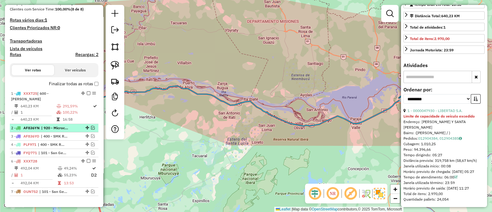
click at [59, 124] on li "2 - AF836YN | 920 - Microcentro II, 921 - MICROCENTRO" at bounding box center [54, 128] width 89 height 8
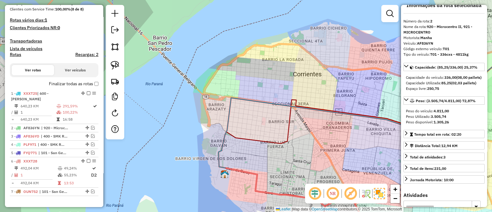
scroll to position [0, 0]
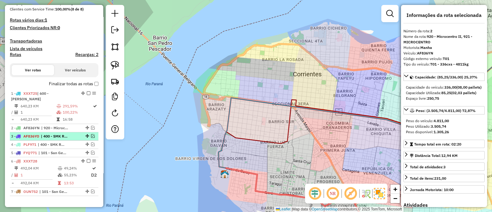
click at [45, 134] on li "3 - AF836YO | 400 - SMK Resistencia" at bounding box center [54, 136] width 89 height 8
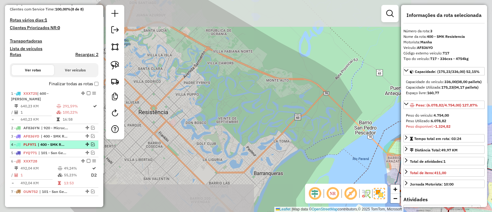
click at [44, 142] on span "| 400 - SMK Resistencia" at bounding box center [52, 145] width 28 height 6
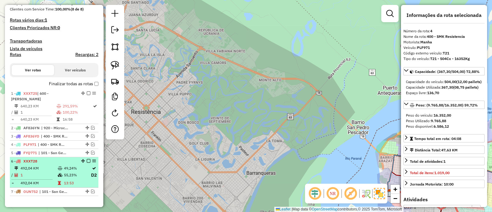
click at [41, 171] on td "1" at bounding box center [38, 175] width 37 height 8
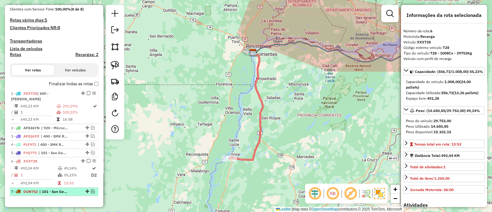
click at [45, 189] on span "| 101 - San Geronimo" at bounding box center [53, 192] width 28 height 6
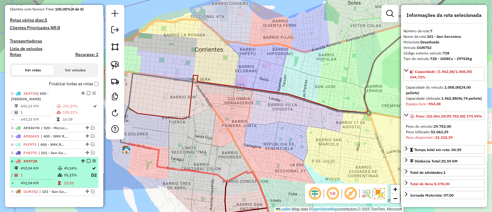
click at [46, 180] on td "492,04 KM" at bounding box center [38, 183] width 37 height 6
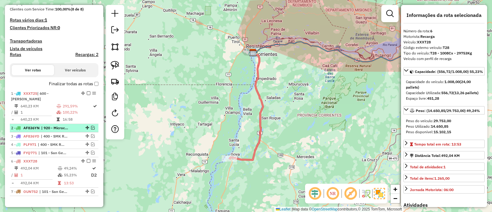
click at [58, 125] on li "2 - AF836YN | 920 - Microcentro II, 921 - MICROCENTRO" at bounding box center [54, 128] width 89 height 8
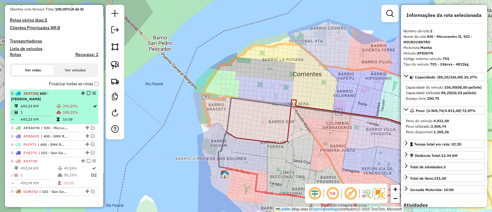
click at [58, 110] on table "640,23 KM 291,59% / 1 100,22% = 640,23 KM 16:58" at bounding box center [54, 112] width 86 height 19
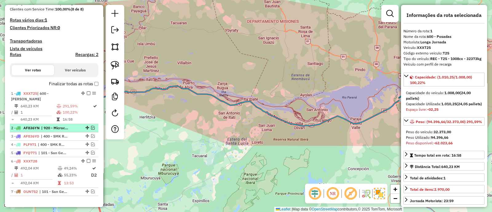
click at [59, 124] on li "2 - AF836YN | 920 - Microcentro II, 921 - MICROCENTRO" at bounding box center [54, 128] width 89 height 8
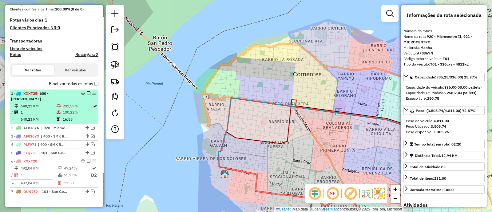
click at [57, 118] on icon at bounding box center [58, 120] width 3 height 4
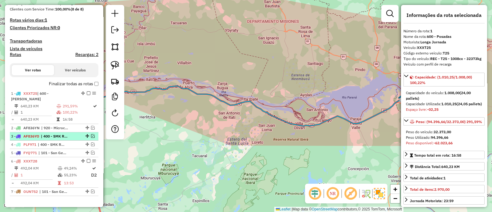
click at [57, 132] on li "3 - AF836YO | 400 - SMK Resistencia" at bounding box center [54, 136] width 89 height 8
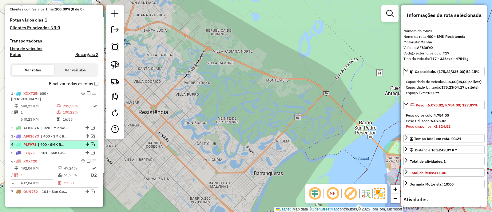
click at [57, 141] on li "4 - PLF971 | 400 - SMK Resistencia" at bounding box center [54, 145] width 89 height 8
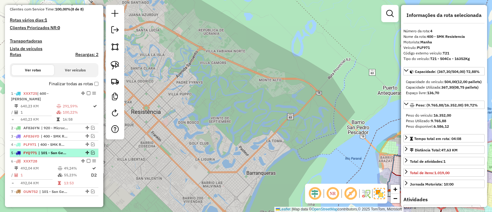
click at [58, 149] on li "5 - FYQ771 | 101 - San Geronimo" at bounding box center [54, 153] width 89 height 8
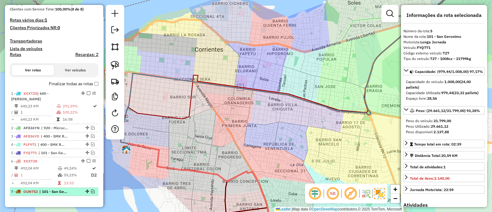
click at [51, 189] on span "| 101 - San Geronimo" at bounding box center [53, 192] width 28 height 6
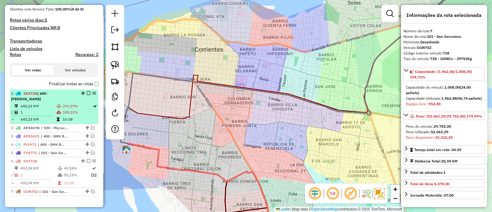
click at [55, 115] on td at bounding box center [33, 115] width 45 height 1
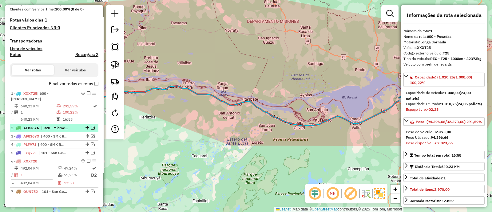
click at [56, 125] on span "| 920 - Microcentro II, 921 - MICROCENTRO" at bounding box center [55, 128] width 28 height 6
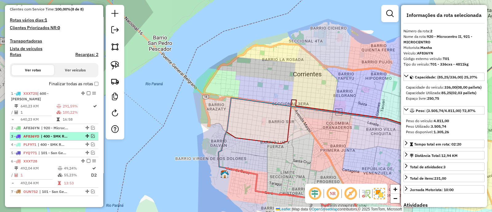
click at [52, 134] on span "| 400 - SMK Resistencia" at bounding box center [55, 137] width 28 height 6
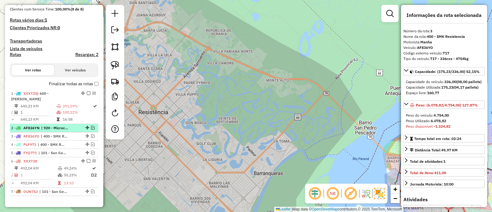
click at [52, 125] on span "| 920 - Microcentro II, 921 - MICROCENTRO" at bounding box center [55, 128] width 28 height 6
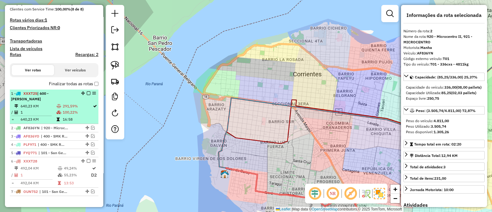
click at [58, 109] on td at bounding box center [59, 112] width 6 height 6
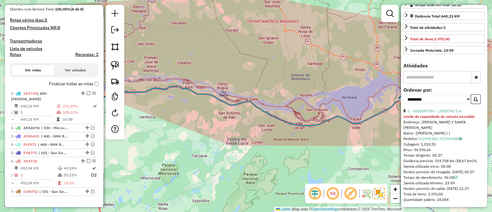
scroll to position [154, 0]
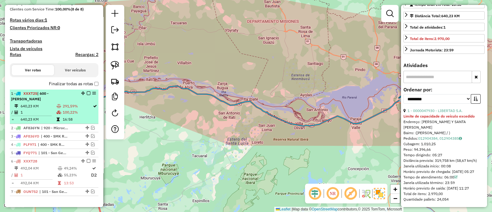
click at [66, 109] on td "100,22%" at bounding box center [77, 112] width 30 height 6
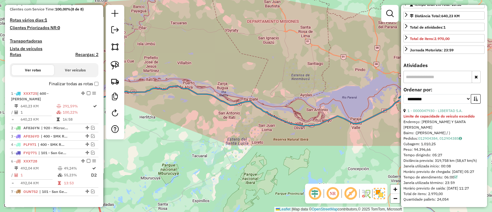
scroll to position [0, 0]
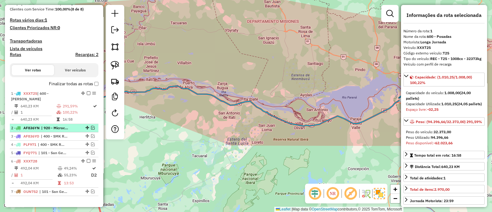
click at [45, 125] on span "| 920 - Microcentro II, 921 - MICROCENTRO" at bounding box center [55, 128] width 28 height 6
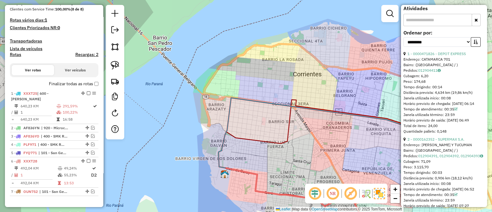
scroll to position [154, 0]
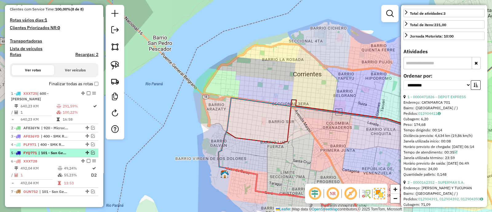
click at [68, 150] on div "5 - FYQ771 | 101 - San Geronimo" at bounding box center [43, 153] width 65 height 6
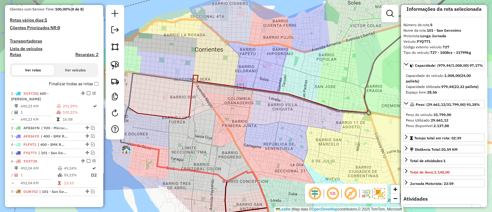
scroll to position [0, 0]
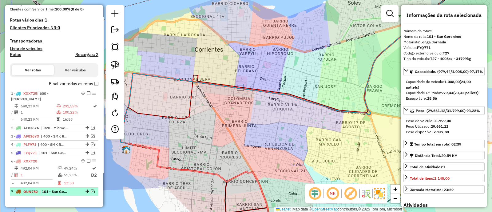
click at [66, 189] on span "| 101 - San Geronimo" at bounding box center [53, 192] width 28 height 6
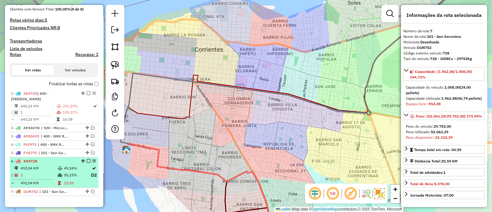
click at [58, 173] on icon at bounding box center [60, 175] width 5 height 4
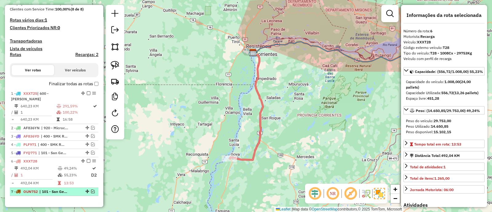
click at [49, 189] on span "| 101 - San Geronimo" at bounding box center [53, 192] width 28 height 6
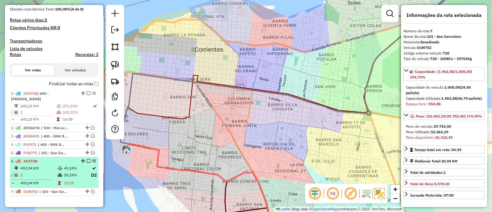
click at [49, 180] on td "492,04 KM" at bounding box center [38, 183] width 37 height 6
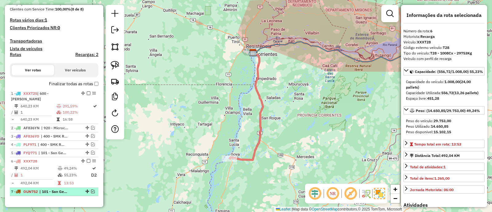
click at [48, 189] on span "| 101 - San Geronimo" at bounding box center [53, 192] width 28 height 6
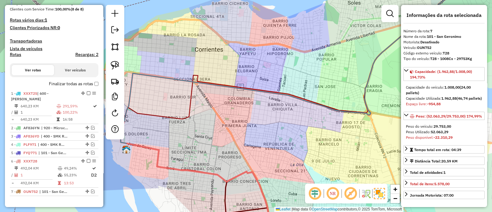
scroll to position [125, 0]
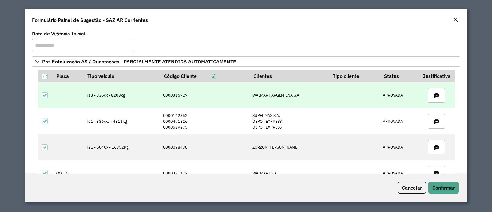
click at [43, 95] on icon at bounding box center [44, 95] width 4 height 4
click at [170, 94] on td "0000316727" at bounding box center [205, 95] width 90 height 26
copy td "0000316727"
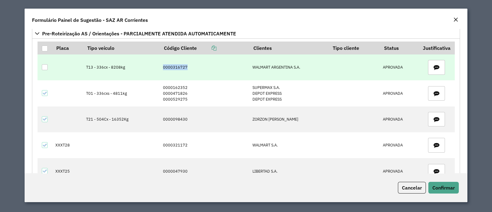
scroll to position [38, 0]
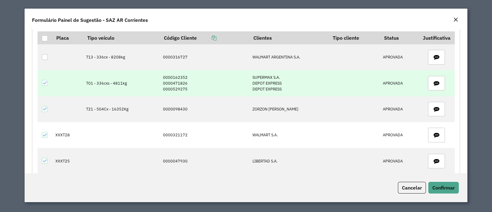
click at [160, 78] on td "0000162352 0000471826 0000529275" at bounding box center [205, 83] width 90 height 26
click at [41, 82] on td at bounding box center [45, 83] width 15 height 26
click at [46, 84] on icon at bounding box center [44, 83] width 4 height 4
drag, startPoint x: 159, startPoint y: 76, endPoint x: 184, endPoint y: 90, distance: 28.5
click at [184, 90] on td "0000162352 0000471826 0000529275" at bounding box center [205, 83] width 90 height 26
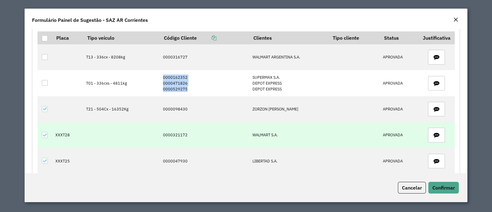
copy td "0000162352 0000471826 0000529275"
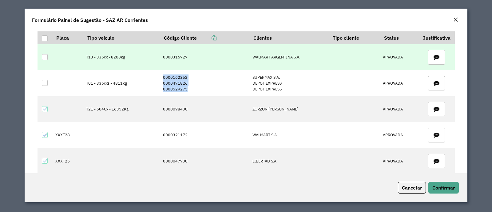
copy td "0000162352 0000471826 0000529275"
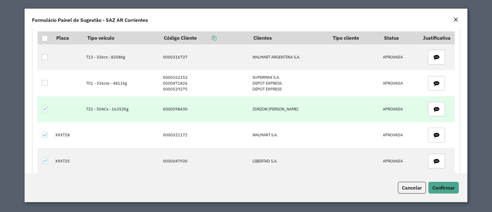
click at [166, 108] on td "0000098430" at bounding box center [205, 109] width 90 height 26
copy td "0000098430"
click at [44, 110] on icon at bounding box center [44, 109] width 4 height 4
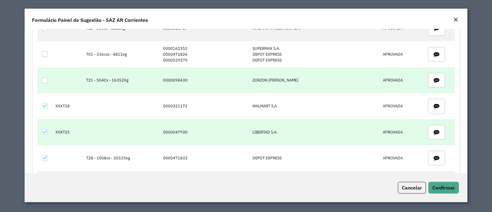
scroll to position [77, 0]
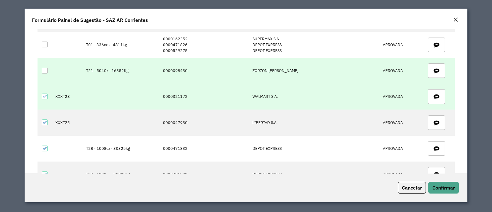
click at [175, 97] on td "0000321172" at bounding box center [205, 97] width 90 height 26
copy td "0000321172"
click at [58, 98] on td "XXXT28" at bounding box center [67, 97] width 31 height 26
click at [59, 97] on td "XXXT28" at bounding box center [67, 97] width 31 height 26
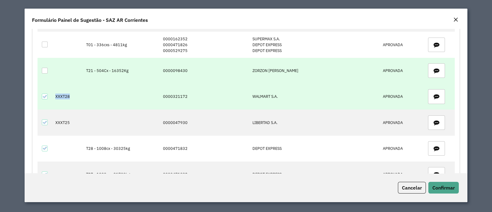
click at [59, 97] on td "XXXT28" at bounding box center [67, 97] width 31 height 26
copy td "XXXT28"
click at [47, 94] on div at bounding box center [45, 97] width 6 height 6
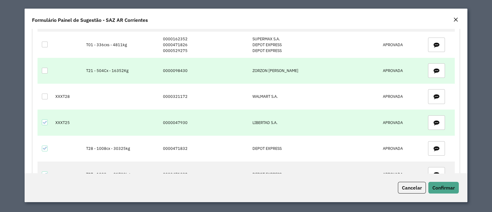
click at [169, 122] on td "0000047930" at bounding box center [205, 123] width 90 height 26
copy td "0000047930"
click at [64, 121] on td "XXXT25" at bounding box center [67, 123] width 31 height 26
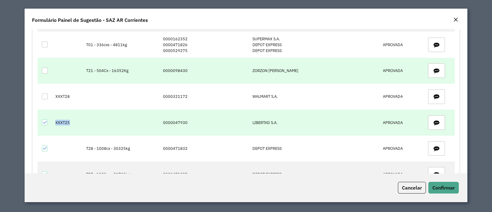
copy td "XXXT25"
click at [42, 121] on div at bounding box center [45, 122] width 6 height 6
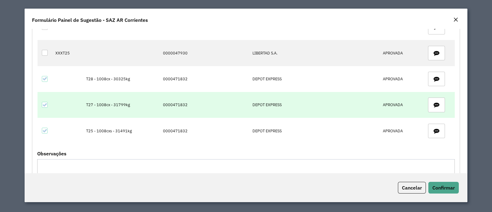
scroll to position [154, 0]
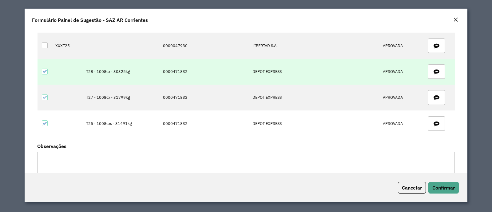
click at [177, 66] on td "0000471832" at bounding box center [205, 72] width 90 height 26
click at [177, 69] on td "0000471832" at bounding box center [205, 72] width 90 height 26
copy td "0000471832"
click at [45, 70] on icon at bounding box center [44, 71] width 4 height 3
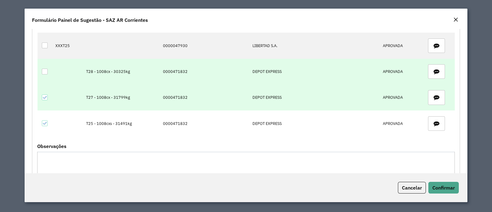
click at [175, 94] on td "0000471832" at bounding box center [205, 98] width 90 height 26
copy td "0000471832"
click at [46, 98] on div at bounding box center [45, 97] width 6 height 6
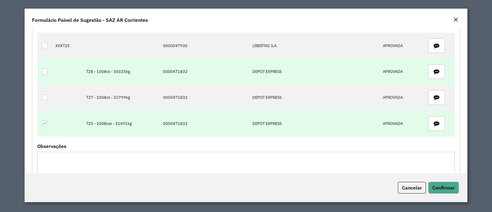
scroll to position [192, 0]
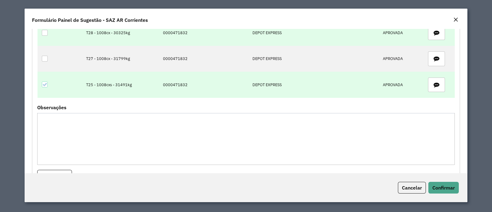
click at [180, 85] on td "0000471832" at bounding box center [205, 85] width 90 height 26
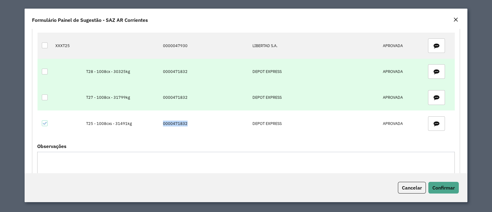
scroll to position [77, 0]
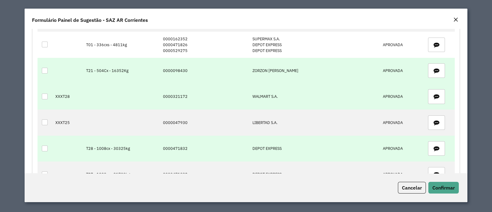
click at [182, 96] on td "0000321172" at bounding box center [205, 97] width 90 height 26
click at [179, 97] on td "0000321172" at bounding box center [205, 97] width 90 height 26
click at [43, 96] on div at bounding box center [45, 97] width 6 height 6
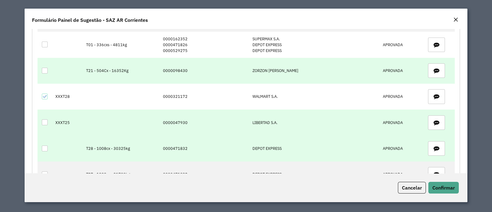
click at [205, 124] on td "0000047930" at bounding box center [205, 123] width 90 height 26
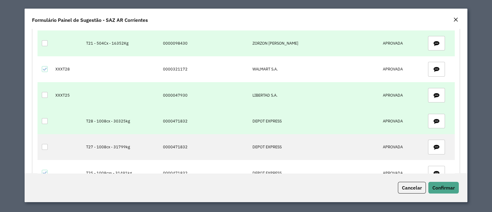
scroll to position [115, 0]
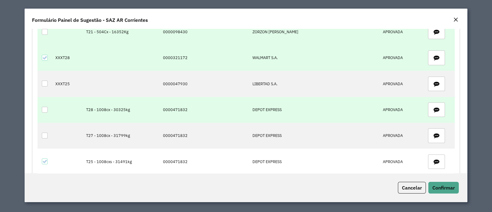
click at [46, 56] on icon at bounding box center [44, 58] width 4 height 4
click at [43, 109] on div at bounding box center [45, 110] width 6 height 6
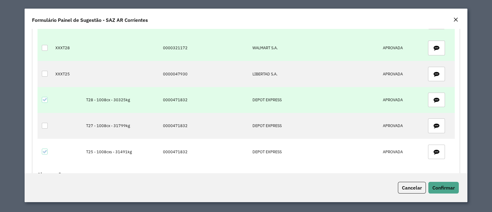
scroll to position [77, 0]
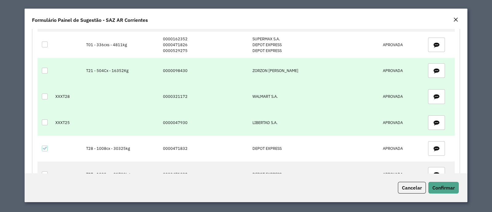
click at [67, 124] on td "XXXT25" at bounding box center [67, 123] width 31 height 26
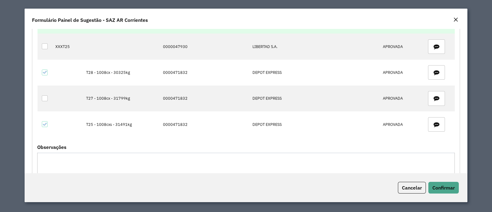
scroll to position [154, 0]
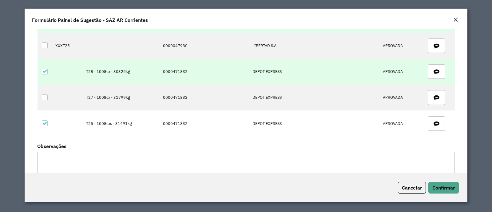
click at [44, 71] on icon at bounding box center [44, 71] width 4 height 4
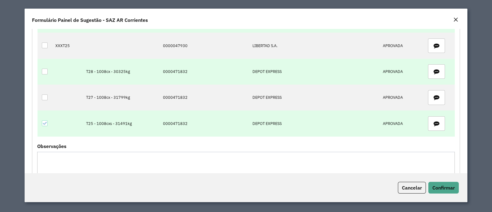
click at [47, 120] on div at bounding box center [45, 123] width 6 height 6
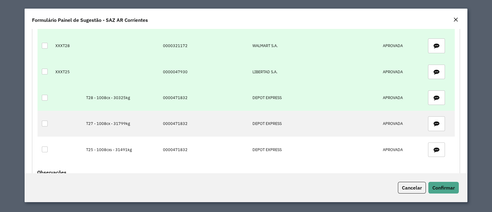
scroll to position [115, 0]
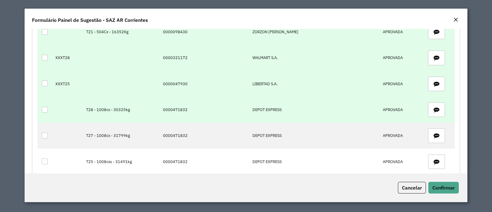
click at [47, 82] on div at bounding box center [45, 84] width 6 height 6
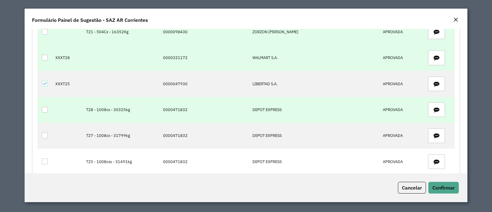
click at [42, 58] on div at bounding box center [45, 58] width 6 height 6
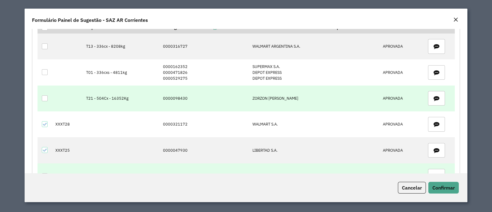
scroll to position [38, 0]
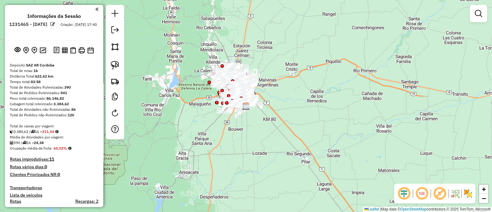
click at [469, 196] on img at bounding box center [468, 194] width 10 height 10
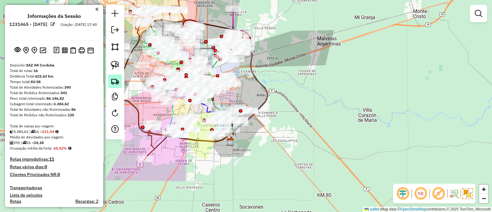
click at [116, 85] on link at bounding box center [115, 81] width 14 height 14
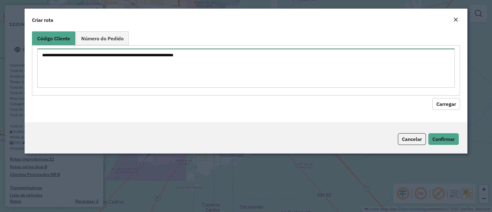
click at [120, 70] on textarea at bounding box center [246, 68] width 418 height 39
paste textarea "**********"
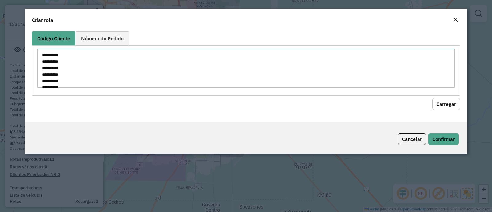
scroll to position [274, 0]
type textarea "**********"
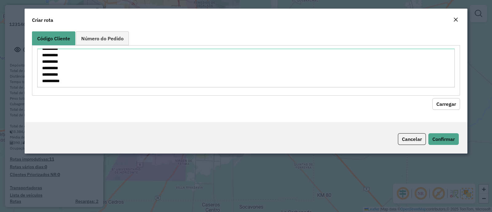
click at [441, 101] on button "Carregar" at bounding box center [447, 104] width 28 height 12
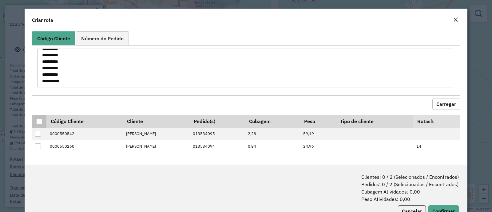
click at [40, 121] on div at bounding box center [39, 122] width 6 height 6
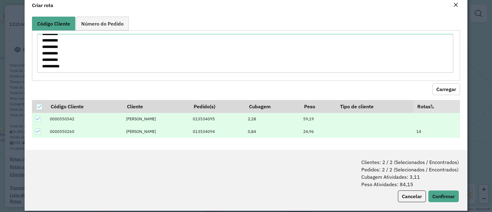
scroll to position [22, 0]
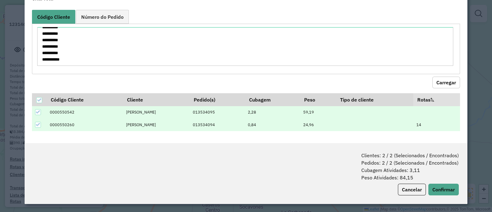
click at [446, 182] on div "Clientes: 2 / 2 (Selecionados / Encontrados) Pedidos: 2 / 2 (Selecionados / Enc…" at bounding box center [246, 173] width 443 height 61
click at [446, 186] on button "Confirmar" at bounding box center [444, 190] width 30 height 12
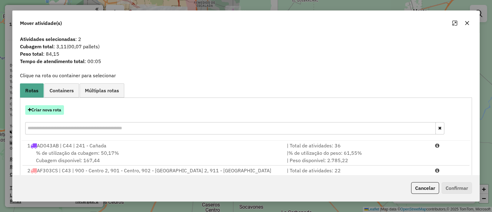
click at [49, 110] on button "Criar nova rota" at bounding box center [44, 110] width 39 height 10
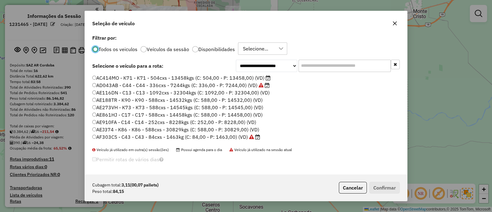
scroll to position [3, 2]
click at [322, 66] on input "text" at bounding box center [345, 66] width 92 height 12
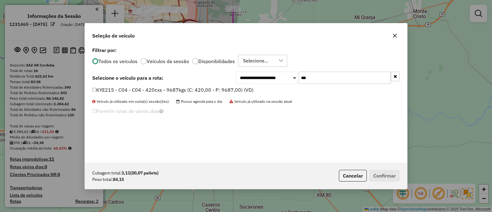
type input "***"
click at [234, 93] on label "KYE215 - C04 - C04 - 420cxs - 9687kgs (C: 420,00 - P: 9687,00) (VD)" at bounding box center [172, 89] width 161 height 7
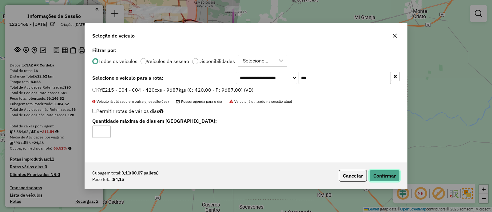
click at [381, 178] on button "Confirmar" at bounding box center [384, 176] width 30 height 12
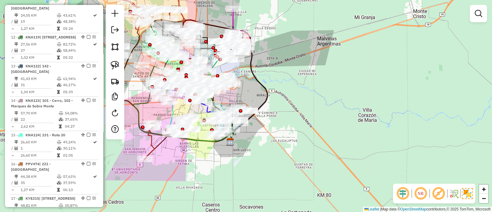
scroll to position [692, 0]
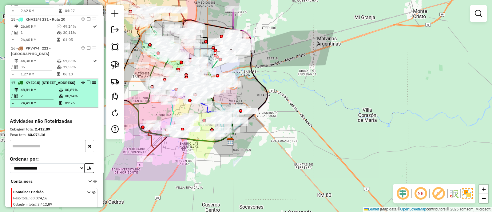
select select "**********"
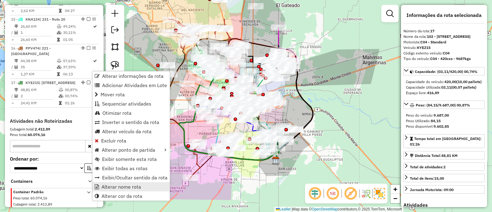
click at [130, 189] on span "Alterar nome rota" at bounding box center [122, 186] width 40 height 5
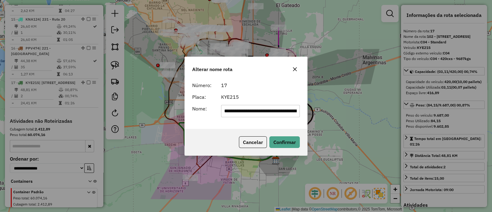
scroll to position [0, 36]
click at [270, 98] on div "KYE215" at bounding box center [261, 96] width 86 height 7
click at [271, 108] on input "**********" at bounding box center [260, 111] width 79 height 12
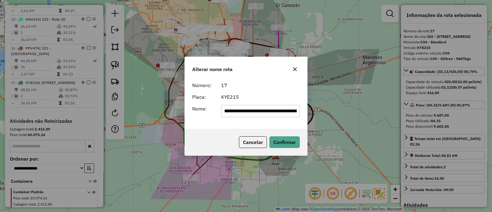
click at [271, 108] on input "**********" at bounding box center [260, 111] width 79 height 12
type input "****"
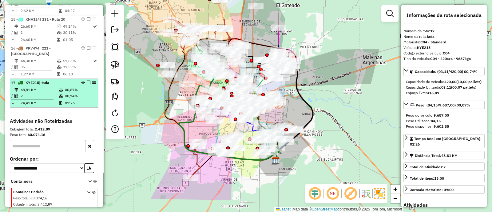
click at [87, 81] on em at bounding box center [89, 83] width 4 height 4
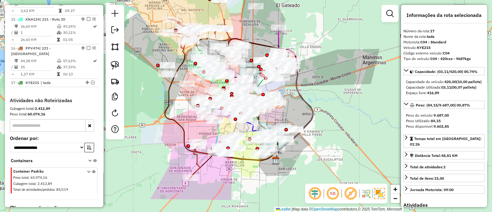
click at [382, 14] on div at bounding box center [389, 13] width 17 height 17
click at [385, 13] on link at bounding box center [390, 13] width 12 height 12
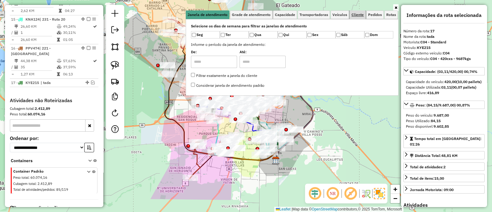
click at [361, 14] on span "Cliente" at bounding box center [358, 15] width 12 height 4
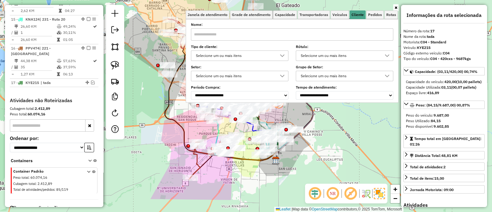
click at [284, 55] on icon at bounding box center [282, 55] width 5 height 5
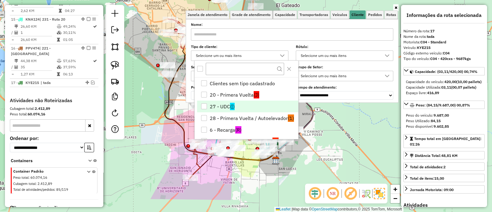
click at [211, 107] on li "27 - UDC ([)" at bounding box center [247, 107] width 101 height 12
click at [0, 0] on div "Aguarde..." at bounding box center [0, 0] width 0 height 0
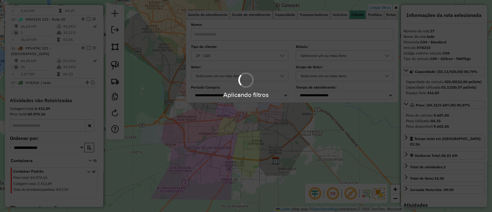
click at [249, 173] on div "Aplicando filtros" at bounding box center [246, 106] width 492 height 212
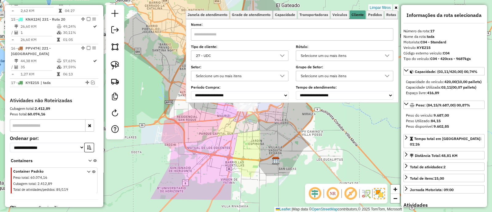
drag, startPoint x: 240, startPoint y: 143, endPoint x: 225, endPoint y: 182, distance: 41.8
click at [225, 181] on div "Limpar filtros Janela de atendimento Grade de atendimento Capacidade Transporta…" at bounding box center [246, 106] width 492 height 212
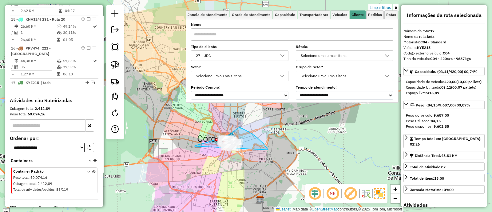
drag, startPoint x: 268, startPoint y: 150, endPoint x: 194, endPoint y: 146, distance: 73.9
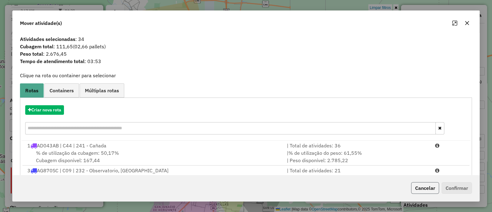
click at [426, 188] on button "Cancelar" at bounding box center [425, 188] width 28 height 12
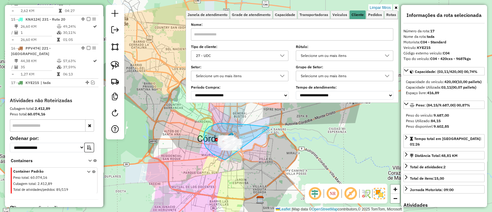
drag, startPoint x: 252, startPoint y: 125, endPoint x: 282, endPoint y: 169, distance: 53.3
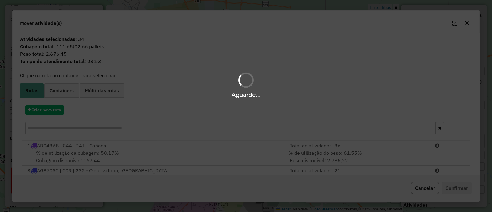
click at [60, 114] on div "Aguarde..." at bounding box center [246, 106] width 492 height 212
click at [56, 112] on div "Aguarde..." at bounding box center [246, 106] width 492 height 212
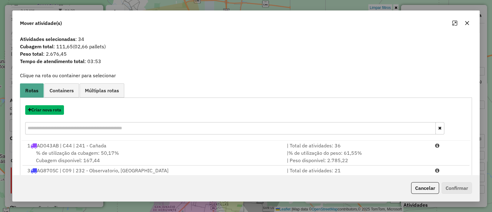
click at [56, 112] on button "Criar nova rota" at bounding box center [44, 110] width 39 height 10
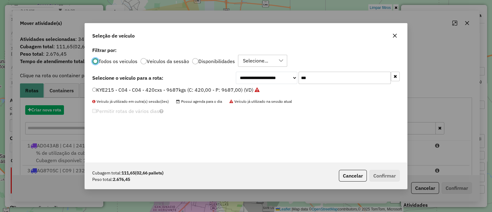
scroll to position [3, 2]
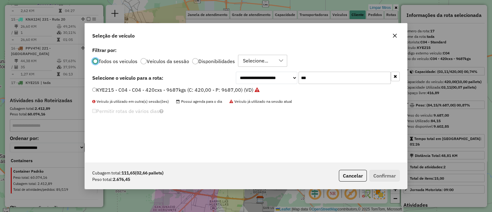
click at [328, 81] on input "***" at bounding box center [345, 78] width 92 height 12
click at [200, 89] on label "KYE215 - C04 - C04 - 420cxs - 9687kgs (C: 420,00 - P: 9687,00) (VD)" at bounding box center [175, 89] width 167 height 7
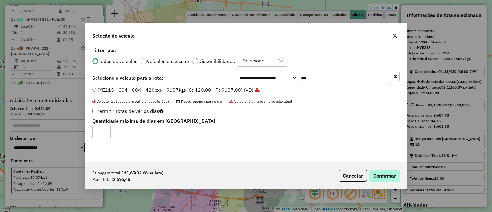
click at [381, 169] on div "Cubagem total: 111,65 (02,66 pallets) Peso total: 2.676,45 Cancelar Confirmar" at bounding box center [246, 175] width 322 height 26
click at [382, 173] on button "Confirmar" at bounding box center [384, 176] width 30 height 12
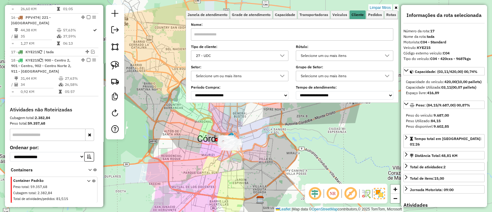
scroll to position [737, 0]
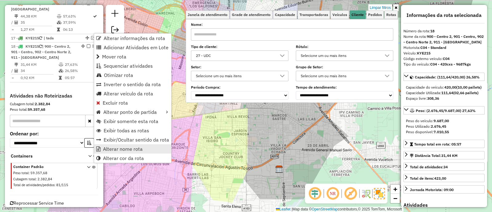
click at [145, 148] on link "Alterar nome rota" at bounding box center [132, 148] width 77 height 9
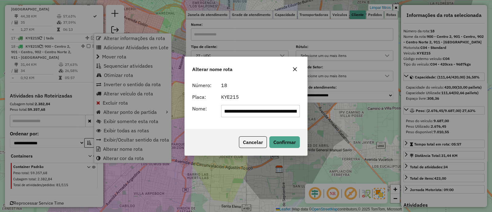
scroll to position [0, 80]
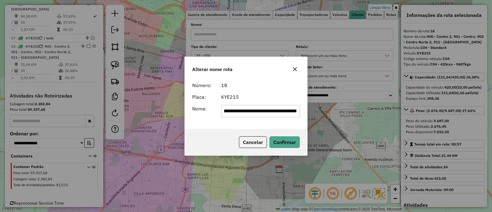
click at [245, 117] on input "**********" at bounding box center [260, 111] width 79 height 12
type input "***"
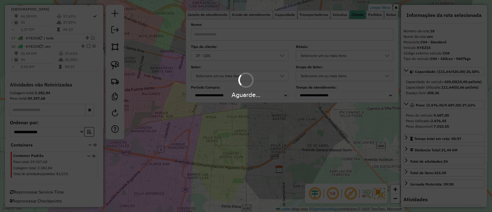
scroll to position [726, 0]
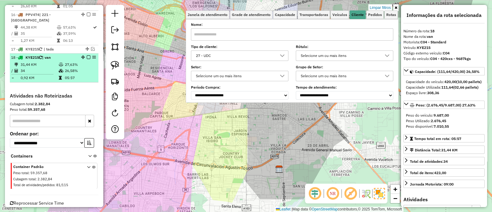
click at [86, 55] on div "18 - KYE215 | van" at bounding box center [54, 58] width 86 height 6
click at [87, 55] on em at bounding box center [89, 57] width 4 height 4
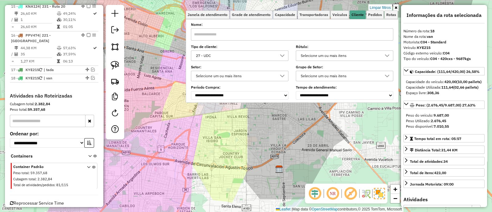
click at [235, 127] on div "Limpar filtros Janela de atendimento Grade de atendimento Capacidade Transporta…" at bounding box center [246, 106] width 492 height 212
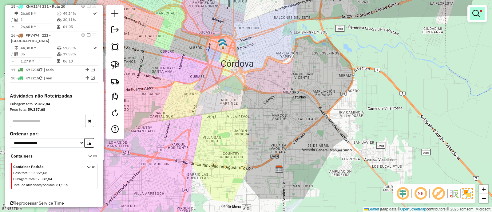
click at [478, 18] on link at bounding box center [477, 13] width 15 height 12
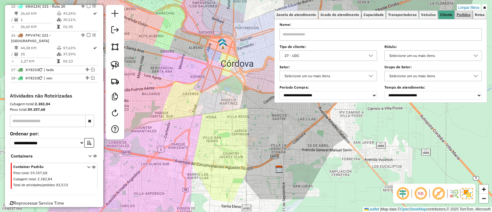
click at [467, 10] on link "Pedidos" at bounding box center [464, 14] width 18 height 9
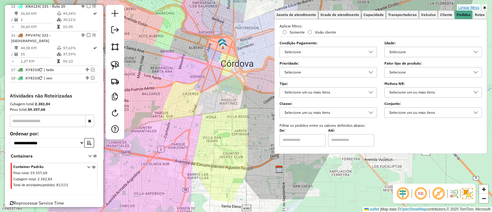
click at [471, 7] on link "Limpar filtros" at bounding box center [469, 7] width 24 height 7
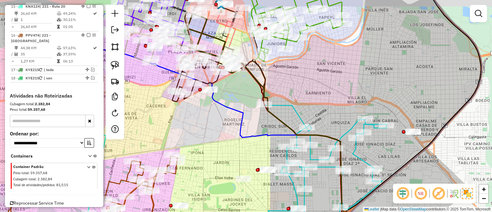
drag, startPoint x: 238, startPoint y: 91, endPoint x: 272, endPoint y: 129, distance: 51.2
click at [272, 129] on div "Janela de atendimento Grade de atendimento Capacidade Transportadoras Veículos …" at bounding box center [246, 106] width 492 height 212
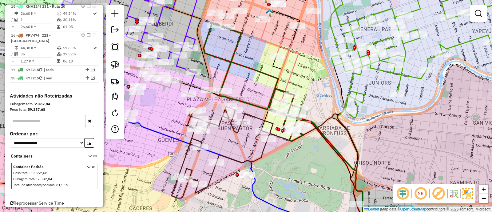
drag, startPoint x: 245, startPoint y: 85, endPoint x: 248, endPoint y: 74, distance: 12.0
click at [248, 74] on div "Janela de atendimento Grade de atendimento Capacidade Transportadoras Veículos …" at bounding box center [246, 106] width 492 height 212
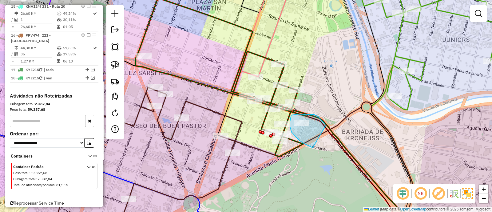
drag, startPoint x: 326, startPoint y: 126, endPoint x: 321, endPoint y: 150, distance: 24.7
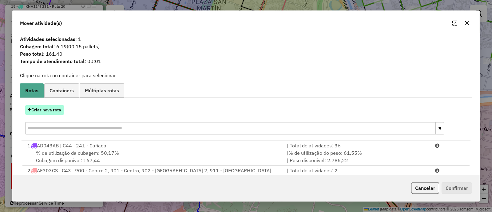
click at [58, 108] on button "Criar nova rota" at bounding box center [44, 110] width 39 height 10
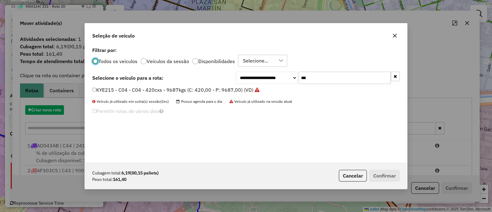
scroll to position [3, 2]
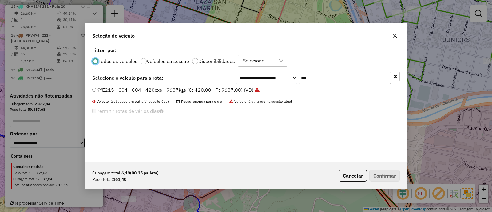
click at [332, 81] on input "***" at bounding box center [345, 78] width 92 height 12
type input "***"
drag, startPoint x: 218, startPoint y: 80, endPoint x: 217, endPoint y: 83, distance: 3.1
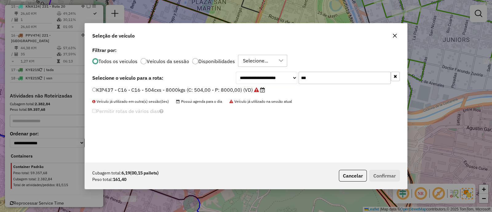
click at [218, 82] on div "**********" at bounding box center [246, 78] width 308 height 12
click at [217, 85] on div "**********" at bounding box center [246, 104] width 322 height 117
click at [258, 88] on label "KIP437 - C16 - C16 - 504cxs - 8000kgs (C: 504,00 - P: 8000,00) (VD)" at bounding box center [178, 89] width 173 height 7
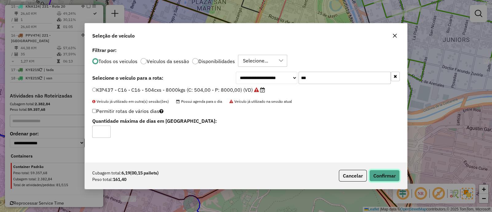
click at [382, 173] on button "Confirmar" at bounding box center [384, 176] width 30 height 12
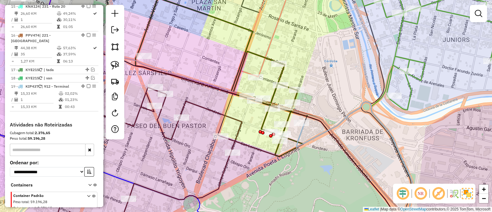
scroll to position [740, 0]
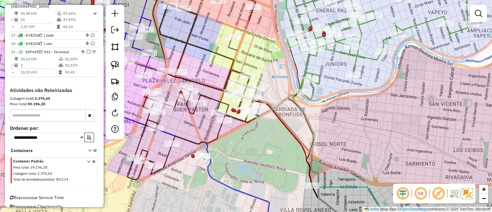
click at [274, 105] on icon at bounding box center [309, 164] width 107 height 138
select select "**********"
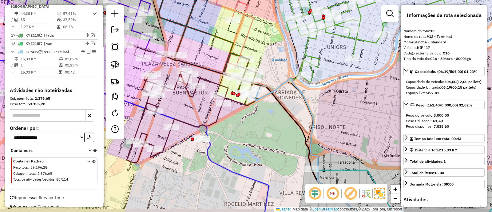
drag, startPoint x: 267, startPoint y: 130, endPoint x: 278, endPoint y: 77, distance: 55.0
click at [278, 77] on div "Janela de atendimento Grade de atendimento Capacidade Transportadoras Veículos …" at bounding box center [246, 106] width 492 height 212
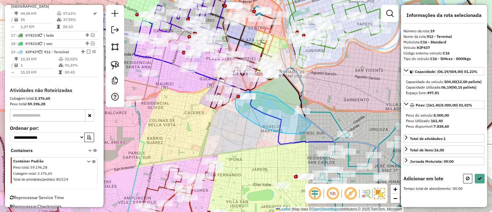
drag, startPoint x: 277, startPoint y: 98, endPoint x: 319, endPoint y: 110, distance: 44.2
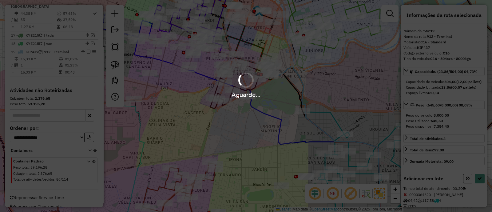
select select "**********"
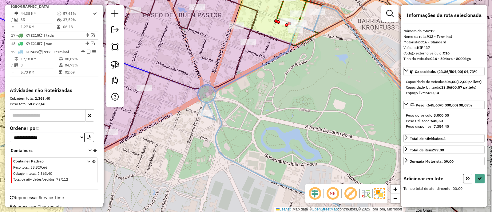
click at [87, 38] on div at bounding box center [87, 38] width 0 height 0
drag, startPoint x: 341, startPoint y: 18, endPoint x: 295, endPoint y: 54, distance: 59.0
click at [295, 54] on div at bounding box center [287, 51] width 15 height 6
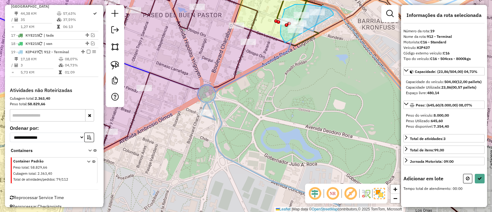
drag, startPoint x: 332, startPoint y: 11, endPoint x: 295, endPoint y: 56, distance: 57.9
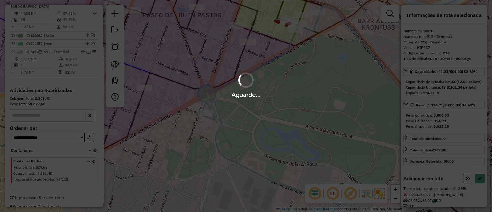
select select "**********"
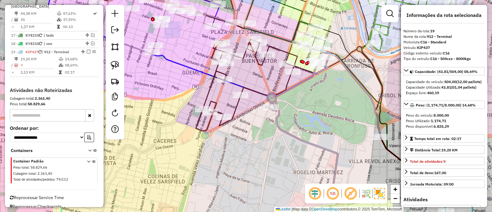
drag, startPoint x: 278, startPoint y: 137, endPoint x: 298, endPoint y: 116, distance: 28.7
click at [298, 116] on div "Janela de atendimento Grade de atendimento Capacidade Transportadoras Veículos …" at bounding box center [246, 106] width 492 height 212
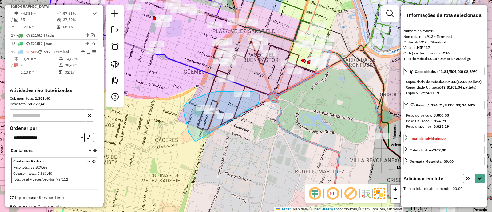
drag, startPoint x: 259, startPoint y: 99, endPoint x: 227, endPoint y: 158, distance: 67.9
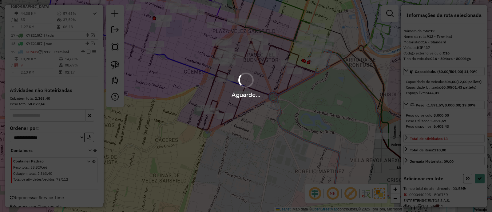
select select "**********"
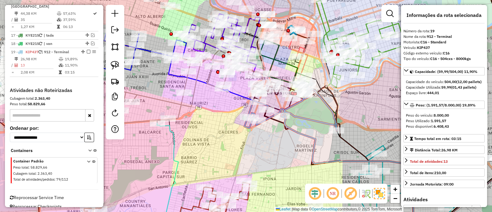
click at [288, 137] on div "Janela de atendimento Grade de atendimento Capacidade Transportadoras Veículos …" at bounding box center [246, 106] width 492 height 212
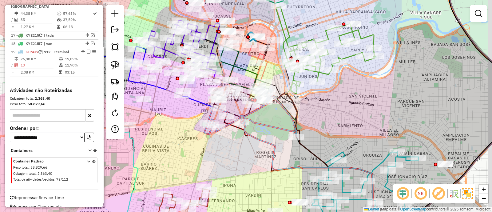
drag, startPoint x: 281, startPoint y: 141, endPoint x: 241, endPoint y: 148, distance: 40.8
click at [241, 148] on div "Janela de atendimento Grade de atendimento Capacidade Transportadoras Veículos …" at bounding box center [246, 106] width 492 height 212
click at [286, 130] on icon at bounding box center [250, 114] width 93 height 45
select select "**********"
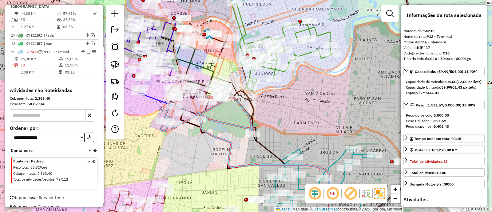
drag, startPoint x: 253, startPoint y: 138, endPoint x: 230, endPoint y: 129, distance: 24.4
click at [230, 129] on div "Janela de atendimento Grade de atendimento Capacidade Transportadoras Veículos …" at bounding box center [246, 106] width 492 height 212
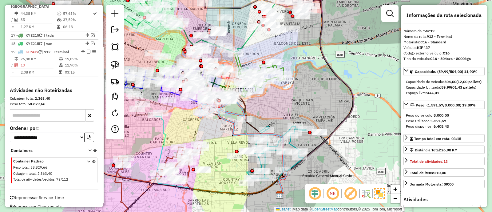
drag, startPoint x: 226, startPoint y: 148, endPoint x: 231, endPoint y: 126, distance: 22.6
click at [228, 128] on div "Janela de atendimento Grade de atendimento Capacidade Transportadoras Veículos …" at bounding box center [246, 106] width 492 height 212
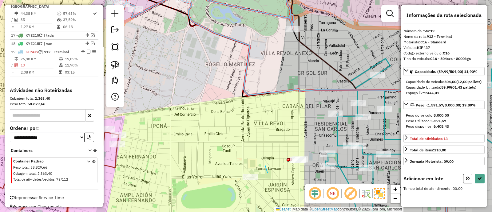
drag, startPoint x: 266, startPoint y: 166, endPoint x: 265, endPoint y: 161, distance: 5.0
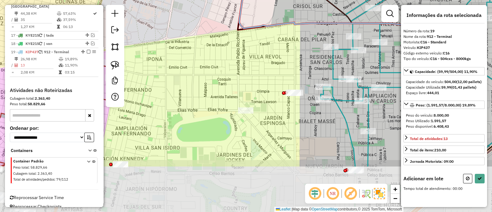
drag, startPoint x: 265, startPoint y: 161, endPoint x: 260, endPoint y: 86, distance: 75.2
click at [260, 90] on div "Janela de atendimento Grade de atendimento Capacidade Transportadoras Veículos …" at bounding box center [246, 106] width 492 height 212
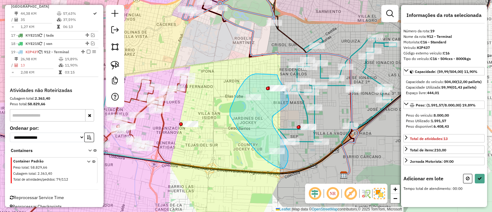
drag, startPoint x: 258, startPoint y: 74, endPoint x: 277, endPoint y: 74, distance: 18.8
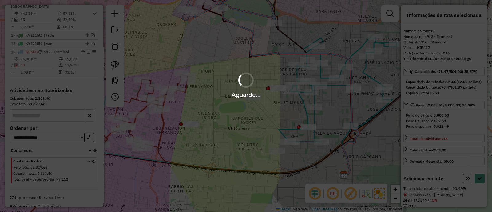
select select "**********"
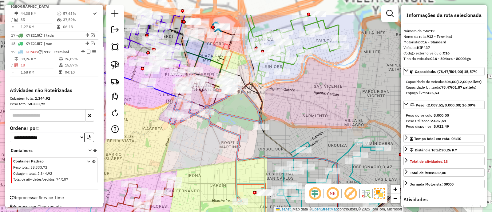
drag, startPoint x: 212, startPoint y: 138, endPoint x: 212, endPoint y: 158, distance: 20.0
click at [212, 158] on div "Janela de atendimento Grade de atendimento Capacidade Transportadoras Veículos …" at bounding box center [246, 106] width 492 height 212
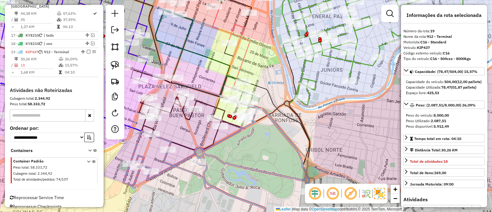
drag, startPoint x: 192, startPoint y: 72, endPoint x: 214, endPoint y: 57, distance: 26.8
click at [214, 57] on div "Janela de atendimento Grade de atendimento Capacidade Transportadoras Veículos …" at bounding box center [246, 106] width 492 height 212
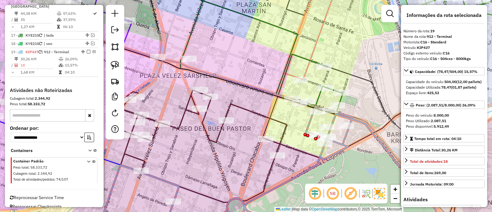
drag, startPoint x: 219, startPoint y: 65, endPoint x: 223, endPoint y: 58, distance: 8.4
click at [223, 58] on div "Janela de atendimento Grade de atendimento Capacidade Transportadoras Veículos …" at bounding box center [246, 106] width 492 height 212
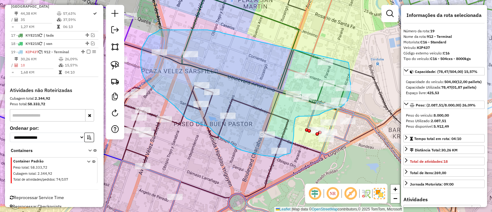
drag, startPoint x: 214, startPoint y: 31, endPoint x: 348, endPoint y: 62, distance: 137.7
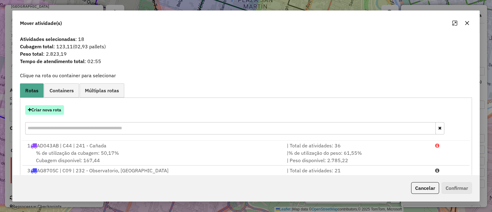
click at [45, 107] on button "Criar nova rota" at bounding box center [44, 110] width 39 height 10
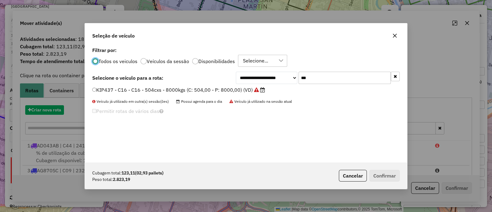
scroll to position [3, 2]
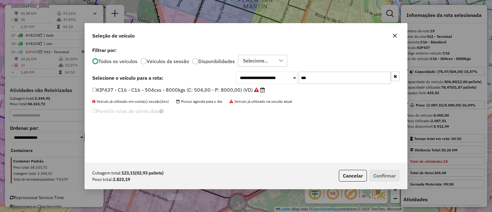
click at [337, 77] on input "***" at bounding box center [345, 78] width 92 height 12
type input "***"
click at [237, 90] on label "KNA124 - C60 - C60 - 252cxs - 4460kgs (C: 252,00 - P: 4460,00) (VD)" at bounding box center [179, 89] width 174 height 7
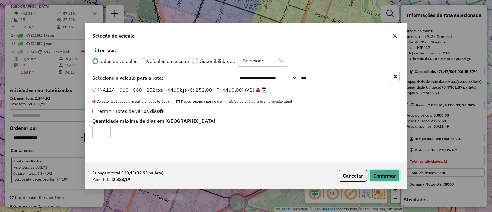
click at [388, 174] on button "Confirmar" at bounding box center [384, 176] width 30 height 12
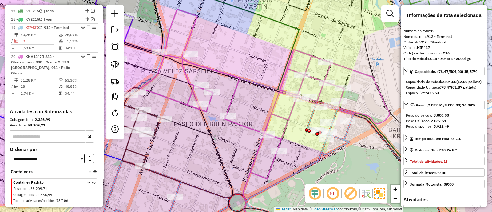
scroll to position [775, 0]
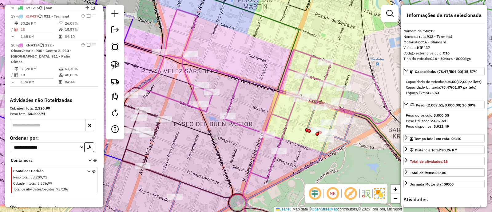
click at [235, 96] on icon at bounding box center [265, 94] width 250 height 170
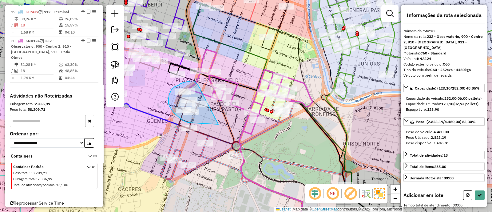
drag, startPoint x: 200, startPoint y: 90, endPoint x: 223, endPoint y: 124, distance: 41.6
click at [223, 124] on div "Janela de atendimento Grade de atendimento Capacidade Transportadoras Veículos …" at bounding box center [246, 106] width 492 height 212
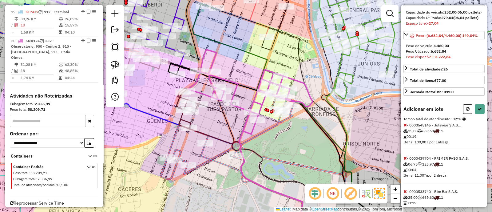
scroll to position [77, 0]
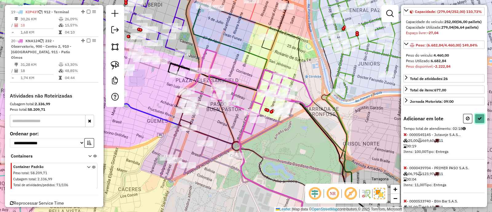
click at [479, 121] on icon at bounding box center [480, 118] width 4 height 4
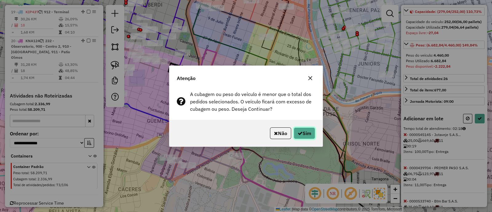
click at [310, 135] on button "Sim" at bounding box center [305, 133] width 22 height 12
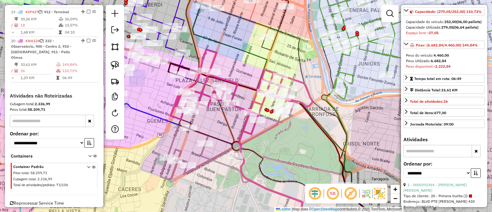
click at [236, 93] on icon at bounding box center [242, 92] width 142 height 85
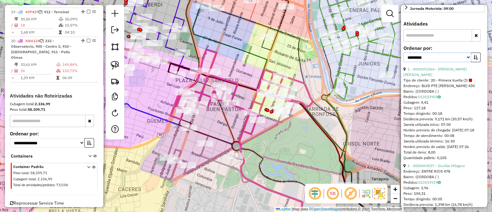
click at [450, 62] on select "**********" at bounding box center [438, 58] width 68 height 10
select select "*********"
click at [404, 62] on select "**********" at bounding box center [438, 58] width 68 height 10
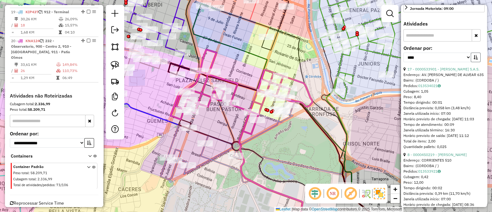
click at [474, 59] on icon "button" at bounding box center [476, 57] width 4 height 4
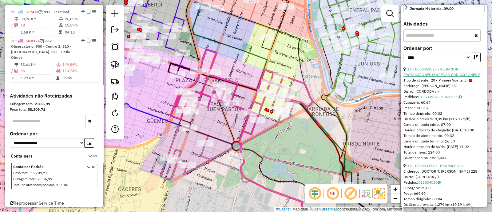
click at [443, 77] on link "16 - 0000453527 - ASUNCION PRODUCCIONES SOCIEDAD POR ACCIONES S" at bounding box center [442, 72] width 77 height 10
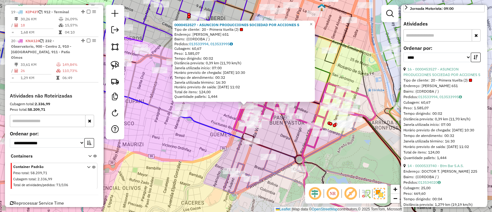
click at [204, 158] on div "0000453527 - ASUNCION PRODUCCIONES SOCIEDAD POR ACCIONES S Tipo de cliente: 20 …" at bounding box center [246, 106] width 492 height 212
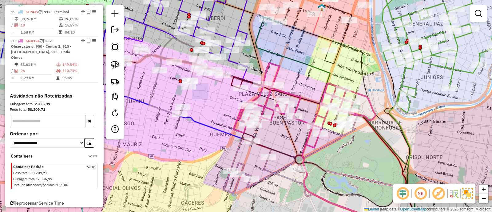
click at [305, 121] on icon at bounding box center [305, 105] width 142 height 85
select select "*********"
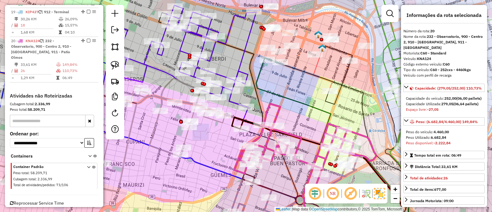
click at [293, 101] on icon at bounding box center [335, 145] width 159 height 175
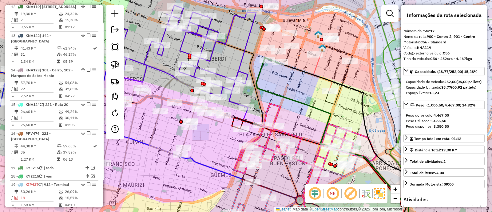
scroll to position [598, 0]
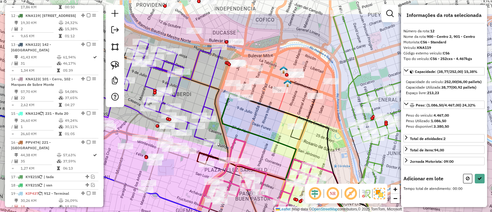
drag, startPoint x: 296, startPoint y: 87, endPoint x: 261, endPoint y: 121, distance: 48.7
click at [263, 120] on div "Janela de atendimento Grade de atendimento Capacidade Transportadoras Veículos …" at bounding box center [246, 106] width 492 height 212
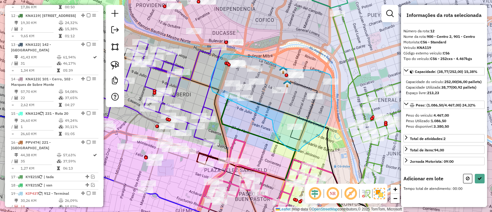
drag, startPoint x: 272, startPoint y: 120, endPoint x: 217, endPoint y: 98, distance: 59.5
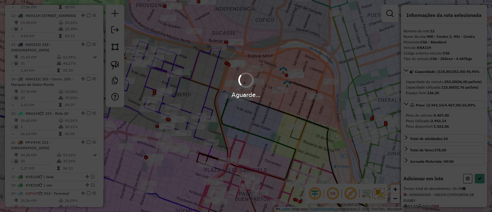
select select "*********"
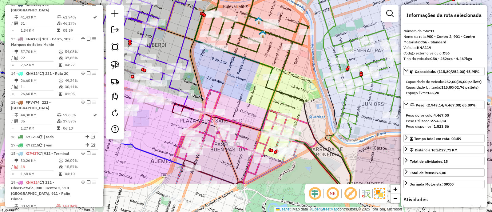
drag, startPoint x: 278, startPoint y: 150, endPoint x: 248, endPoint y: 93, distance: 65.5
click at [248, 93] on div "Janela de atendimento Grade de atendimento Capacidade Transportadoras Veículos …" at bounding box center [246, 106] width 492 height 212
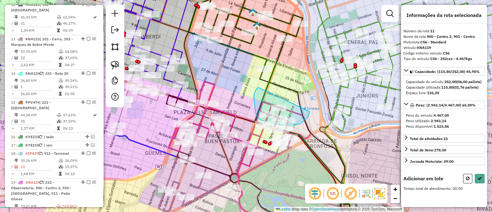
drag, startPoint x: 254, startPoint y: 95, endPoint x: 310, endPoint y: 111, distance: 58.1
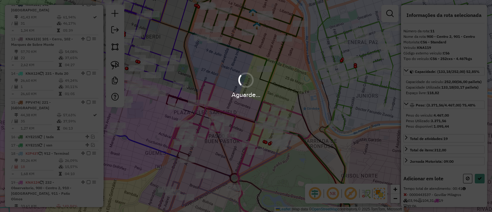
select select "*********"
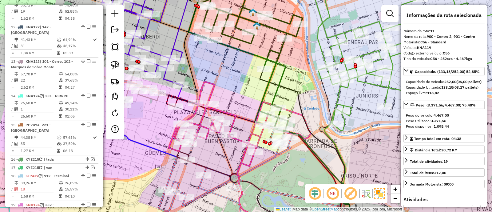
click at [239, 139] on icon at bounding box center [240, 124] width 142 height 85
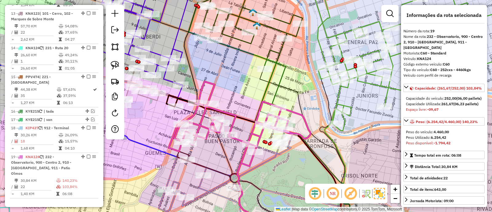
scroll to position [740, 0]
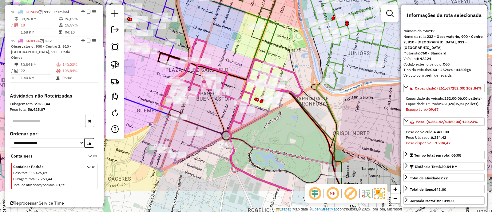
drag, startPoint x: 233, startPoint y: 151, endPoint x: 224, endPoint y: 106, distance: 46.0
click at [224, 106] on div "Janela de atendimento Grade de atendimento Capacidade Transportadoras Veículos …" at bounding box center [246, 106] width 492 height 212
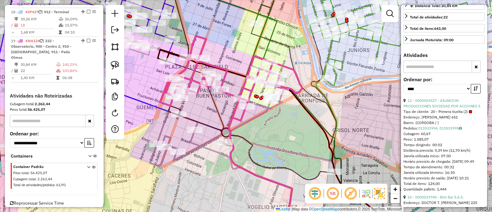
scroll to position [192, 0]
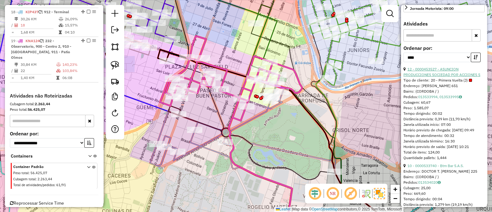
click at [434, 77] on link "12 - 0000453527 - ASUNCION PRODUCCIONES SOCIEDAD POR ACCIONES S" at bounding box center [442, 72] width 77 height 10
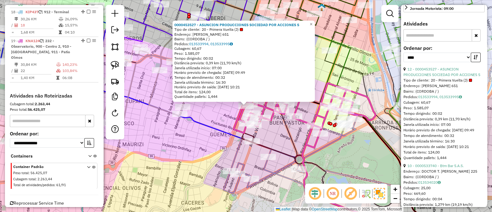
scroll to position [269, 0]
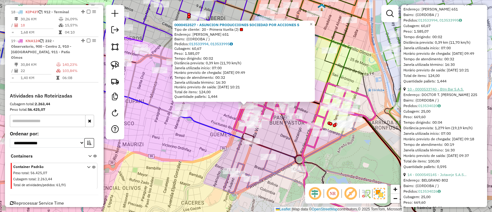
click at [434, 91] on link "10 - 0000533740 - Btm Bar S.A.S." at bounding box center [436, 89] width 56 height 5
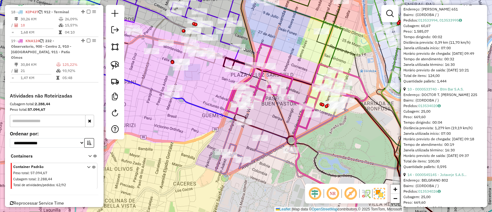
scroll to position [162, 0]
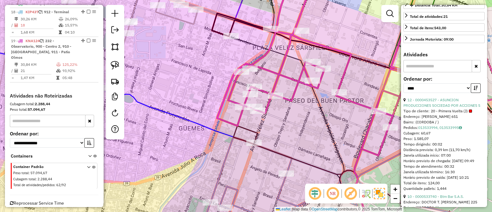
click at [301, 90] on div "Janela de atendimento Grade de atendimento Capacidade Transportadoras Veículos …" at bounding box center [246, 106] width 492 height 212
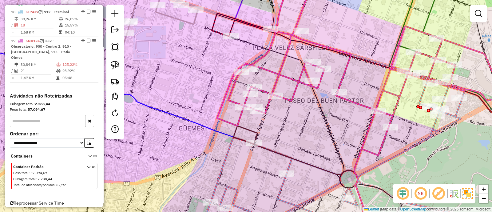
click at [296, 88] on icon at bounding box center [359, 71] width 284 height 170
select select "*********"
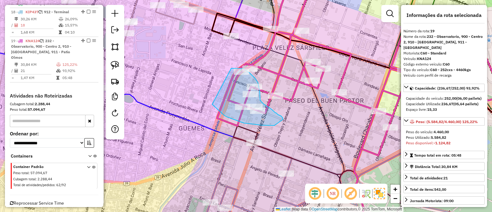
drag, startPoint x: 212, startPoint y: 104, endPoint x: 231, endPoint y: 68, distance: 40.7
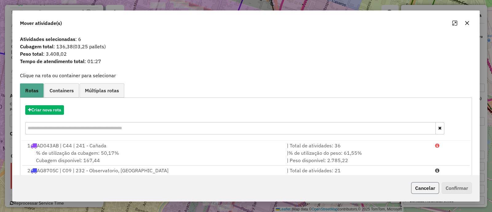
click at [417, 183] on button "Cancelar" at bounding box center [425, 188] width 28 height 12
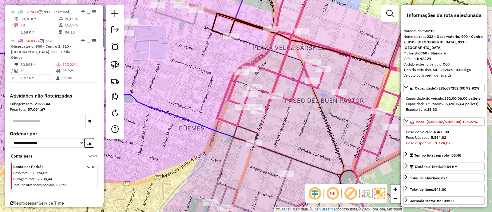
click at [292, 96] on icon at bounding box center [359, 71] width 284 height 170
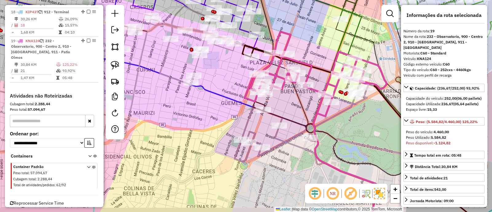
drag, startPoint x: 291, startPoint y: 128, endPoint x: 275, endPoint y: 105, distance: 28.1
click at [277, 107] on div "Janela de atendimento Grade de atendimento Capacidade Transportadoras Veículos …" at bounding box center [246, 106] width 492 height 212
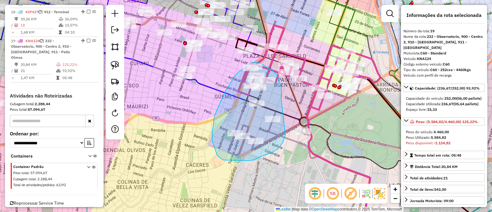
drag, startPoint x: 282, startPoint y: 94, endPoint x: 286, endPoint y: 135, distance: 40.8
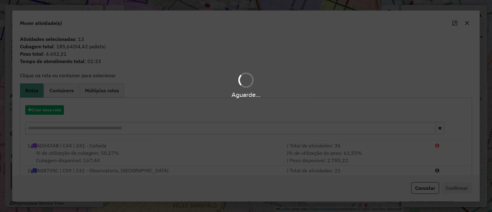
click at [59, 110] on div "Aguarde..." at bounding box center [246, 106] width 492 height 212
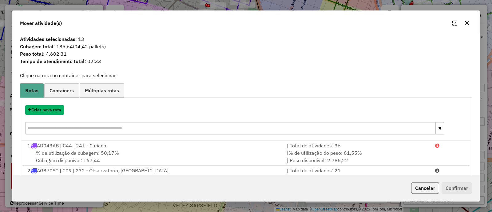
click at [59, 110] on button "Criar nova rota" at bounding box center [44, 110] width 39 height 10
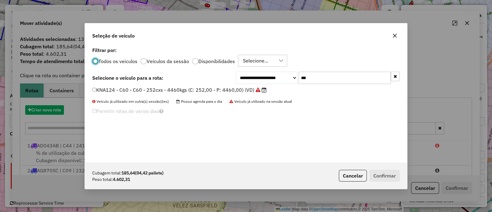
scroll to position [3, 2]
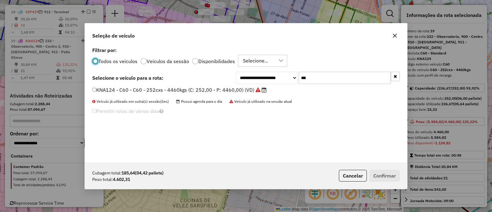
click at [325, 80] on input "***" at bounding box center [345, 78] width 92 height 12
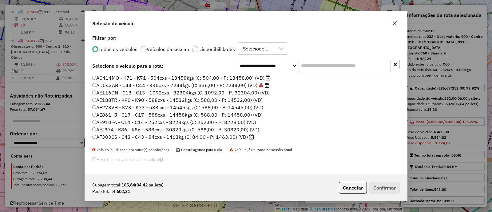
click at [206, 42] on div "Todos os veiculos Veículos da sessão Disponibilidades Selecione..." at bounding box center [246, 48] width 308 height 12
click at [207, 48] on label "Disponibilidades" at bounding box center [216, 49] width 37 height 5
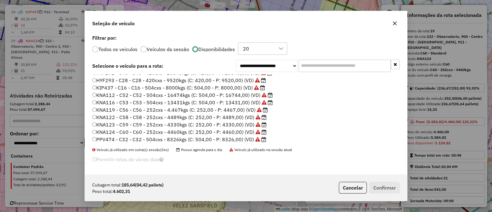
scroll to position [87, 0]
click at [231, 127] on label "KNA124 - C60 - C60 - 252cxs - 4460kgs (C: 252,00 - P: 4460,00) (VD)" at bounding box center [179, 130] width 174 height 7
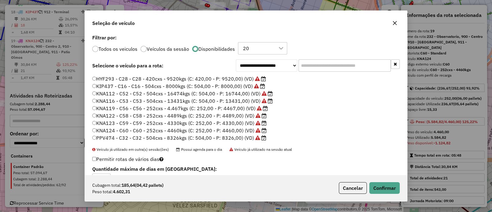
click at [231, 121] on label "KNA123 - C59 - C59 - 252cxs - 4330kgs (C: 252,00 - P: 4330,00) (VD)" at bounding box center [179, 122] width 174 height 7
click at [231, 114] on label "KNA122 - C58 - C58 - 252cxs - 4489kgs (C: 252,00 - P: 4489,00) (VD)" at bounding box center [179, 115] width 174 height 7
click at [394, 187] on button "Confirmar" at bounding box center [384, 188] width 30 height 12
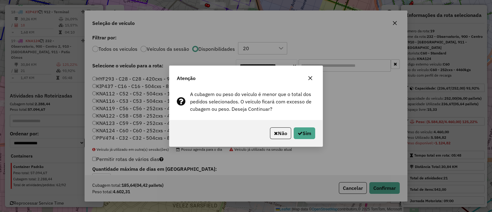
click at [309, 139] on div "Não Sim" at bounding box center [246, 133] width 153 height 26
click at [308, 133] on button "Sim" at bounding box center [305, 133] width 22 height 12
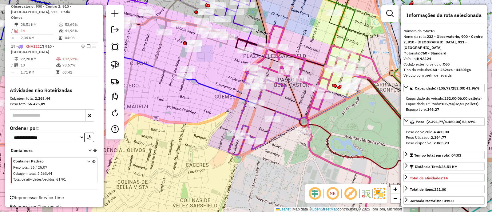
click at [308, 81] on icon at bounding box center [317, 67] width 125 height 85
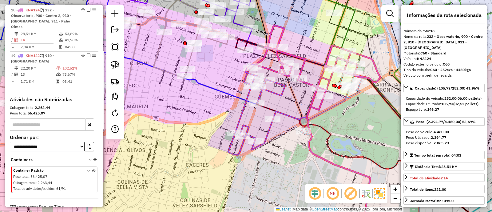
scroll to position [735, 0]
click at [306, 84] on icon at bounding box center [317, 67] width 125 height 85
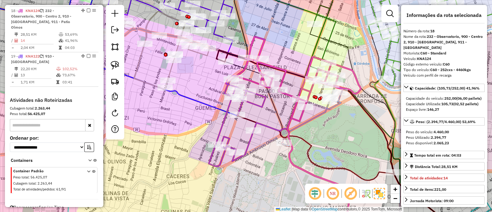
drag, startPoint x: 300, startPoint y: 102, endPoint x: 246, endPoint y: 121, distance: 57.8
click at [246, 121] on div "Janela de atendimento Grade de atendimento Capacidade Transportadoras Veículos …" at bounding box center [246, 106] width 492 height 212
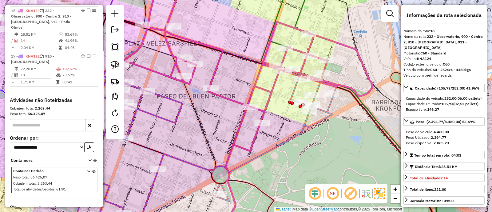
click at [265, 104] on icon at bounding box center [248, 67] width 250 height 170
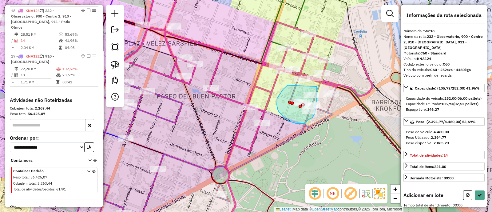
drag, startPoint x: 277, startPoint y: 98, endPoint x: 317, endPoint y: 86, distance: 41.5
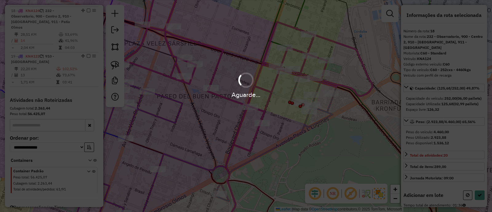
select select "*********"
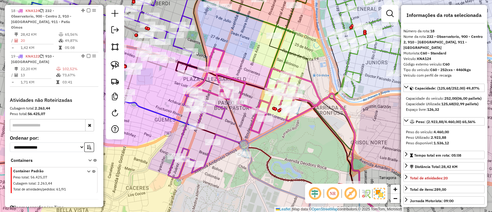
click at [289, 52] on icon at bounding box center [255, 39] width 114 height 120
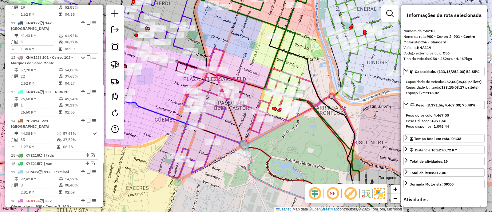
scroll to position [524, 0]
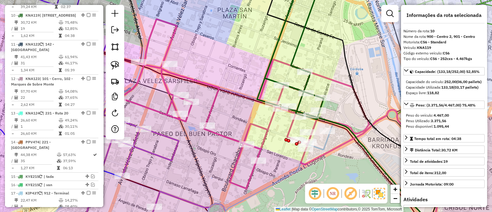
click at [270, 124] on icon at bounding box center [244, 104] width 250 height 170
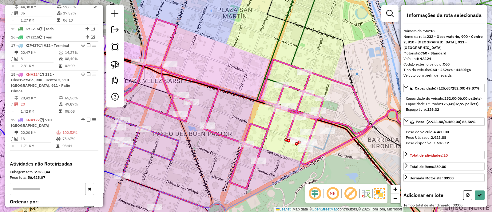
scroll to position [735, 0]
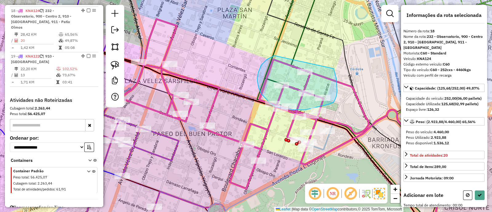
drag, startPoint x: 275, startPoint y: 56, endPoint x: 334, endPoint y: 68, distance: 60.0
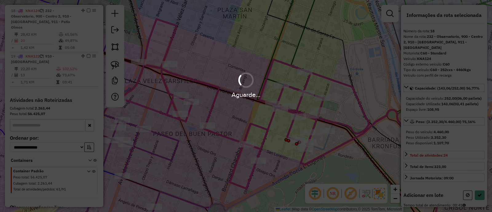
select select "*********"
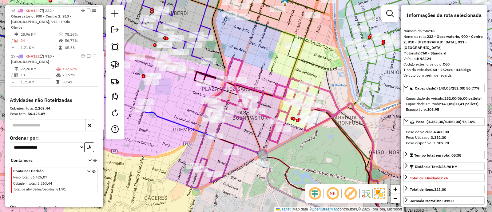
click at [261, 92] on icon at bounding box center [276, 100] width 125 height 85
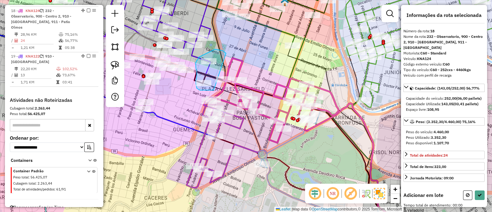
drag, startPoint x: 226, startPoint y: 54, endPoint x: 231, endPoint y: 89, distance: 35.7
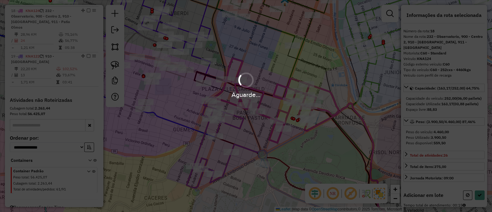
select select "*********"
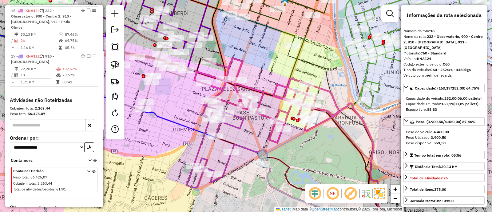
click at [235, 127] on icon at bounding box center [215, 142] width 57 height 91
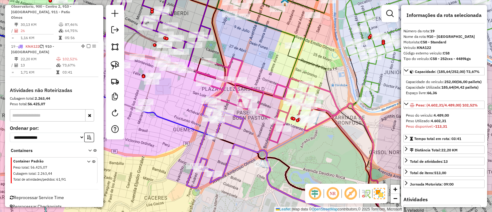
scroll to position [745, 0]
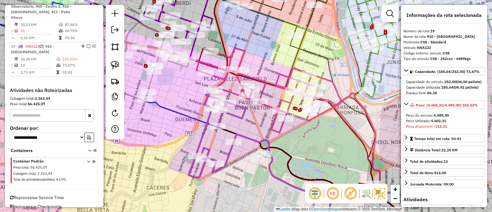
drag, startPoint x: 242, startPoint y: 136, endPoint x: 244, endPoint y: 105, distance: 31.2
click at [244, 106] on div "Janela de atendimento Grade de atendimento Capacidade Transportadoras Veículos …" at bounding box center [246, 106] width 492 height 212
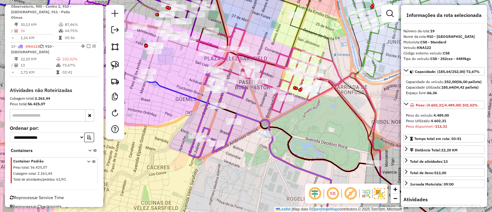
drag, startPoint x: 251, startPoint y: 101, endPoint x: 258, endPoint y: 127, distance: 27.0
click at [258, 127] on div "Janela de atendimento Grade de atendimento Capacidade Transportadoras Veículos …" at bounding box center [246, 106] width 492 height 212
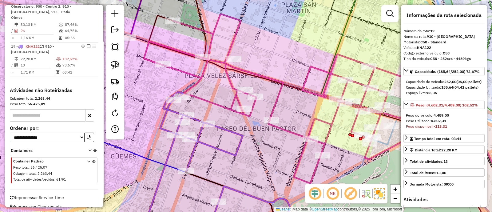
click at [274, 108] on icon at bounding box center [288, 99] width 289 height 170
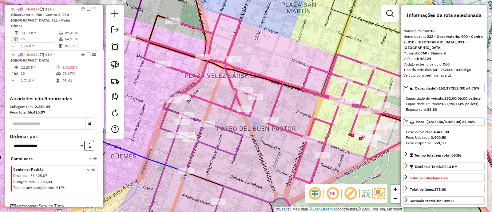
scroll to position [735, 0]
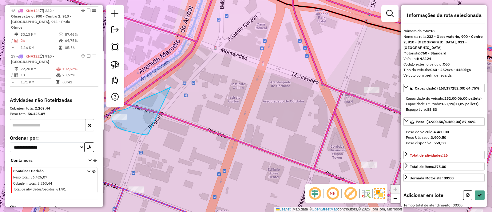
drag, startPoint x: 170, startPoint y: 87, endPoint x: 148, endPoint y: 135, distance: 52.8
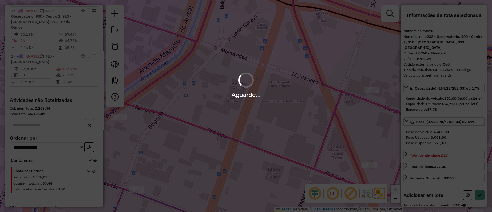
select select "*********"
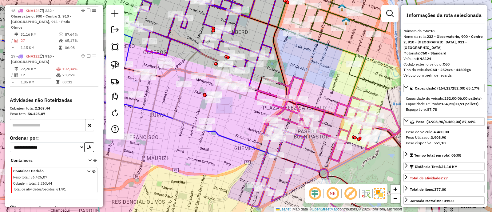
click at [295, 143] on icon at bounding box center [276, 161] width 57 height 91
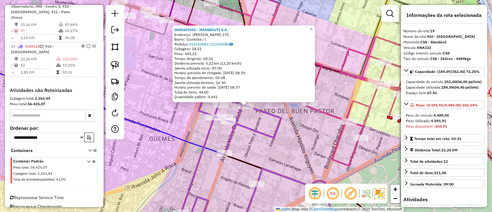
click at [288, 134] on div "0000381053 - MASSEGUTI S.A. Endereço: [PERSON_NAME] 175 Bairro: (Cordoba / ) Pe…" at bounding box center [246, 106] width 492 height 212
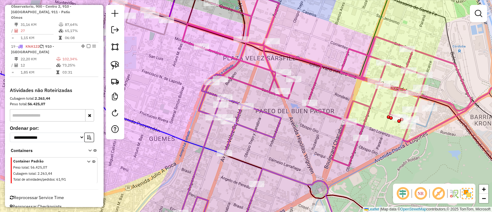
click at [268, 88] on icon at bounding box center [326, 81] width 289 height 170
select select "*********"
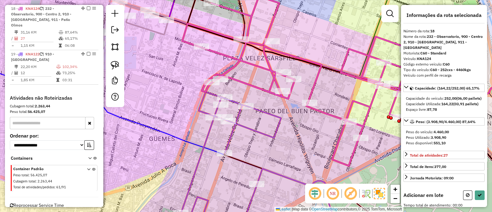
scroll to position [735, 0]
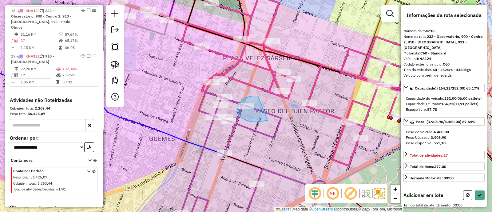
drag, startPoint x: 255, startPoint y: 96, endPoint x: 268, endPoint y: 120, distance: 27.2
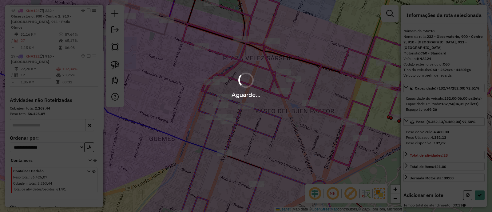
select select "*********"
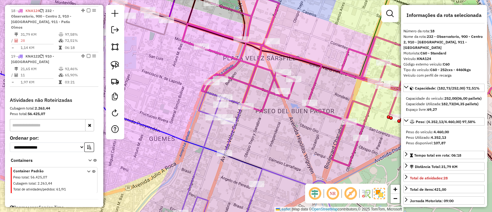
click at [234, 129] on icon at bounding box center [215, 153] width 83 height 159
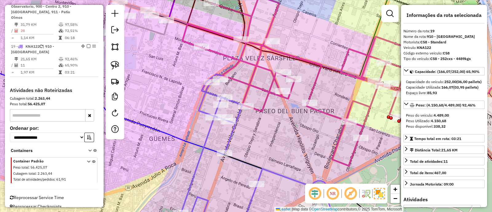
drag, startPoint x: 282, startPoint y: 133, endPoint x: 271, endPoint y: 85, distance: 48.6
click at [271, 87] on div "Janela de atendimento Grade de atendimento Capacidade Transportadoras Veículos …" at bounding box center [246, 106] width 492 height 212
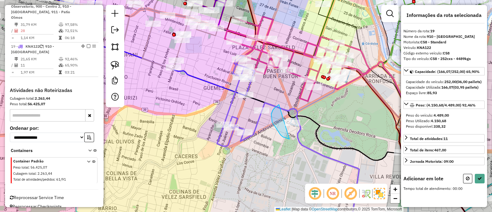
drag, startPoint x: 272, startPoint y: 112, endPoint x: 315, endPoint y: 131, distance: 47.1
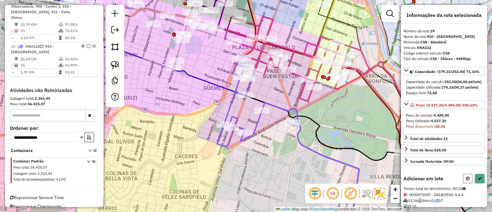
click at [466, 181] on icon at bounding box center [468, 178] width 4 height 4
select select "*********"
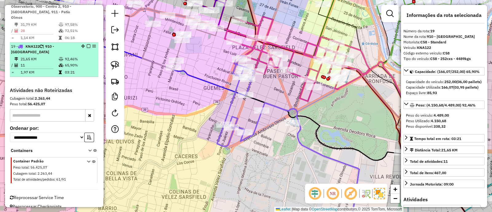
click at [88, 44] on em at bounding box center [89, 46] width 4 height 4
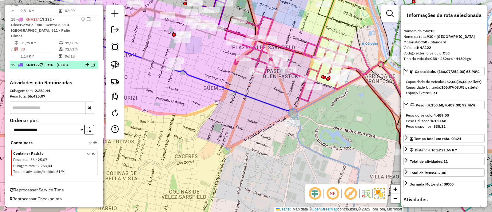
scroll to position [719, 0]
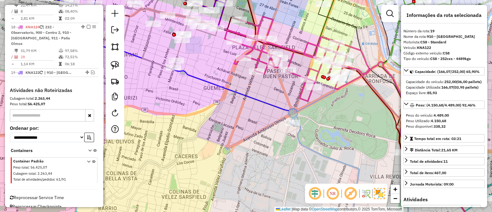
click at [262, 61] on icon at bounding box center [297, 59] width 144 height 85
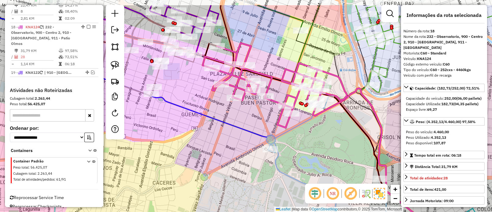
drag, startPoint x: 268, startPoint y: 90, endPoint x: 236, endPoint y: 129, distance: 50.3
click at [236, 129] on div "Janela de atendimento Grade de atendimento Capacidade Transportadoras Veículos …" at bounding box center [246, 106] width 492 height 212
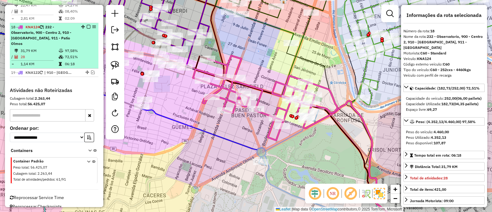
click at [87, 26] on em at bounding box center [89, 27] width 4 height 4
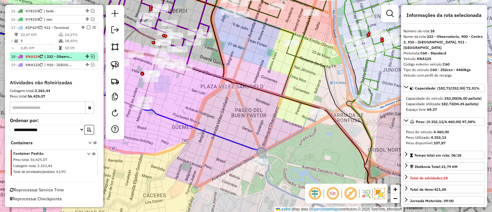
scroll to position [687, 0]
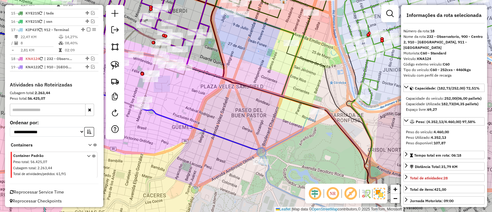
click at [299, 47] on icon at bounding box center [348, 123] width 132 height 221
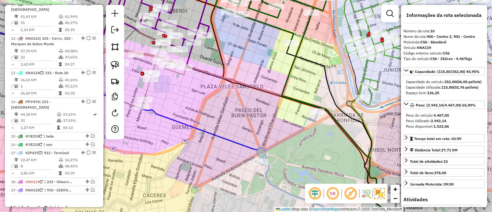
scroll to position [524, 0]
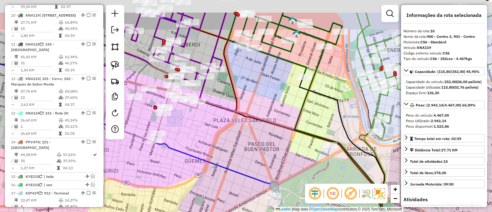
drag, startPoint x: 266, startPoint y: 93, endPoint x: 282, endPoint y: 125, distance: 36.7
click at [282, 125] on div "Janela de atendimento Grade de atendimento Capacidade Transportadoras Veículos …" at bounding box center [246, 106] width 492 height 212
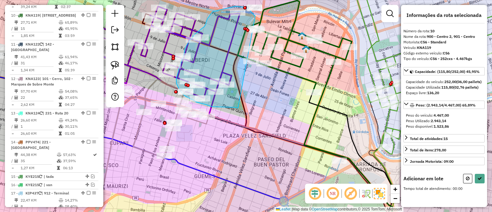
drag, startPoint x: 255, startPoint y: 17, endPoint x: 248, endPoint y: 109, distance: 92.3
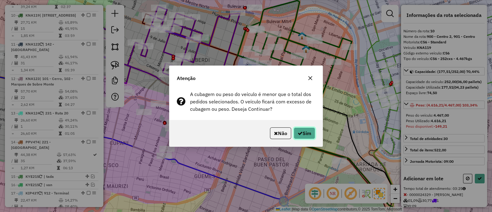
click at [311, 136] on button "Sim" at bounding box center [305, 133] width 22 height 12
select select "*********"
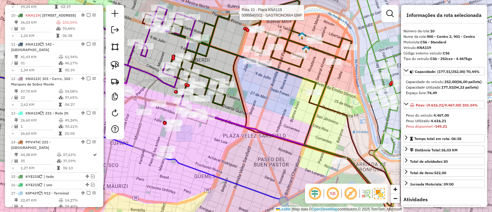
click at [238, 16] on div at bounding box center [237, 13] width 15 height 6
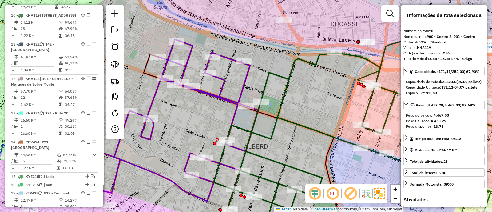
click at [288, 76] on icon at bounding box center [378, 130] width 328 height 205
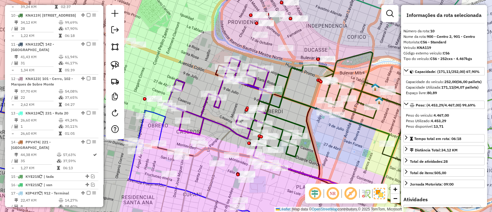
click at [309, 108] on icon at bounding box center [338, 104] width 174 height 105
drag, startPoint x: 327, startPoint y: 142, endPoint x: 317, endPoint y: 124, distance: 21.1
click at [318, 125] on div "Janela de atendimento Grade de atendimento Capacidade Transportadoras Veículos …" at bounding box center [246, 106] width 492 height 212
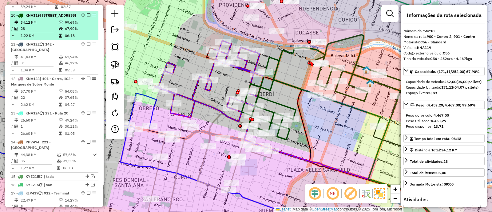
click at [87, 13] on em at bounding box center [89, 15] width 4 height 4
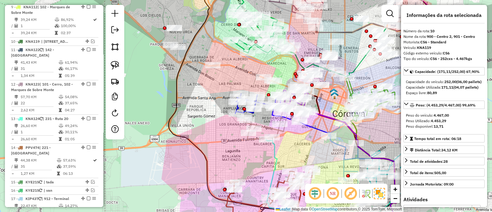
drag, startPoint x: 314, startPoint y: 139, endPoint x: 262, endPoint y: 129, distance: 52.9
click at [272, 131] on div "Janela de atendimento Grade de atendimento Capacidade Transportadoras Veículos …" at bounding box center [246, 106] width 492 height 212
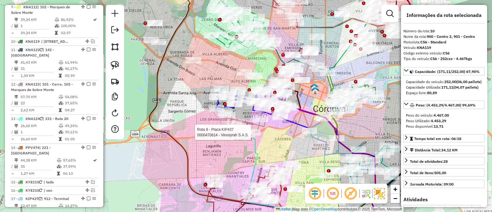
click at [323, 138] on icon at bounding box center [344, 170] width 70 height 87
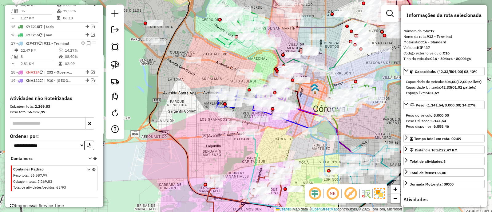
scroll to position [661, 0]
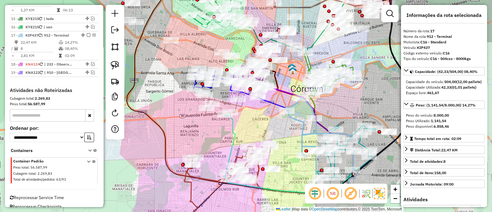
drag, startPoint x: 298, startPoint y: 136, endPoint x: 284, endPoint y: 121, distance: 21.1
click at [285, 121] on div "Janela de atendimento Grade de atendimento Capacidade Transportadoras Veículos …" at bounding box center [246, 106] width 492 height 212
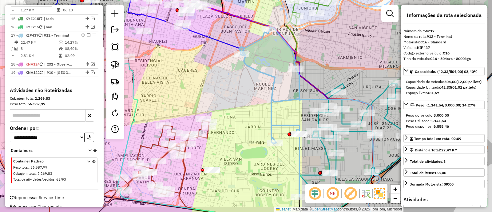
drag, startPoint x: 304, startPoint y: 122, endPoint x: 285, endPoint y: 91, distance: 36.5
click at [285, 92] on div "Janela de atendimento Grade de atendimento Capacidade Transportadoras Veículos …" at bounding box center [246, 106] width 492 height 212
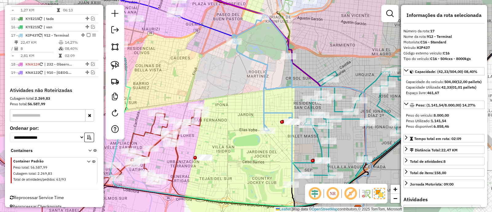
click at [278, 86] on icon at bounding box center [262, 100] width 59 height 170
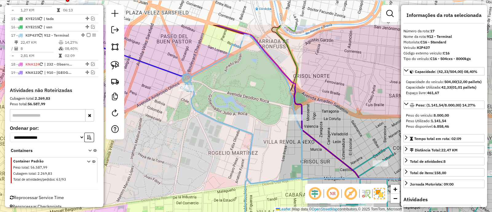
drag, startPoint x: 306, startPoint y: 84, endPoint x: 301, endPoint y: 149, distance: 65.1
click at [301, 149] on div "Janela de atendimento Grade de atendimento Capacidade Transportadoras Veículos …" at bounding box center [246, 106] width 492 height 212
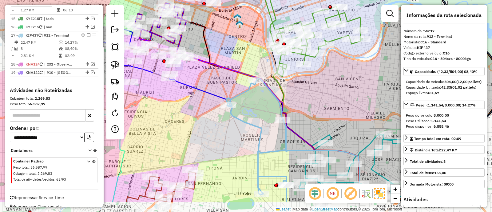
drag, startPoint x: 254, startPoint y: 131, endPoint x: 250, endPoint y: 89, distance: 42.1
click at [250, 89] on div "Janela de atendimento Grade de atendimento Capacidade Transportadoras Veículos …" at bounding box center [246, 106] width 492 height 212
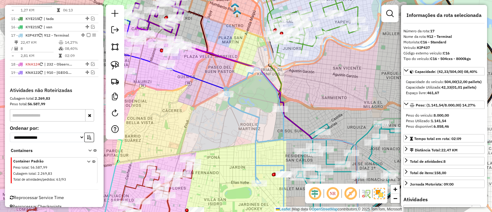
click at [256, 120] on icon at bounding box center [294, 160] width 141 height 146
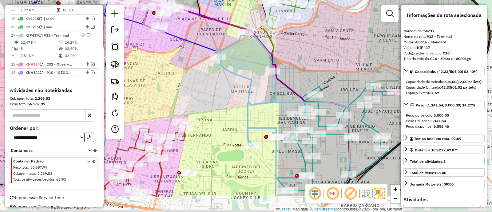
drag, startPoint x: 257, startPoint y: 120, endPoint x: 249, endPoint y: 82, distance: 38.9
click at [249, 82] on icon at bounding box center [286, 123] width 141 height 146
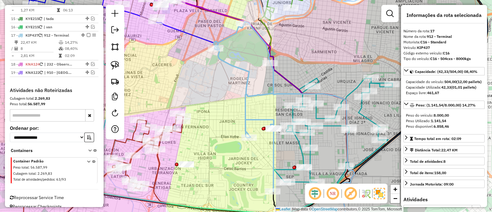
drag, startPoint x: 250, startPoint y: 96, endPoint x: 248, endPoint y: 88, distance: 8.4
click at [248, 88] on icon at bounding box center [284, 129] width 141 height 174
click at [253, 118] on icon at bounding box center [244, 106] width 59 height 170
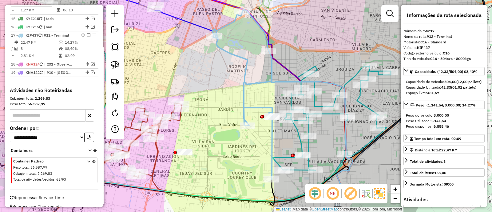
drag, startPoint x: 250, startPoint y: 112, endPoint x: 250, endPoint y: 85, distance: 26.5
click at [250, 85] on div "Janela de atendimento Grade de atendimento Capacidade Transportadoras Veículos …" at bounding box center [246, 106] width 492 height 212
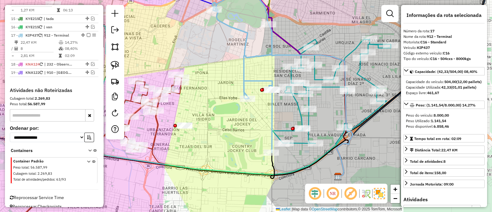
click at [257, 81] on icon at bounding box center [242, 68] width 59 height 170
click at [256, 82] on icon at bounding box center [242, 68] width 59 height 170
click at [246, 73] on icon at bounding box center [242, 68] width 59 height 170
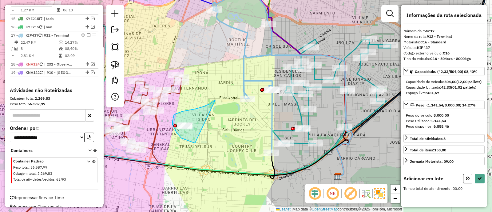
drag, startPoint x: 180, startPoint y: 113, endPoint x: 199, endPoint y: 144, distance: 36.5
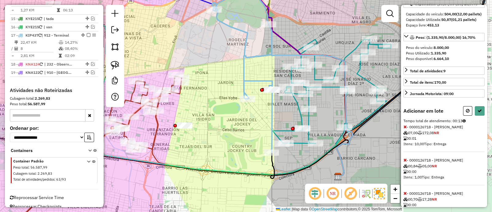
scroll to position [90, 0]
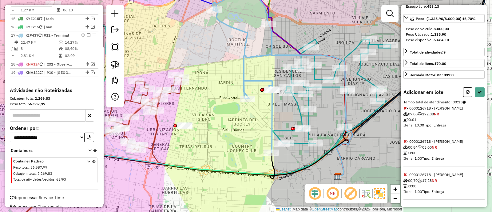
click at [466, 97] on div "Adicionar em lote Tempo total de atendimento: 00:13 - 0000126718 - Lescano [PER…" at bounding box center [444, 143] width 81 height 112
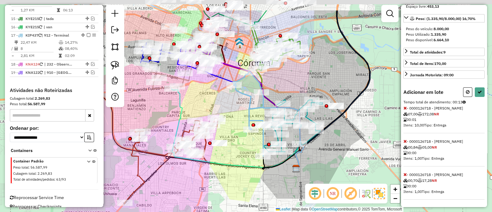
drag, startPoint x: 249, startPoint y: 78, endPoint x: 245, endPoint y: 109, distance: 31.9
click at [245, 109] on div "Janela de atendimento Grade de atendimento Capacidade Transportadoras Veículos …" at bounding box center [246, 106] width 492 height 212
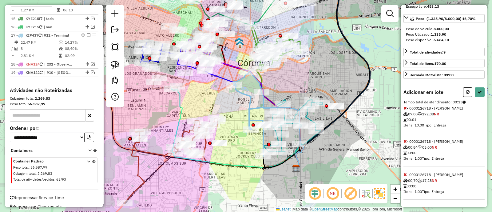
click at [243, 102] on div "Janela de atendimento Grade de atendimento Capacidade Transportadoras Veículos …" at bounding box center [246, 106] width 492 height 212
click at [246, 96] on icon at bounding box center [268, 125] width 70 height 87
click at [246, 94] on icon at bounding box center [268, 125] width 70 height 87
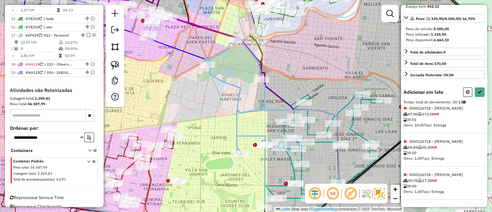
drag, startPoint x: 242, startPoint y: 98, endPoint x: 212, endPoint y: 73, distance: 39.0
click at [213, 74] on icon at bounding box center [275, 140] width 141 height 164
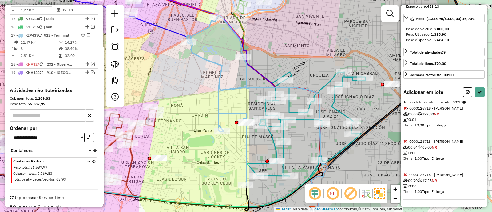
drag, startPoint x: 228, startPoint y: 94, endPoint x: 220, endPoint y: 74, distance: 21.2
click at [219, 74] on div "Janela de atendimento Grade de atendimento Capacidade Transportadoras Veículos …" at bounding box center [246, 106] width 492 height 212
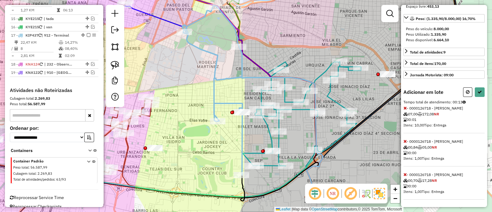
drag, startPoint x: 463, startPoint y: 90, endPoint x: 421, endPoint y: 90, distance: 41.5
click at [463, 90] on button at bounding box center [467, 92] width 9 height 10
select select "*********"
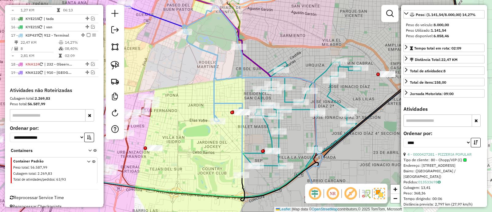
click at [214, 88] on icon at bounding box center [212, 90] width 59 height 170
click at [329, 71] on icon at bounding box center [302, 114] width 118 height 104
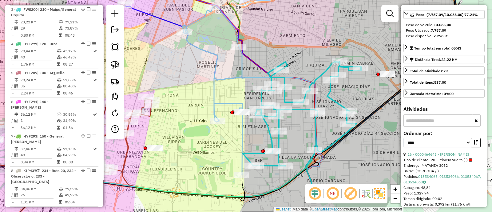
scroll to position [0, 0]
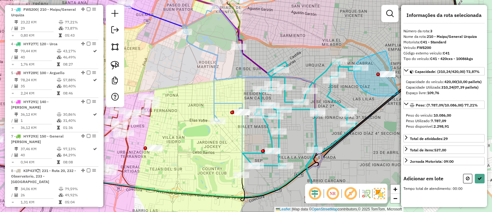
drag, startPoint x: 360, startPoint y: 60, endPoint x: 407, endPoint y: 86, distance: 53.4
click at [407, 86] on hb-router-mapa "Informações da Sessão 1231465 - [DATE] Criação: [DATE] 17:40 Depósito: SAZ AR C…" at bounding box center [246, 106] width 492 height 212
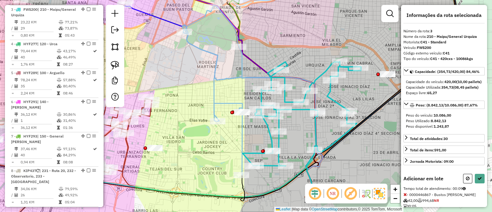
click at [463, 182] on div "Informações da rota selecionada Número da rota: 3 Nome da rota: 210 - Maipu/Gen…" at bounding box center [444, 106] width 86 height 202
click at [463, 183] on button at bounding box center [467, 179] width 9 height 10
select select "*********"
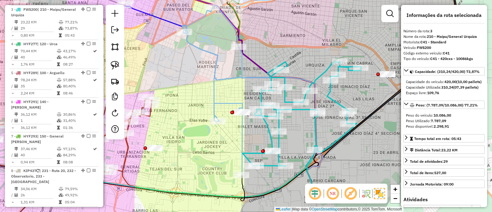
click at [463, 179] on div "Total de itens: 537,00" at bounding box center [444, 173] width 81 height 11
click at [241, 59] on icon at bounding box center [212, 90] width 59 height 170
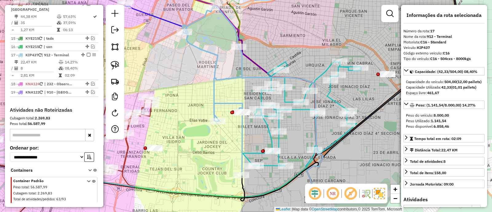
scroll to position [661, 0]
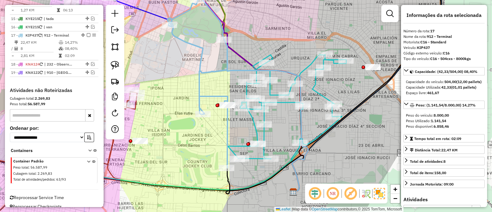
drag, startPoint x: 232, startPoint y: 68, endPoint x: 198, endPoint y: 52, distance: 37.4
click at [199, 52] on div "Janela de atendimento Grade de atendimento Capacidade Transportadoras Veículos …" at bounding box center [246, 106] width 492 height 212
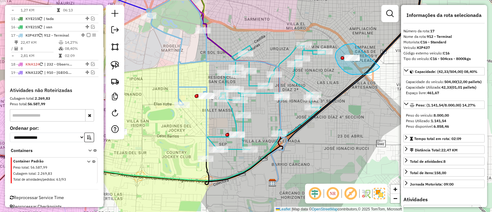
drag, startPoint x: 343, startPoint y: 46, endPoint x: 380, endPoint y: 67, distance: 42.2
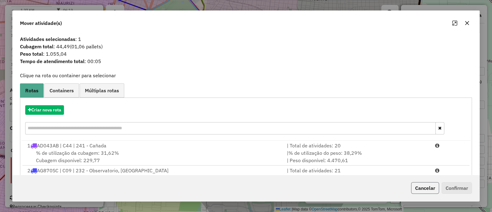
click at [426, 188] on button "Cancelar" at bounding box center [425, 188] width 28 height 12
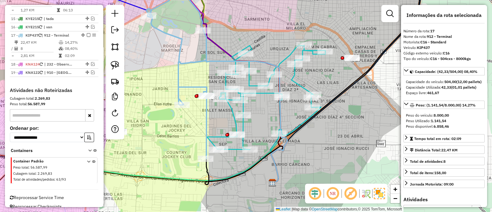
click at [296, 82] on icon at bounding box center [266, 97] width 118 height 104
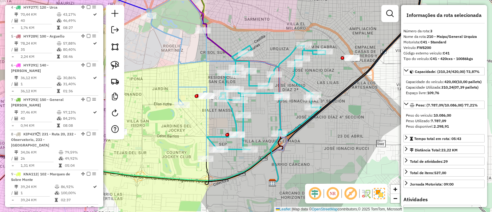
scroll to position [294, 0]
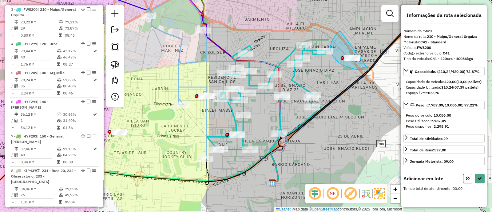
drag, startPoint x: 331, startPoint y: 46, endPoint x: 382, endPoint y: 60, distance: 53.2
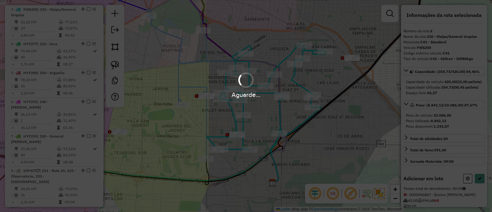
select select "*********"
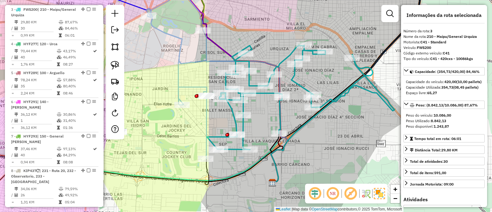
click at [207, 61] on icon at bounding box center [177, 74] width 59 height 170
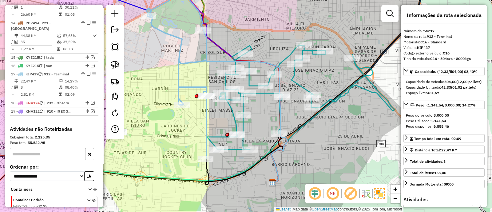
scroll to position [661, 0]
